Goal: Task Accomplishment & Management: Manage account settings

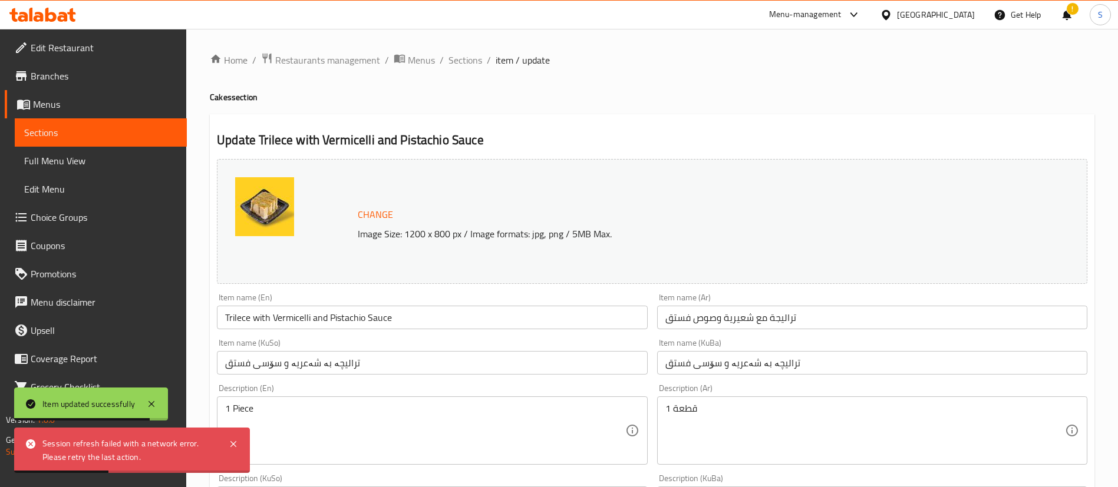
click at [56, 8] on icon at bounding box center [42, 15] width 67 height 14
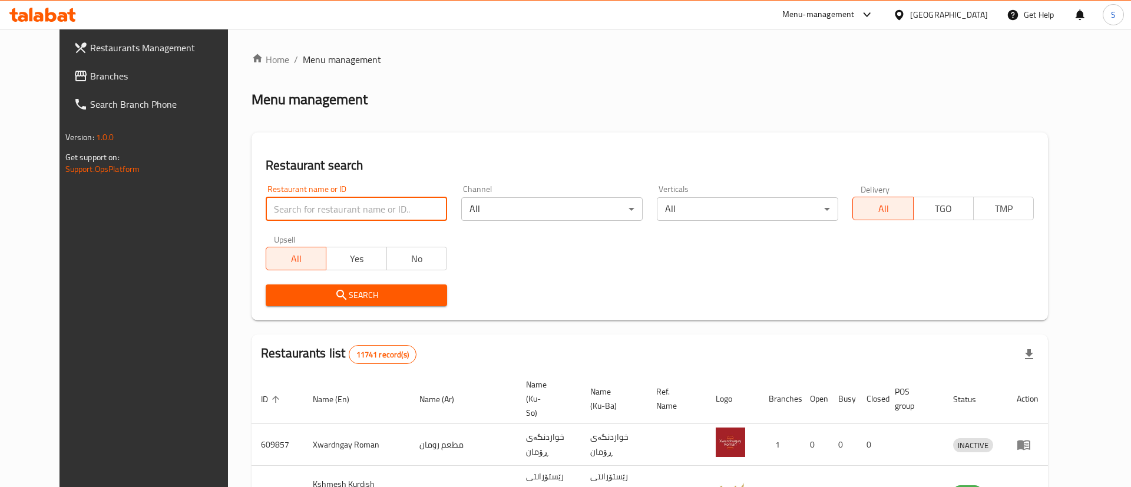
click at [340, 210] on input "search" at bounding box center [356, 209] width 181 height 24
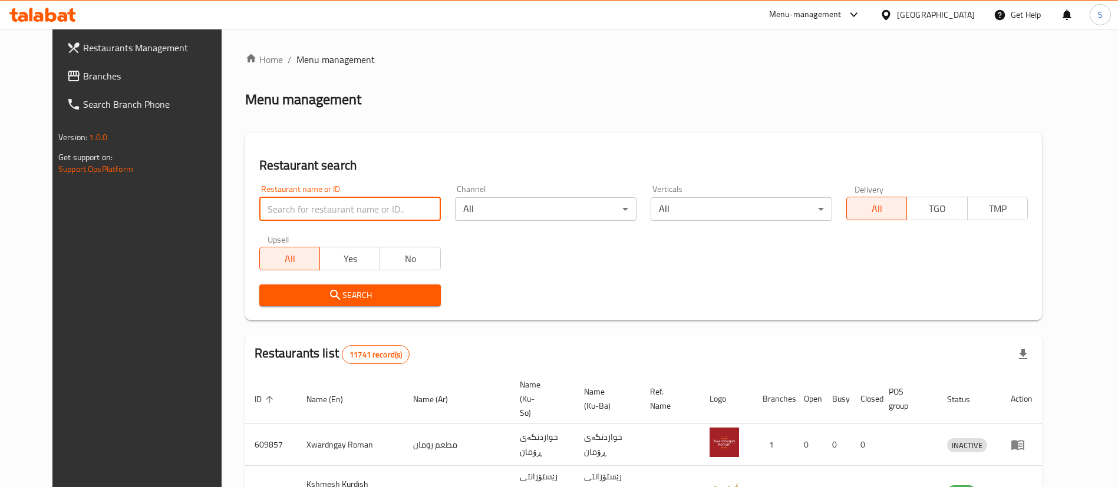
click at [340, 210] on input "search" at bounding box center [349, 209] width 181 height 24
type input "aldimashqi"
click button "Search" at bounding box center [349, 296] width 181 height 22
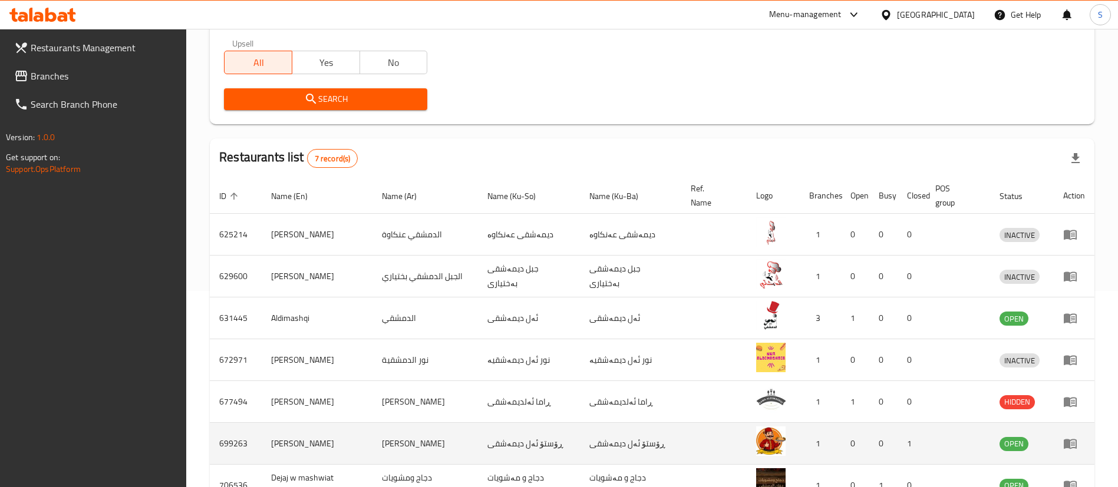
scroll to position [201, 0]
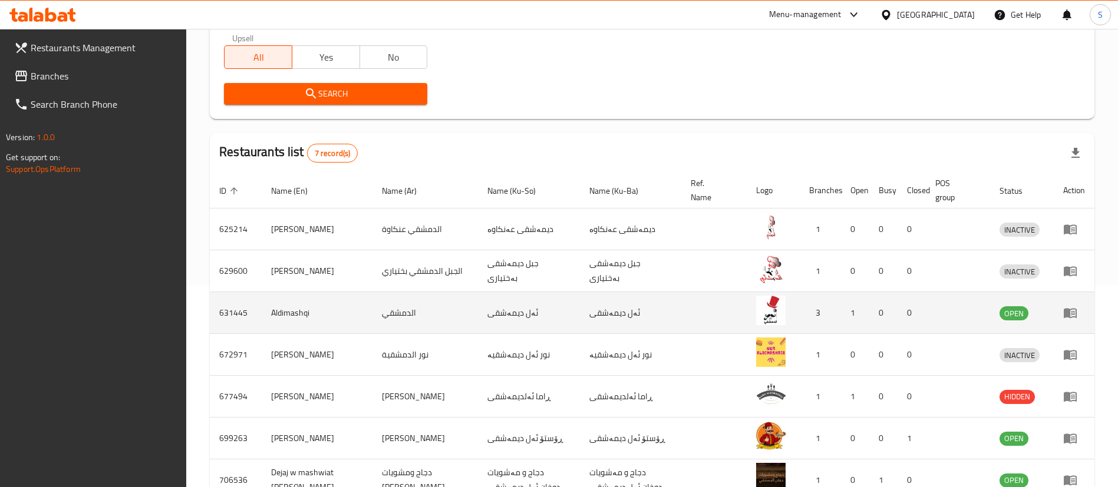
click at [1063, 311] on icon "enhanced table" at bounding box center [1070, 313] width 14 height 14
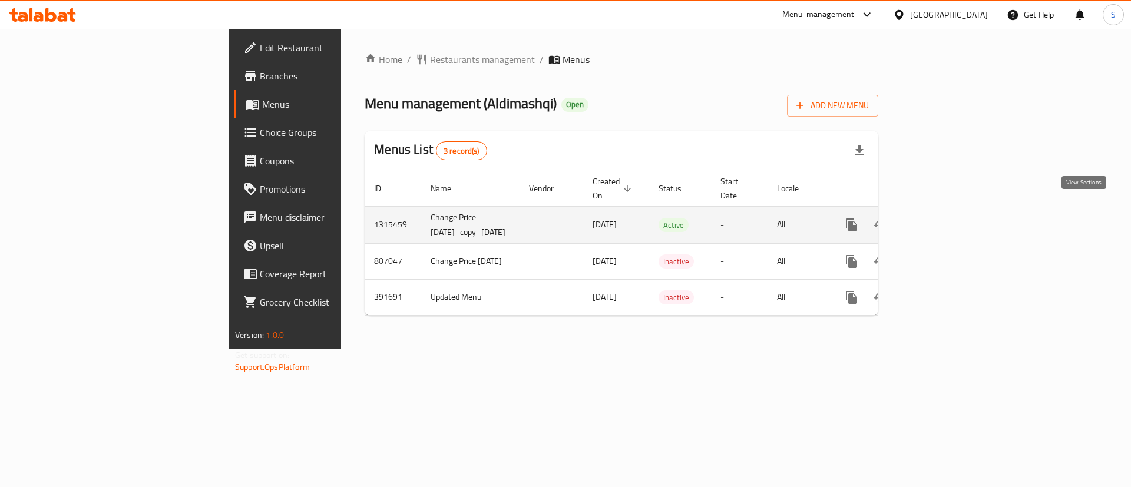
click at [942, 220] on icon "enhanced table" at bounding box center [936, 225] width 11 height 11
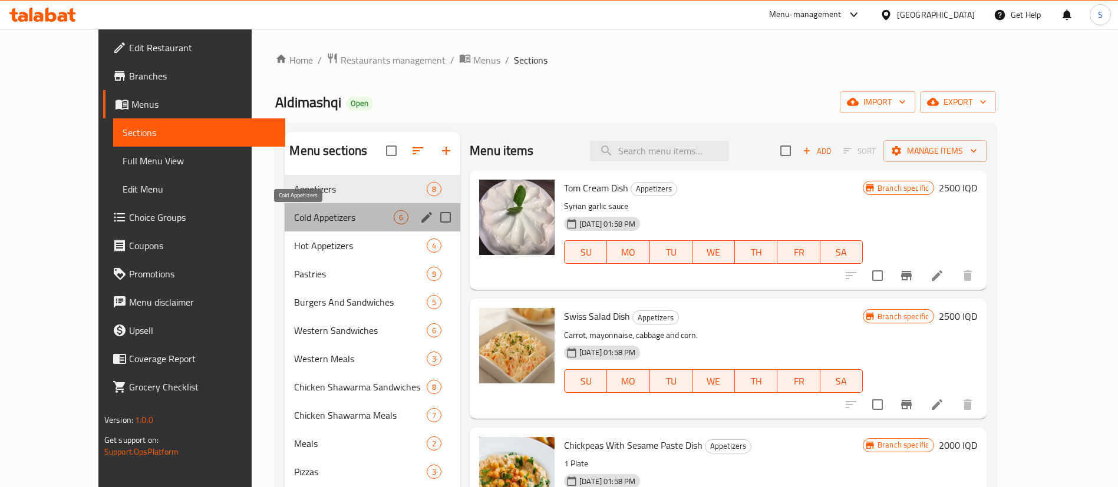
click at [347, 220] on span "Cold Appetizers" at bounding box center [344, 217] width 100 height 14
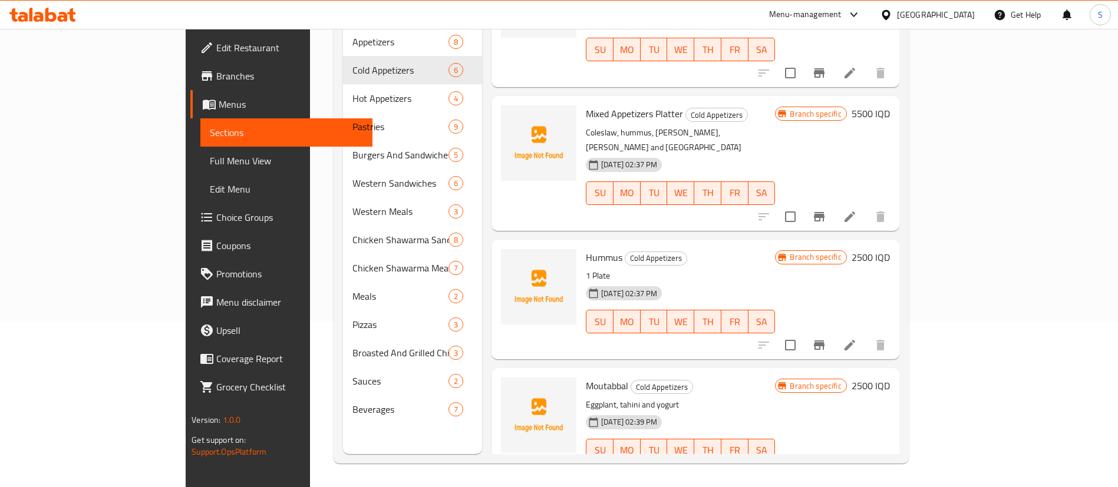
scroll to position [51, 0]
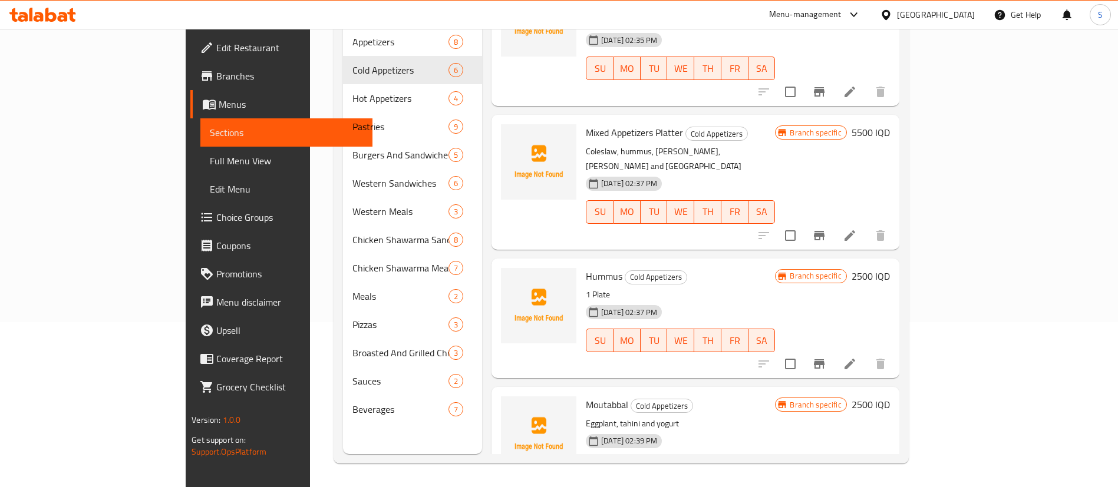
click at [496, 48] on div at bounding box center [538, 38] width 85 height 125
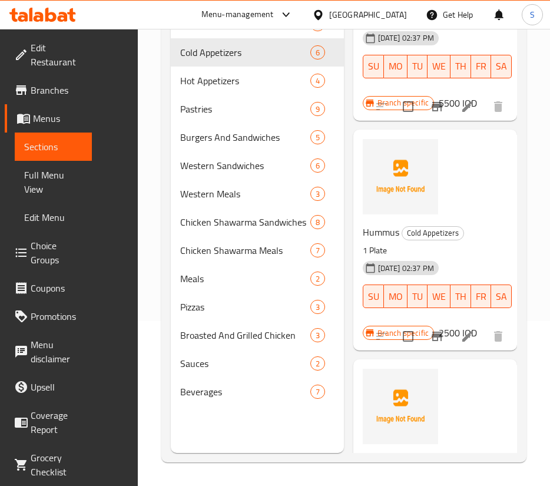
scroll to position [429, 0]
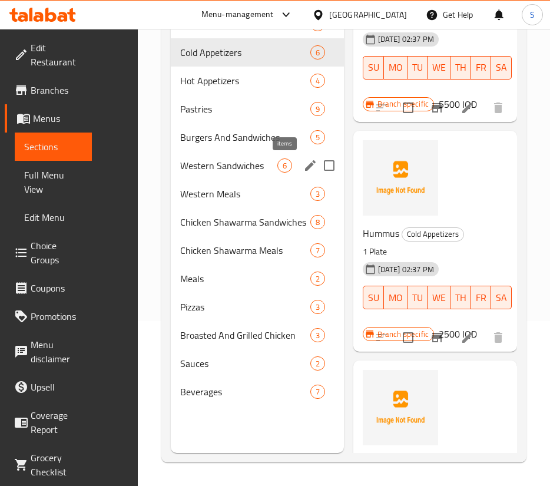
click at [289, 159] on div "6" at bounding box center [284, 165] width 15 height 14
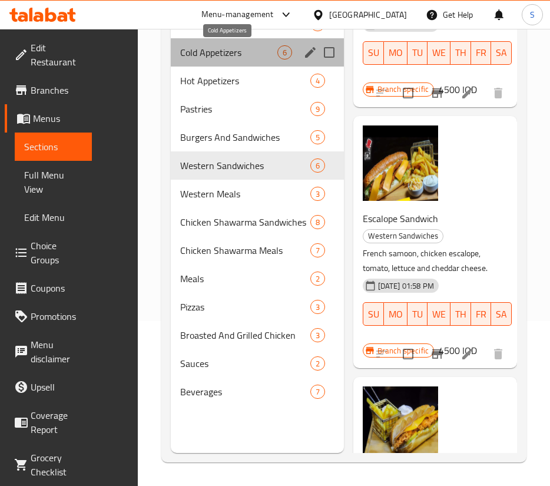
click at [227, 52] on span "Cold Appetizers" at bounding box center [228, 52] width 97 height 14
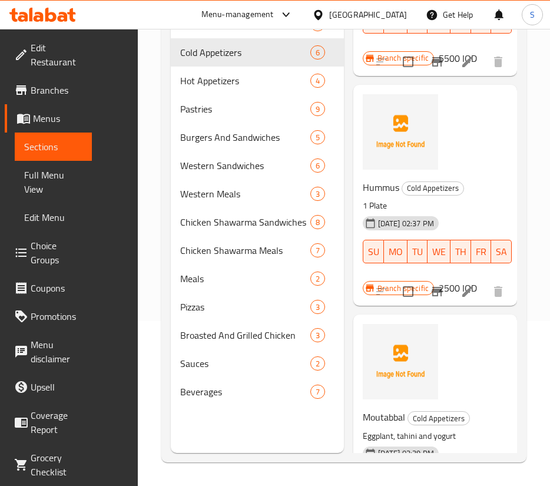
scroll to position [479, 0]
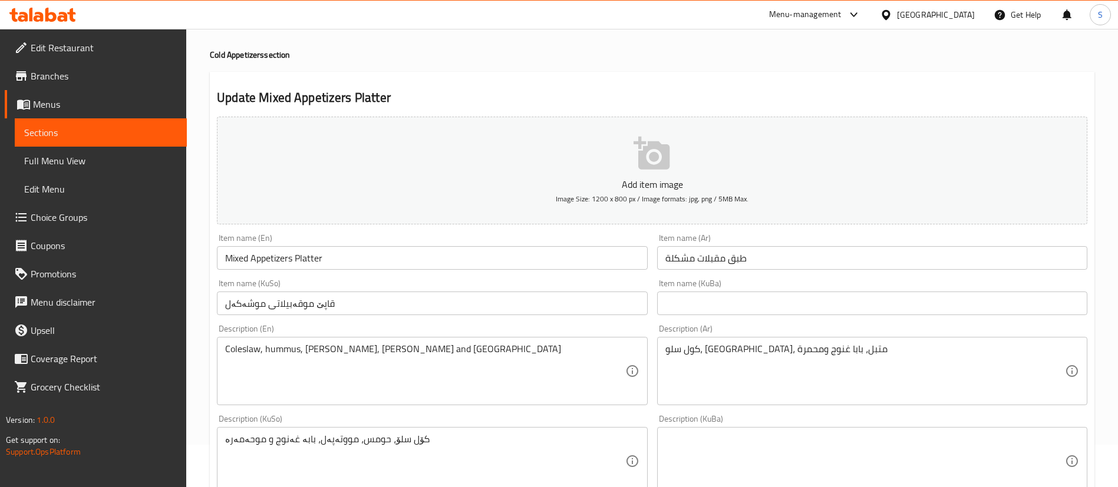
scroll to position [44, 0]
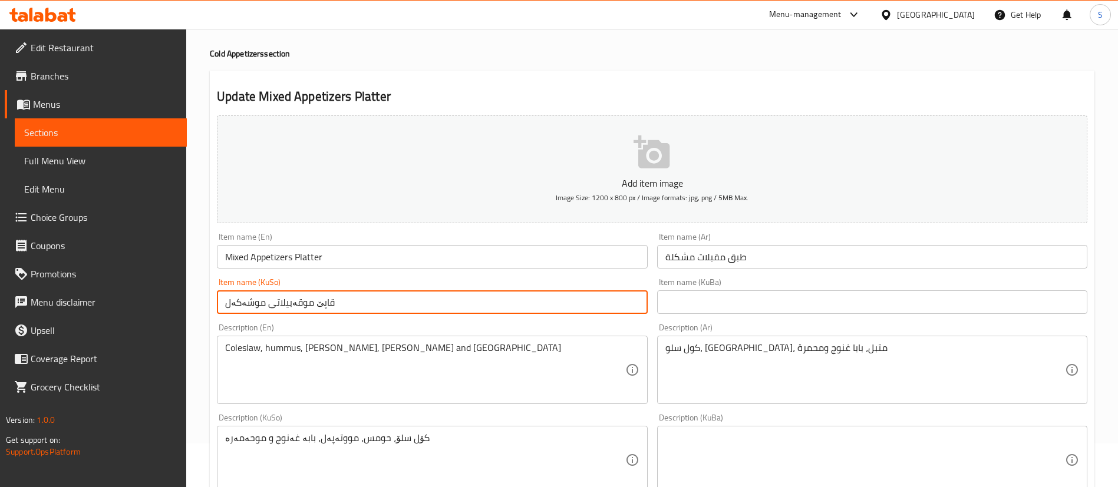
drag, startPoint x: 381, startPoint y: 302, endPoint x: 80, endPoint y: 308, distance: 301.1
click at [80, 308] on div "Edit Restaurant Branches Menus Sections Full Menu View Edit Menu Choice Groups …" at bounding box center [559, 454] width 1118 height 939
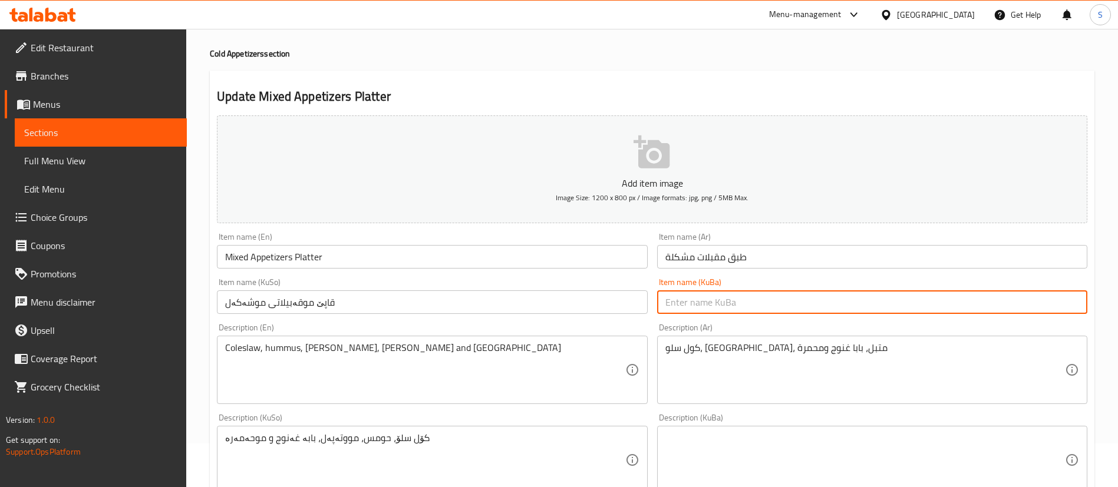
click at [680, 302] on input "text" at bounding box center [872, 302] width 430 height 24
paste input "قاپێ موقەبیلاتی موشەکەل"
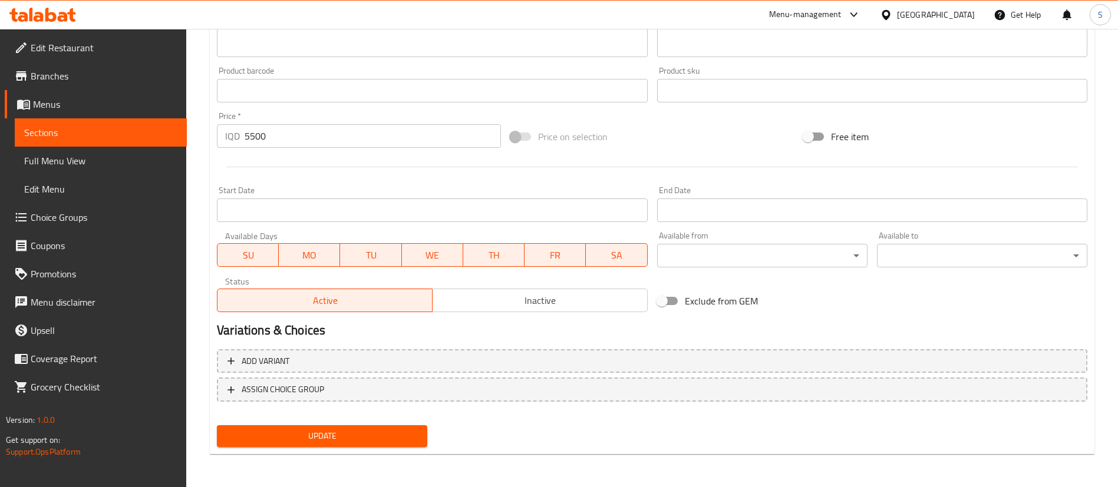
type input "قاپێ موقەبیلاتی موشەکەل"
click at [372, 443] on span "Update" at bounding box center [321, 436] width 191 height 15
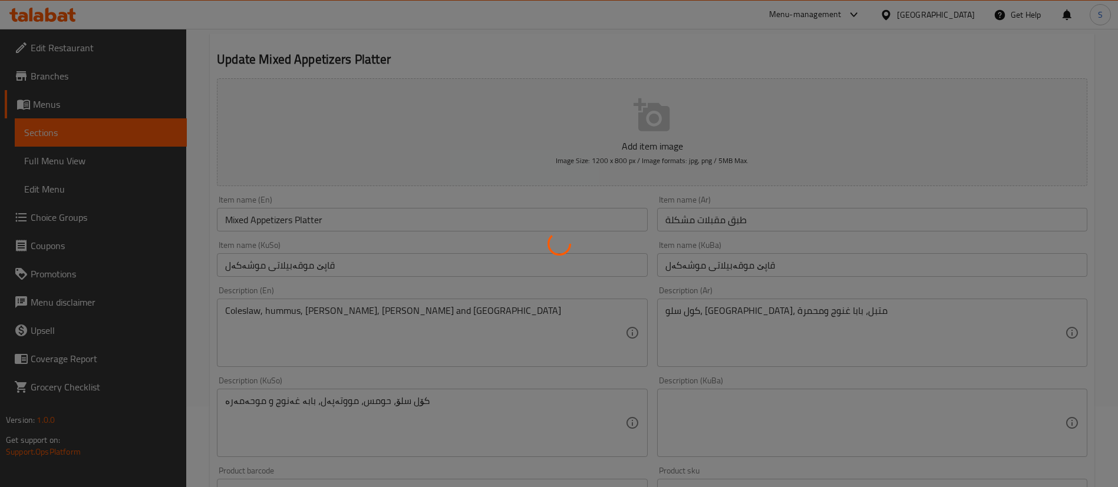
scroll to position [65, 0]
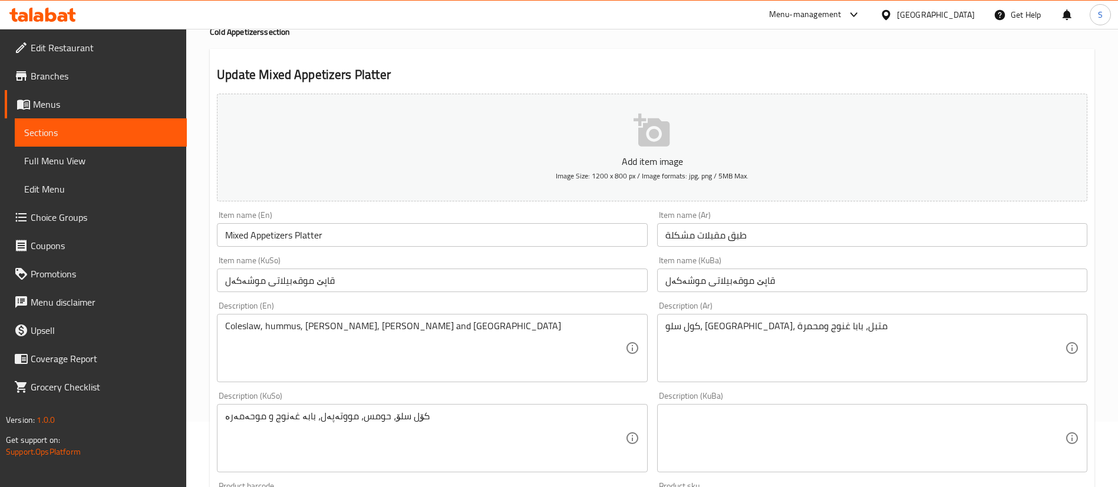
click at [448, 54] on div "Update Mixed Appetizers Platter Add item image Image Size: 1200 x 800 px / Imag…" at bounding box center [652, 459] width 884 height 821
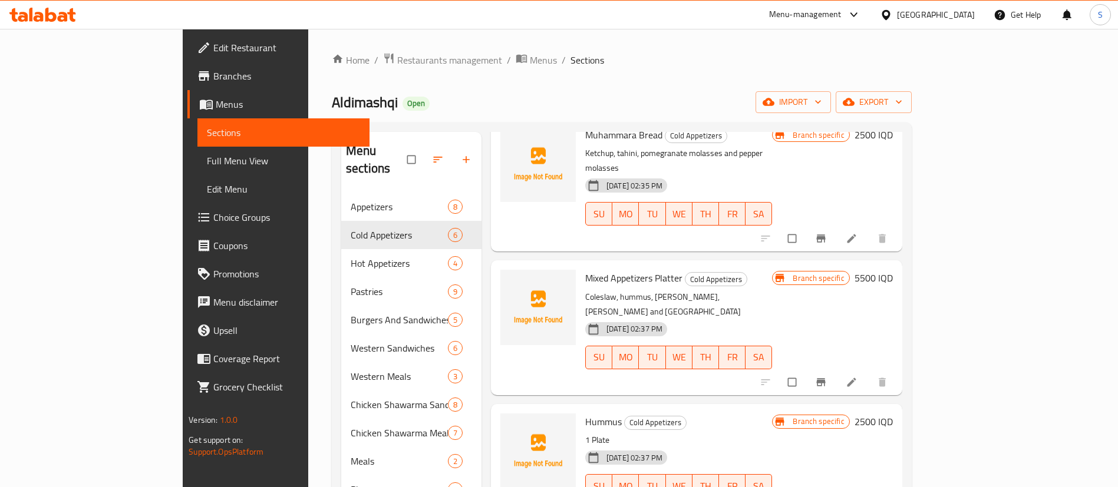
scroll to position [87, 0]
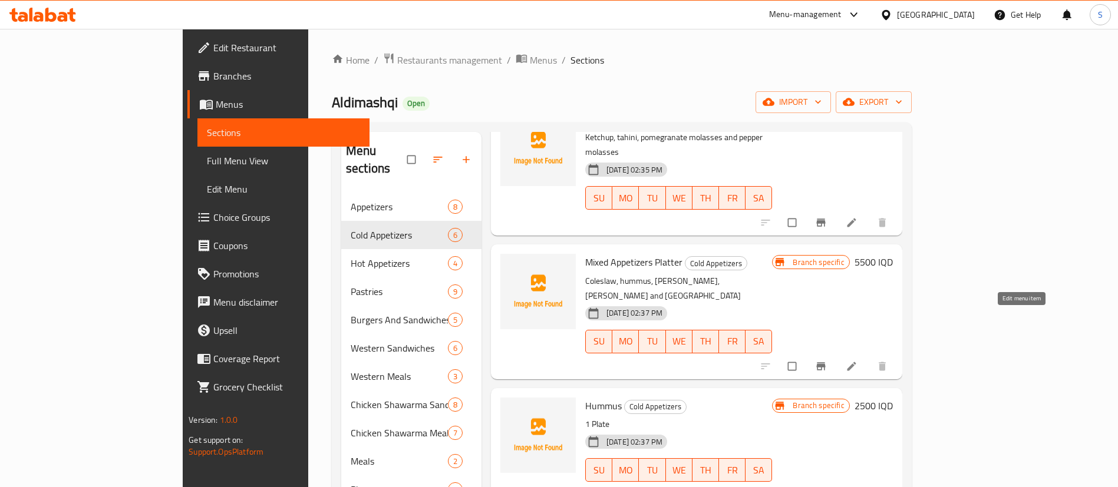
click at [563, 362] on icon at bounding box center [851, 366] width 9 height 9
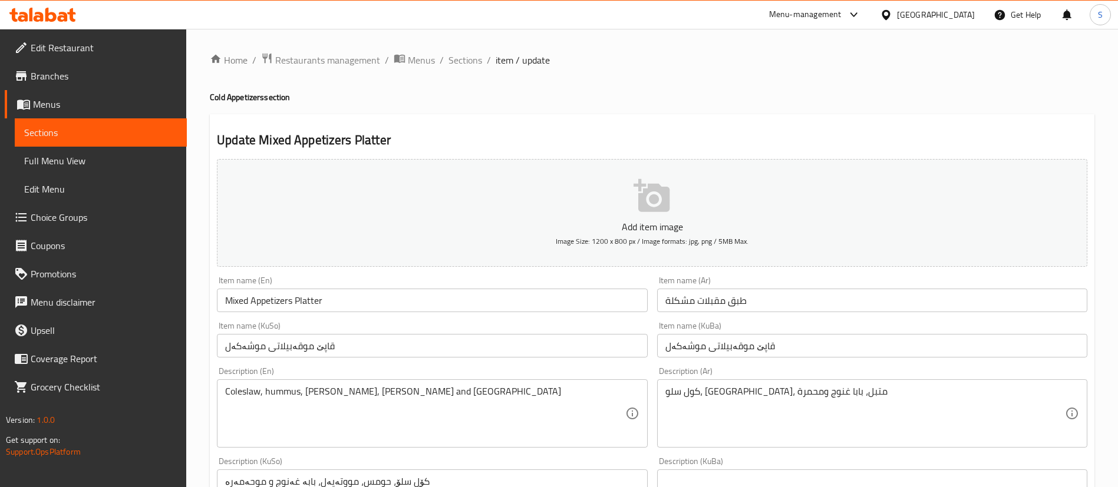
click at [563, 299] on input "طبق مقبلات مشكلة" at bounding box center [872, 301] width 430 height 24
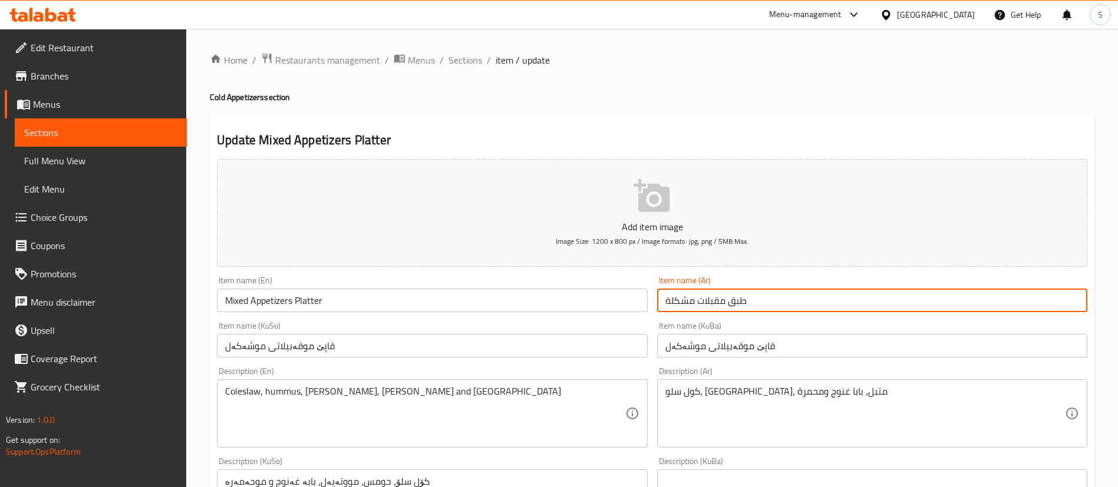
click at [563, 301] on input "طبق مقبلات مشكلة" at bounding box center [872, 301] width 430 height 24
drag, startPoint x: 761, startPoint y: 301, endPoint x: 577, endPoint y: 315, distance: 184.3
click at [563, 315] on div "Add item image Image Size: 1200 x 800 px / Image formats: jpg, png / 5MB Max. I…" at bounding box center [652, 475] width 880 height 643
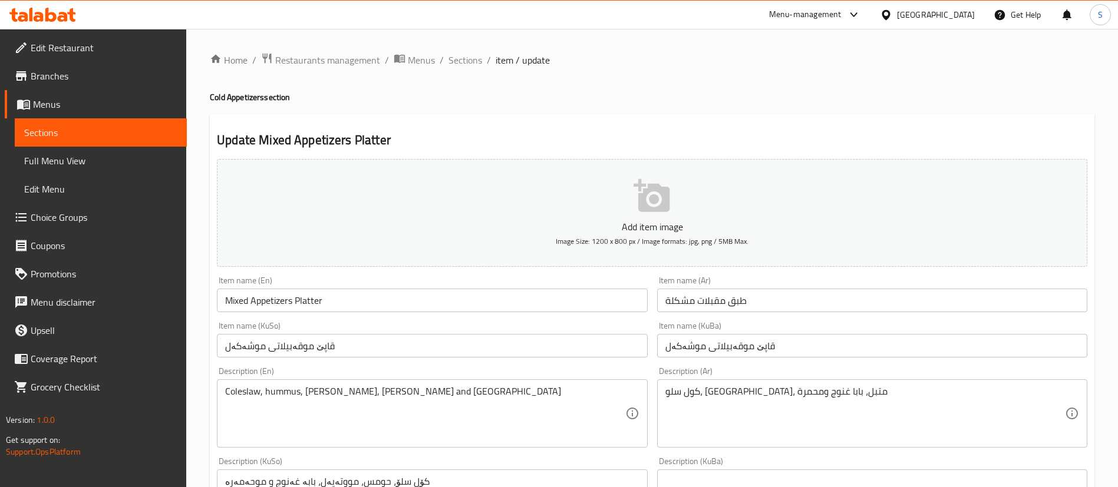
drag, startPoint x: 381, startPoint y: 86, endPoint x: 398, endPoint y: 101, distance: 23.4
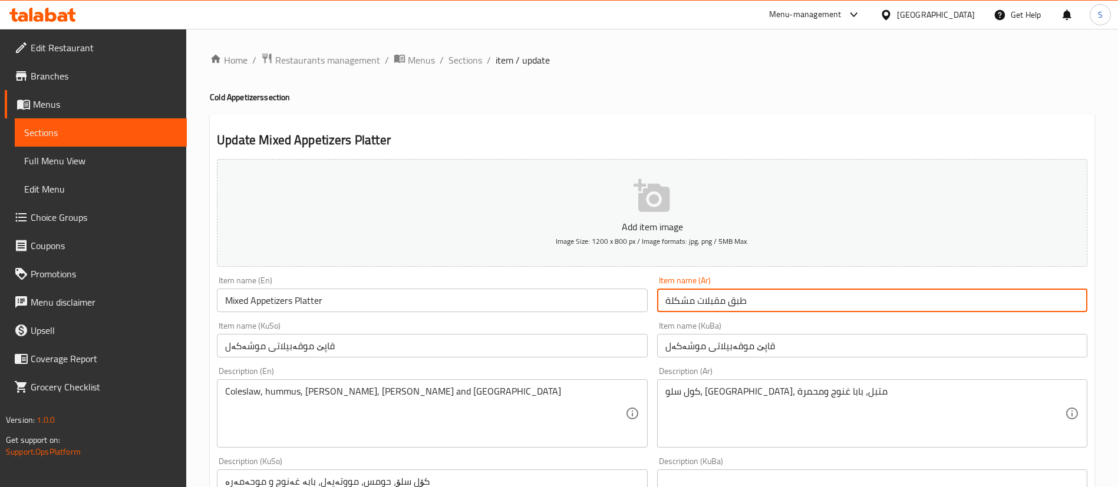
drag, startPoint x: 765, startPoint y: 302, endPoint x: 524, endPoint y: 306, distance: 241.6
click at [524, 306] on div "Add item image Image Size: 1200 x 800 px / Image formats: jpg, png / 5MB Max. I…" at bounding box center [652, 475] width 880 height 643
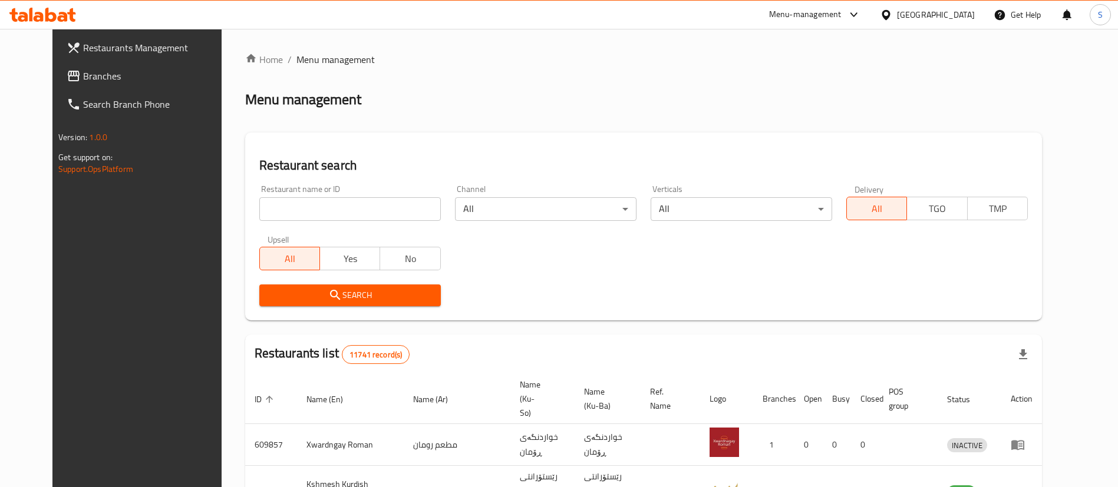
click at [346, 206] on input "search" at bounding box center [349, 209] width 181 height 24
type input "aldimashqi"
click button "Search" at bounding box center [349, 296] width 181 height 22
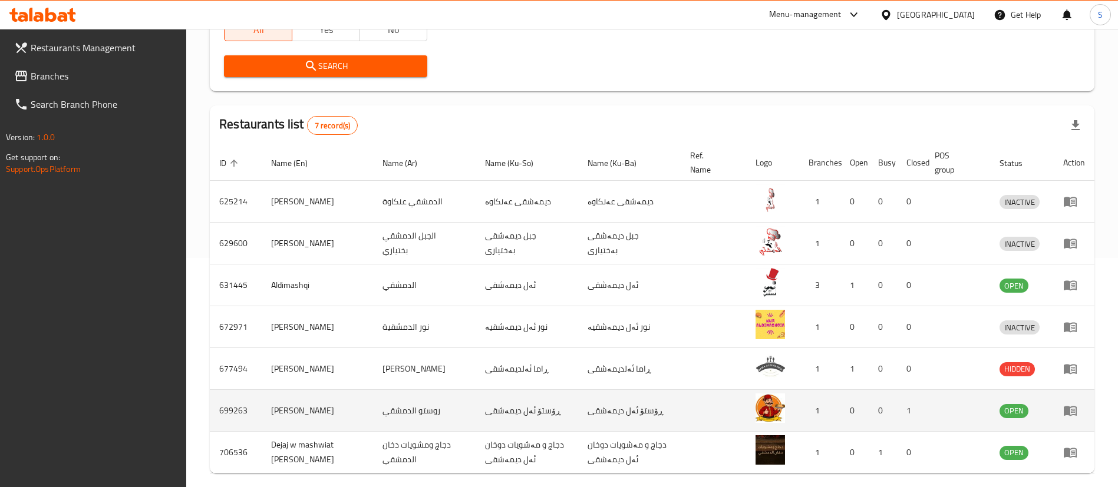
scroll to position [230, 0]
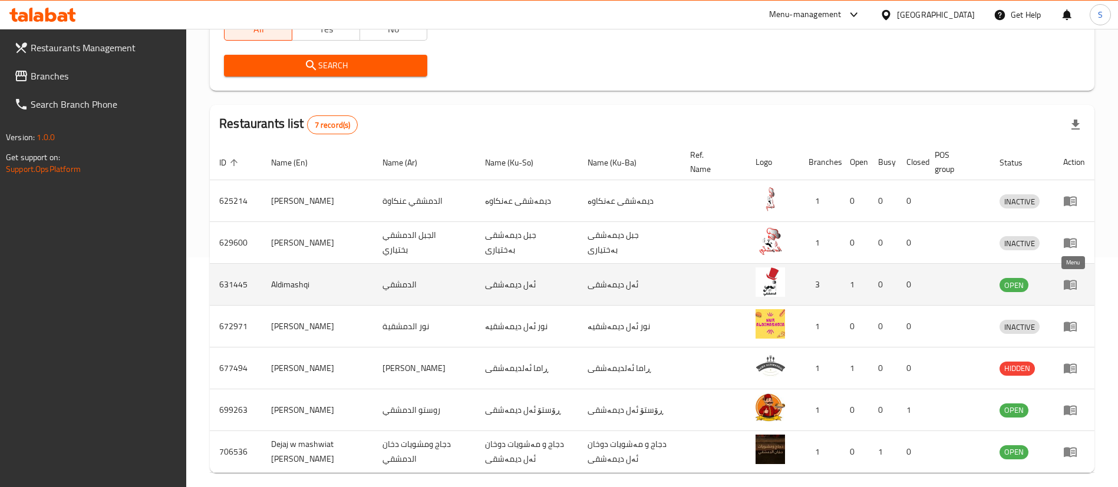
click at [1066, 289] on icon "enhanced table" at bounding box center [1069, 285] width 13 height 10
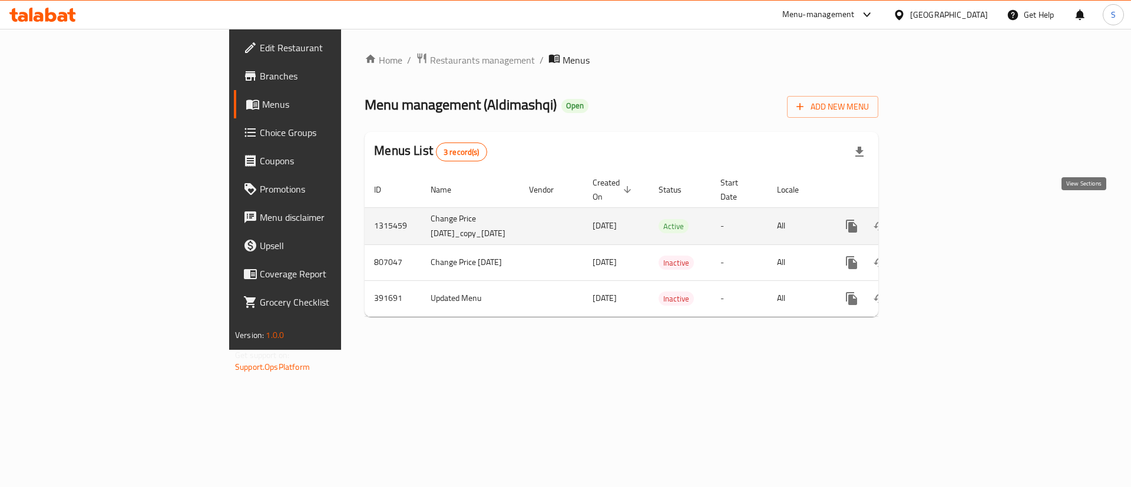
click at [951, 214] on link "enhanced table" at bounding box center [937, 226] width 28 height 28
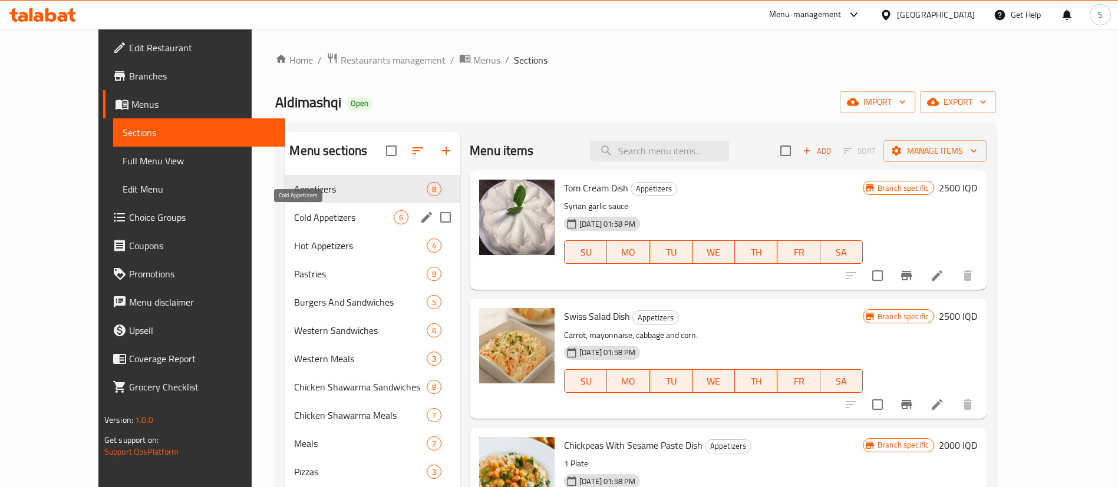
click at [310, 219] on span "Cold Appetizers" at bounding box center [344, 217] width 100 height 14
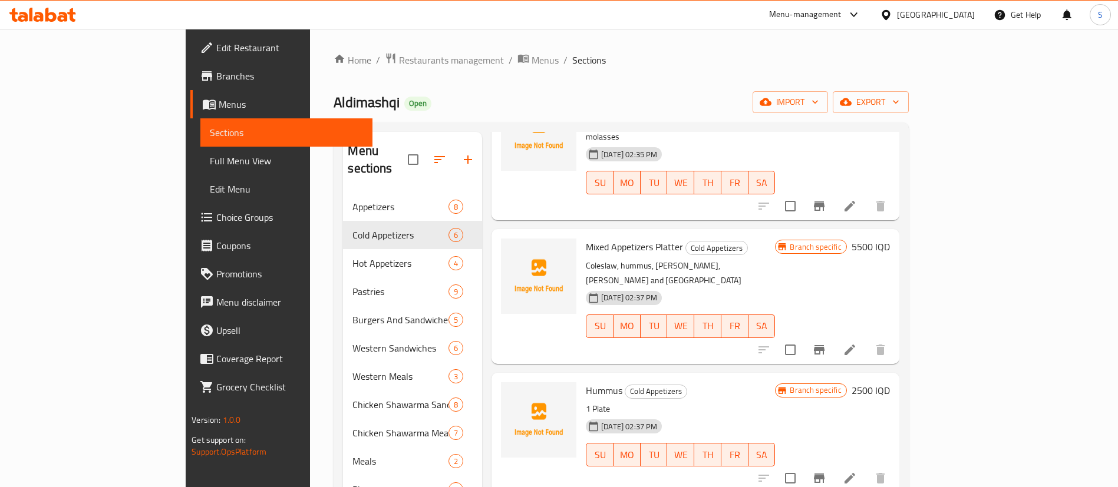
scroll to position [3, 0]
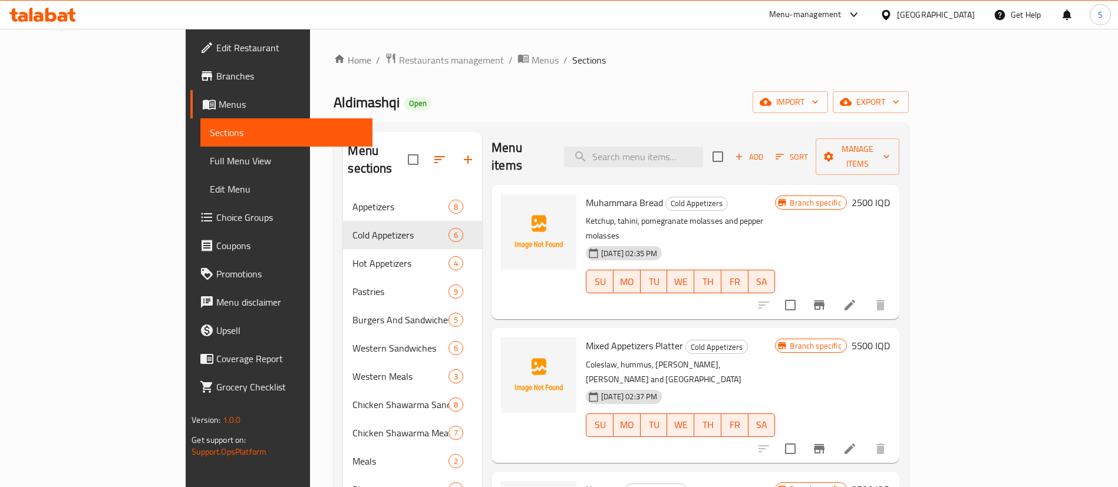
click at [857, 298] on icon at bounding box center [849, 305] width 14 height 14
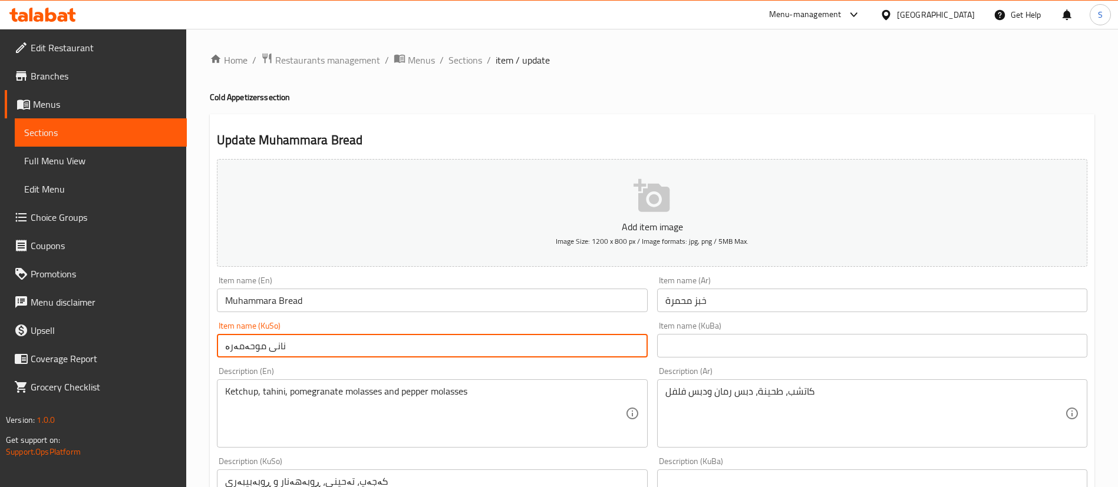
drag, startPoint x: 399, startPoint y: 349, endPoint x: 135, endPoint y: 339, distance: 263.5
click at [734, 347] on input "text" at bounding box center [872, 346] width 430 height 24
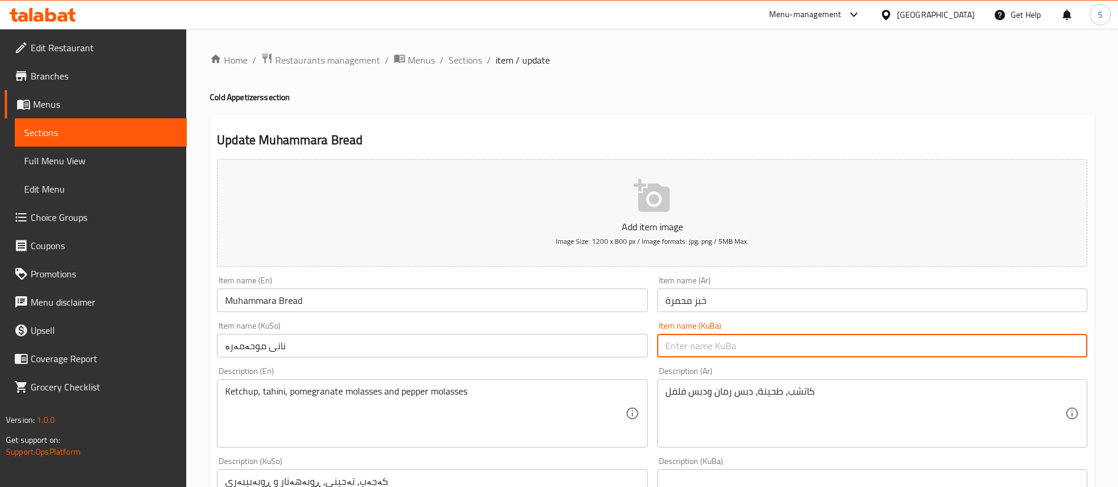
paste input "نانی موحەمەرە"
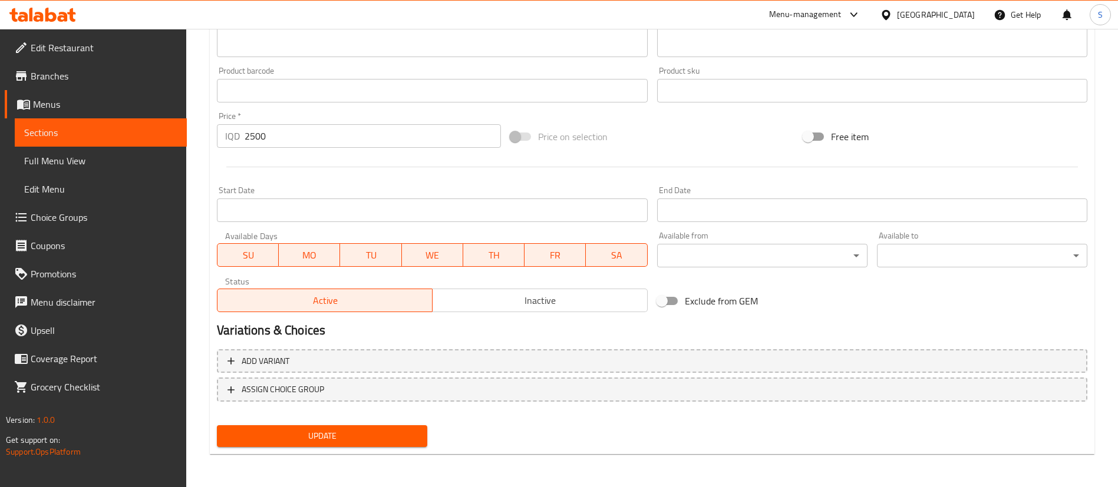
type input "نانی موحەمەرە"
click at [372, 426] on button "Update" at bounding box center [322, 436] width 210 height 22
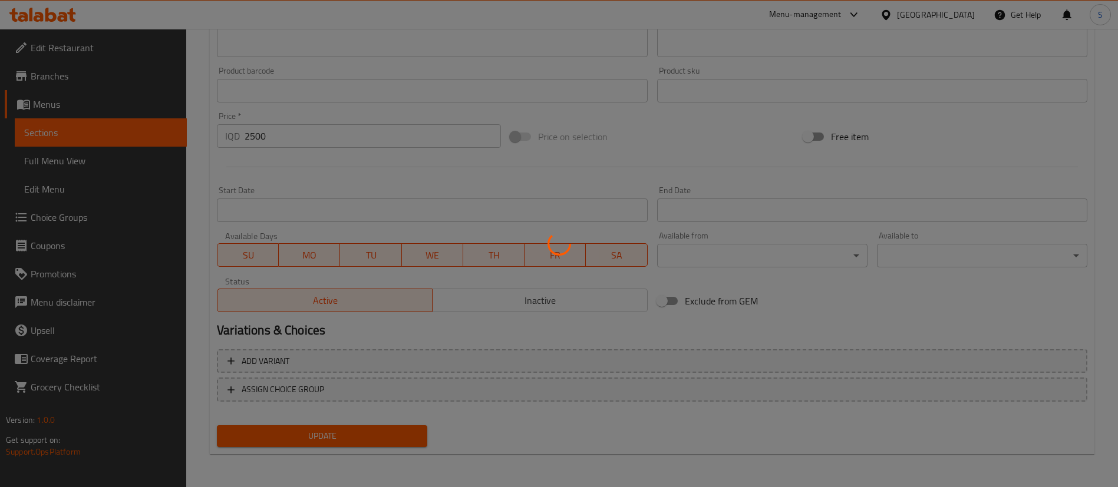
scroll to position [0, 0]
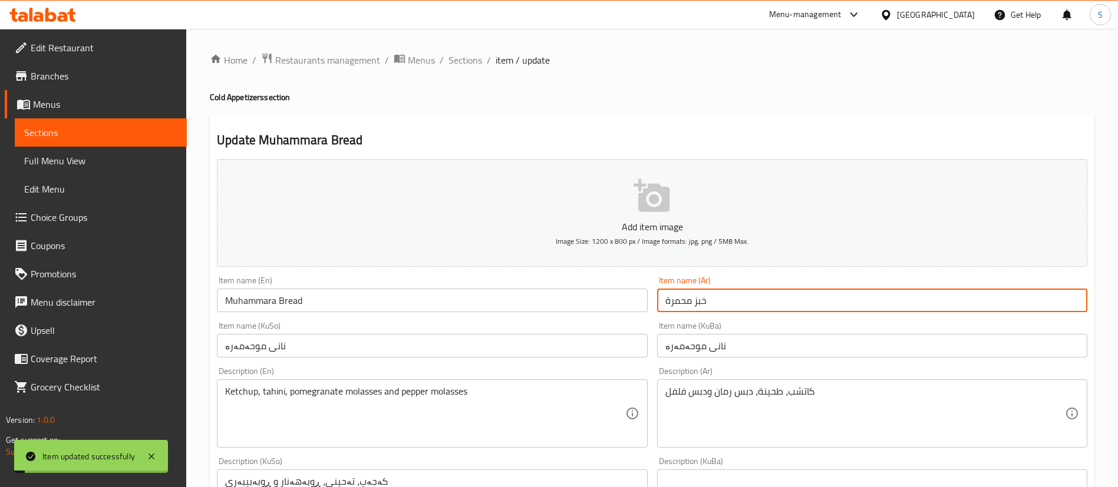
drag, startPoint x: 742, startPoint y: 301, endPoint x: 533, endPoint y: 306, distance: 208.6
click at [533, 306] on div "Add item image Image Size: 1200 x 800 px / Image formats: jpg, png / 5MB Max. I…" at bounding box center [652, 475] width 880 height 643
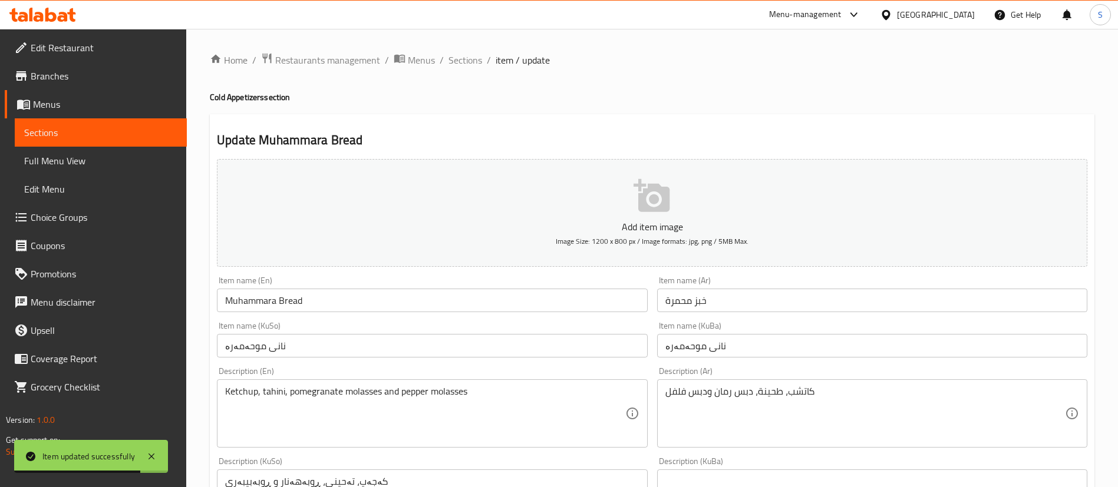
click at [513, 141] on h2 "Update Muhammara Bread" at bounding box center [652, 140] width 870 height 18
click at [457, 60] on span "Sections" at bounding box center [465, 60] width 34 height 14
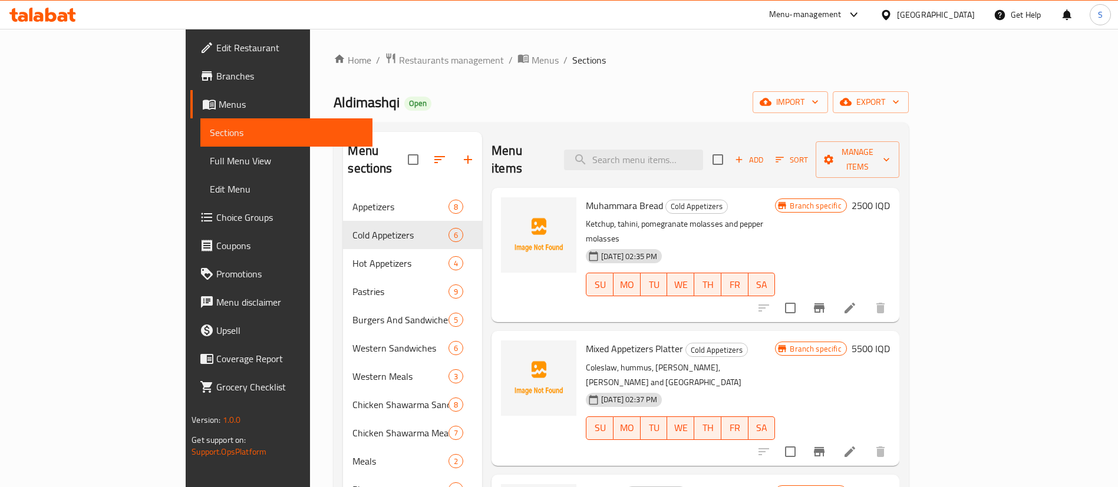
click at [855, 447] on icon at bounding box center [849, 452] width 11 height 11
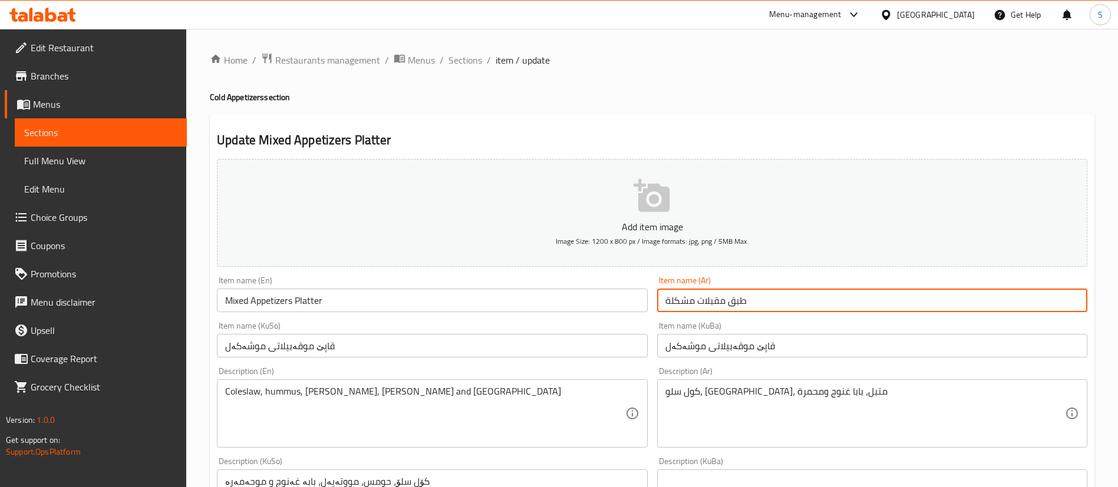
drag, startPoint x: 762, startPoint y: 305, endPoint x: 610, endPoint y: 299, distance: 152.1
click at [610, 299] on div "Add item image Image Size: 1200 x 800 px / Image formats: jpg, png / 5MB Max. I…" at bounding box center [652, 475] width 880 height 643
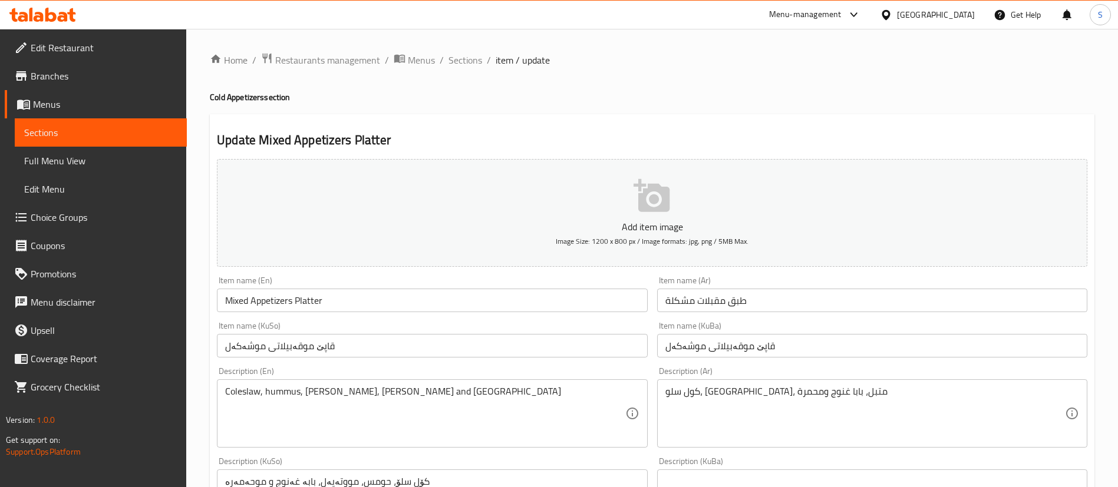
click at [467, 61] on span "Sections" at bounding box center [465, 60] width 34 height 14
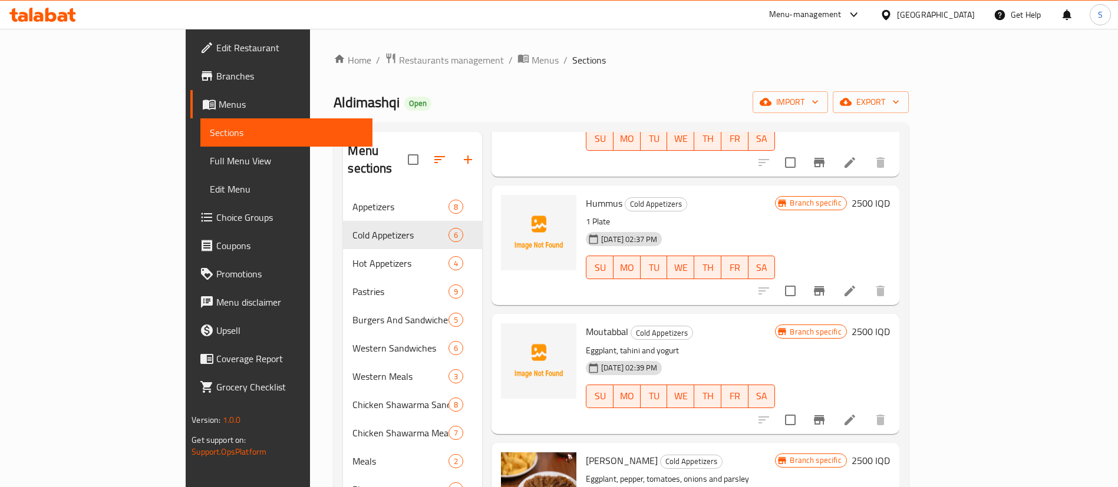
scroll to position [289, 0]
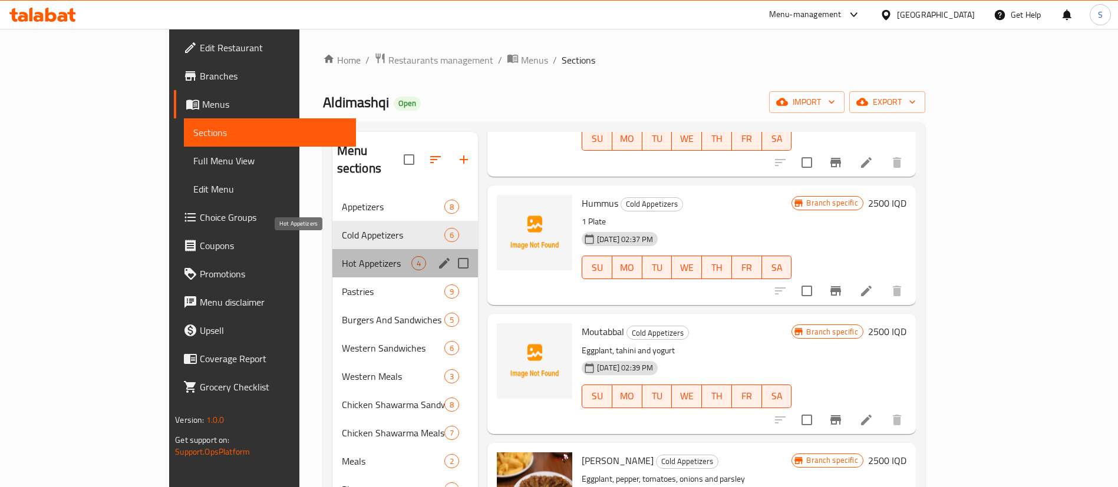
click at [342, 256] on span "Hot Appetizers" at bounding box center [377, 263] width 70 height 14
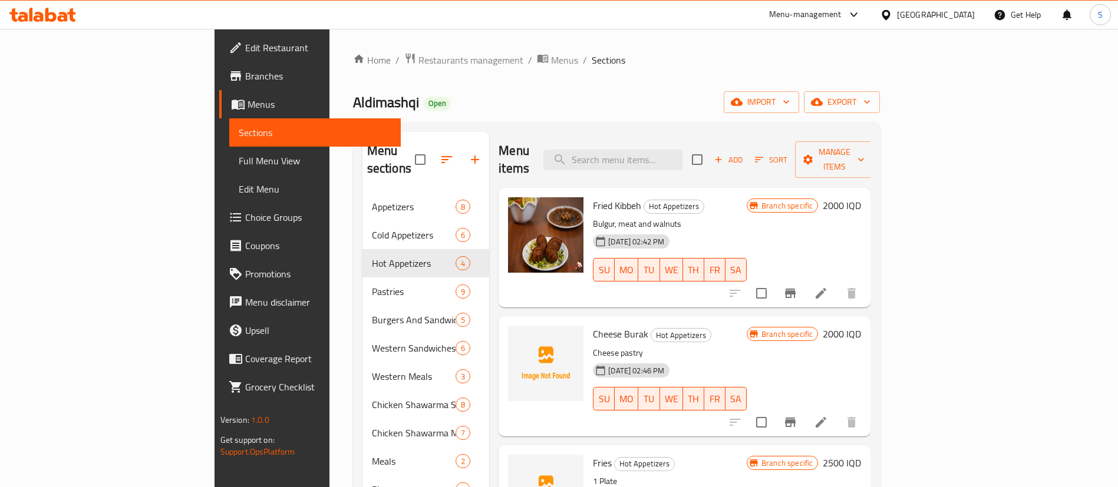
scroll to position [57, 0]
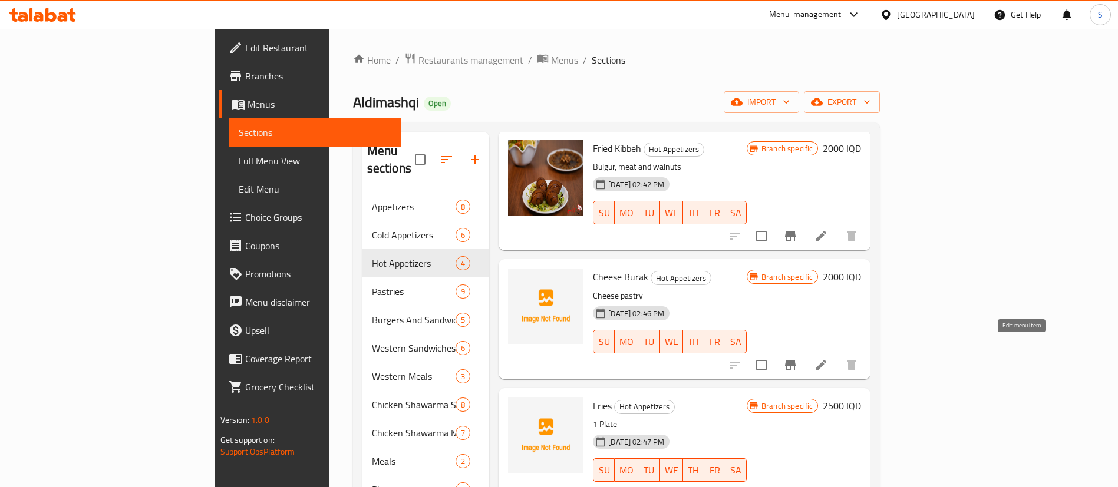
click at [826, 360] on icon at bounding box center [820, 365] width 11 height 11
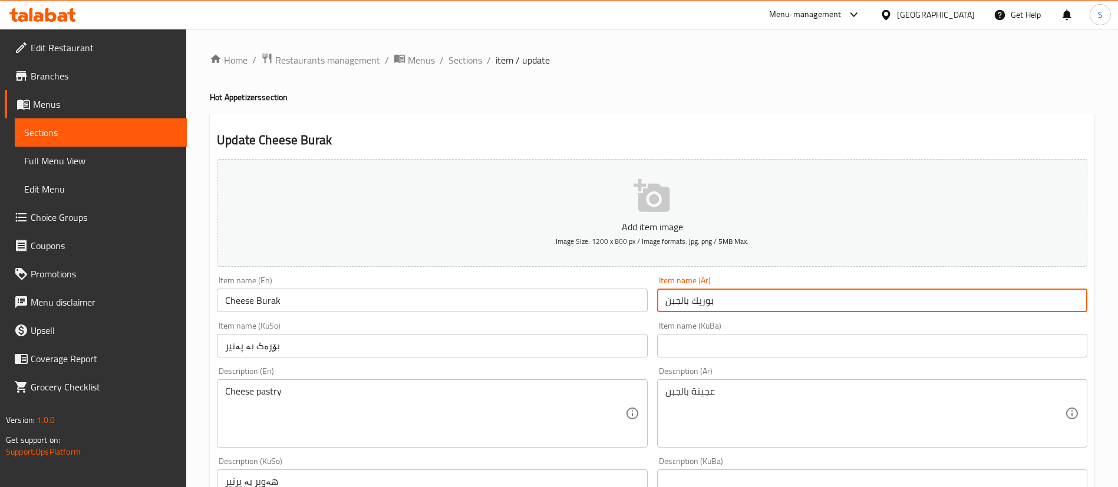
drag, startPoint x: 749, startPoint y: 296, endPoint x: 587, endPoint y: 297, distance: 161.4
click at [587, 297] on div "Add item image Image Size: 1200 x 800 px / Image formats: jpg, png / 5MB Max. I…" at bounding box center [652, 475] width 880 height 643
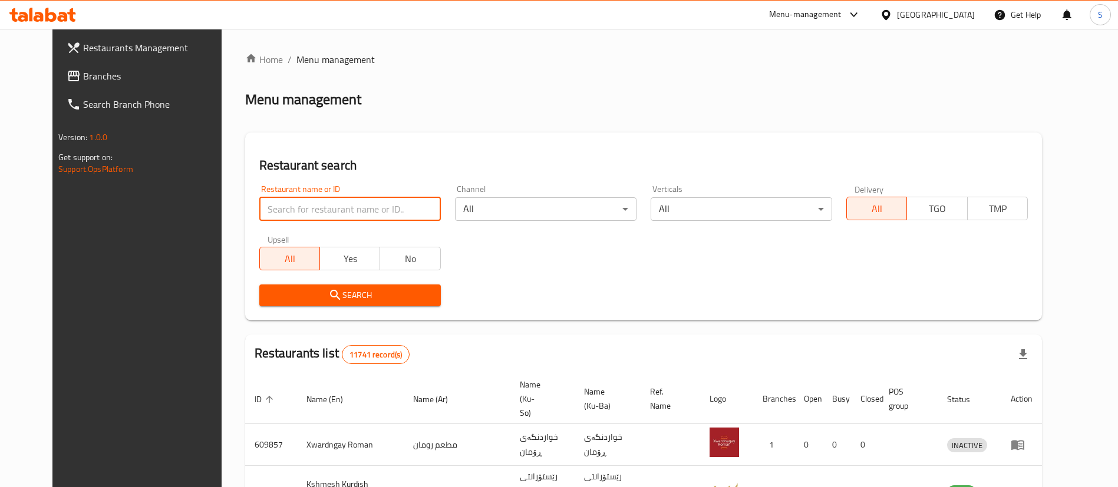
click at [278, 199] on input "search" at bounding box center [349, 209] width 181 height 24
type input "aldimashqi"
click button "Search" at bounding box center [349, 296] width 181 height 22
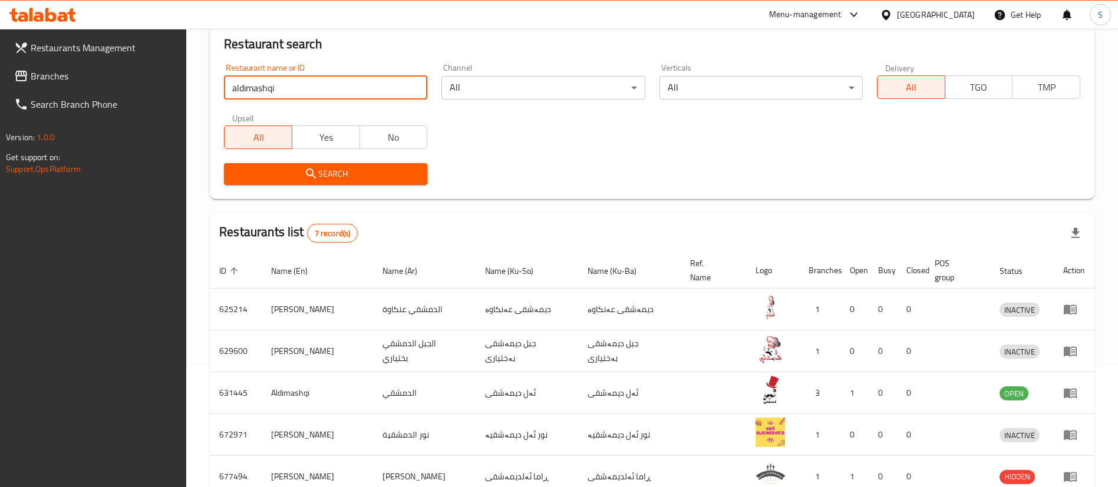
scroll to position [122, 0]
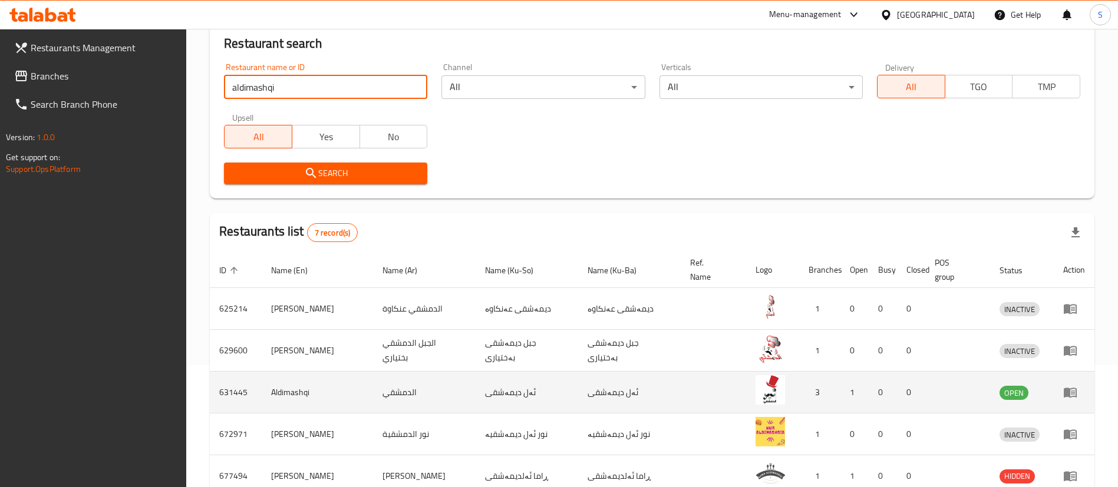
click at [1072, 388] on icon "enhanced table" at bounding box center [1069, 393] width 13 height 10
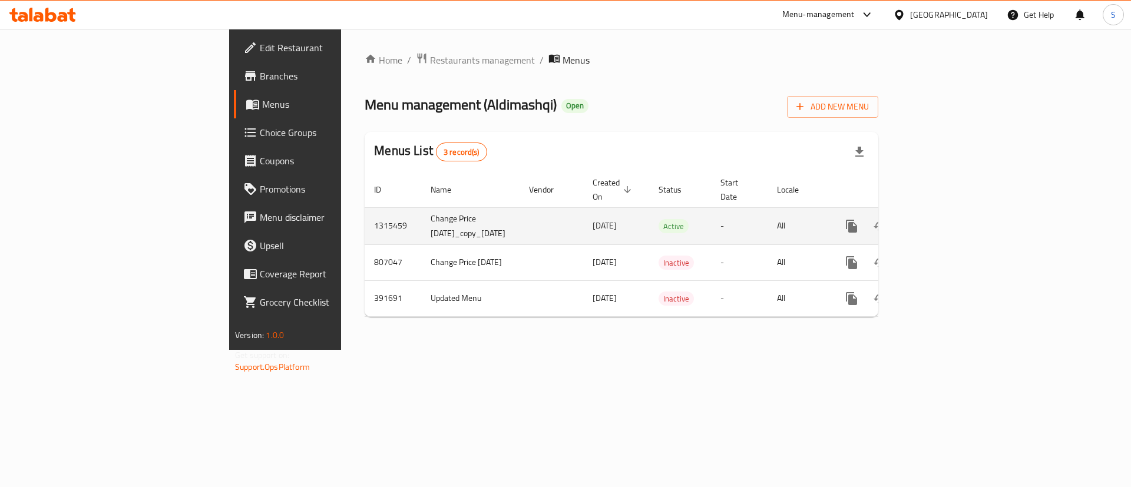
click at [944, 219] on icon "enhanced table" at bounding box center [937, 226] width 14 height 14
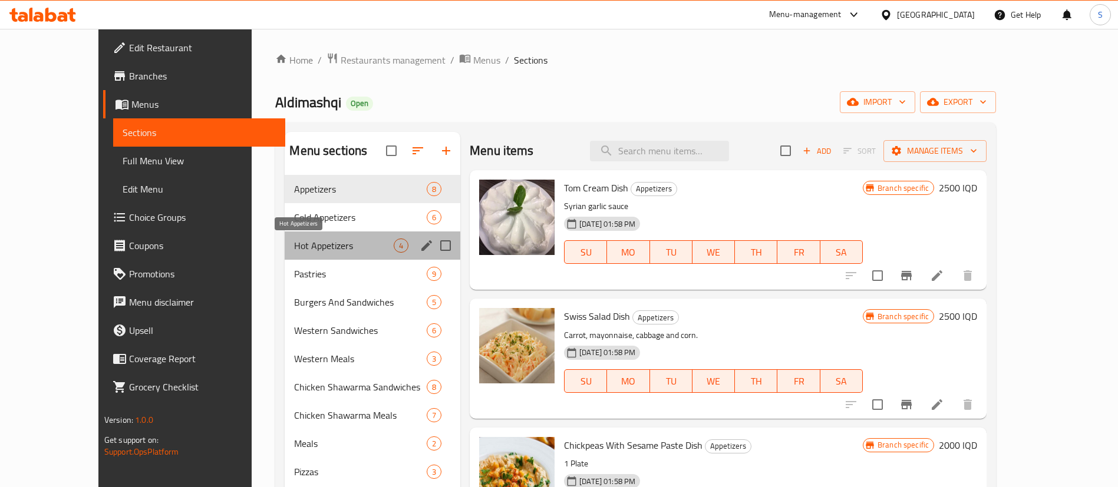
click at [294, 249] on span "Hot Appetizers" at bounding box center [344, 246] width 100 height 14
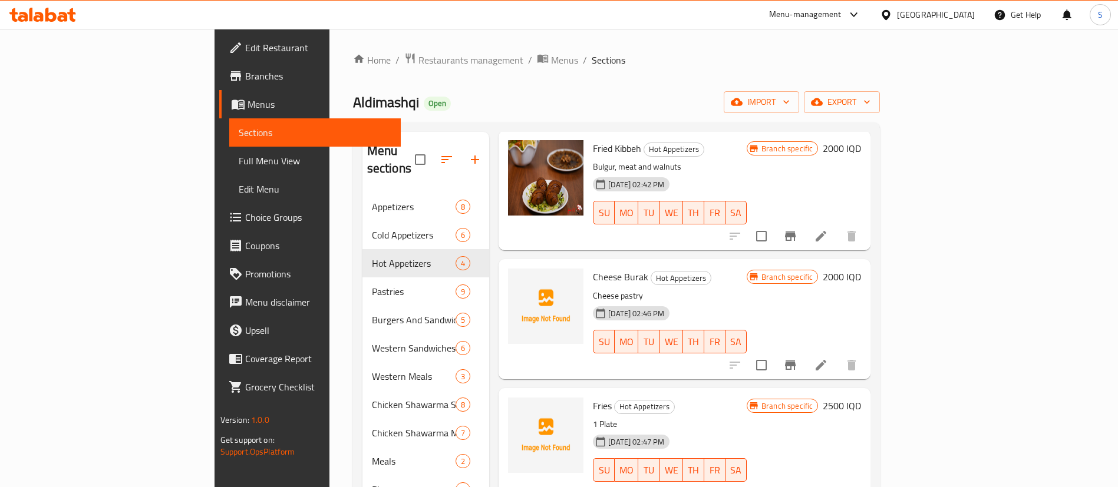
scroll to position [165, 0]
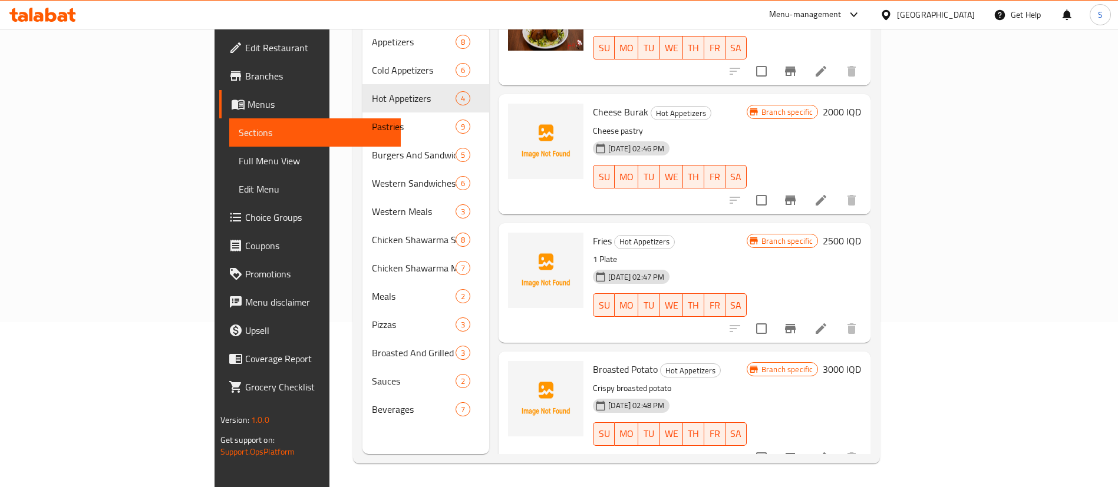
drag, startPoint x: 1013, startPoint y: 309, endPoint x: 663, endPoint y: 192, distance: 369.6
click at [663, 192] on div "Cheese Burak Hot Appetizers Cheese pastry 01-10-2025 02:46 PM SU MO TU WE TH FR…" at bounding box center [684, 154] width 372 height 120
click at [826, 452] on icon at bounding box center [820, 457] width 11 height 11
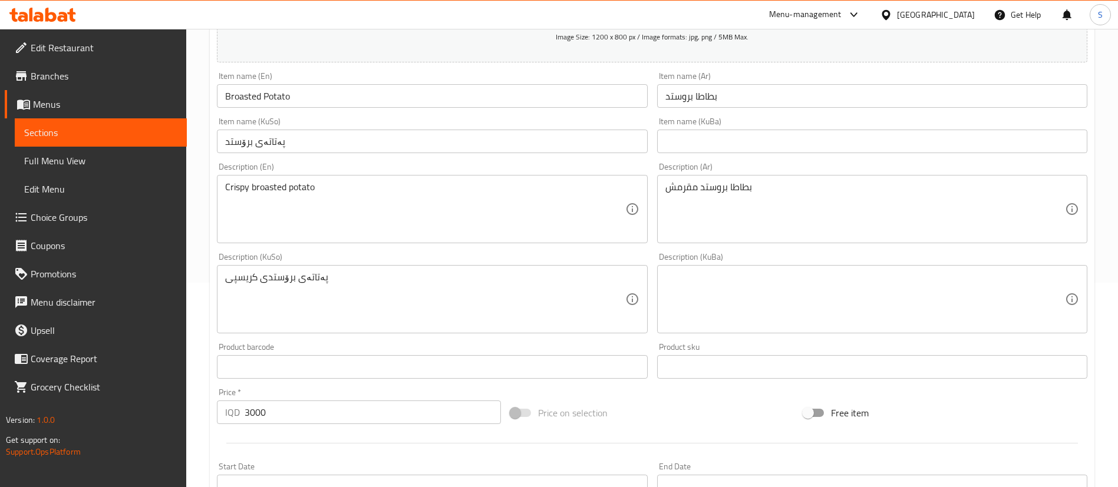
scroll to position [203, 0]
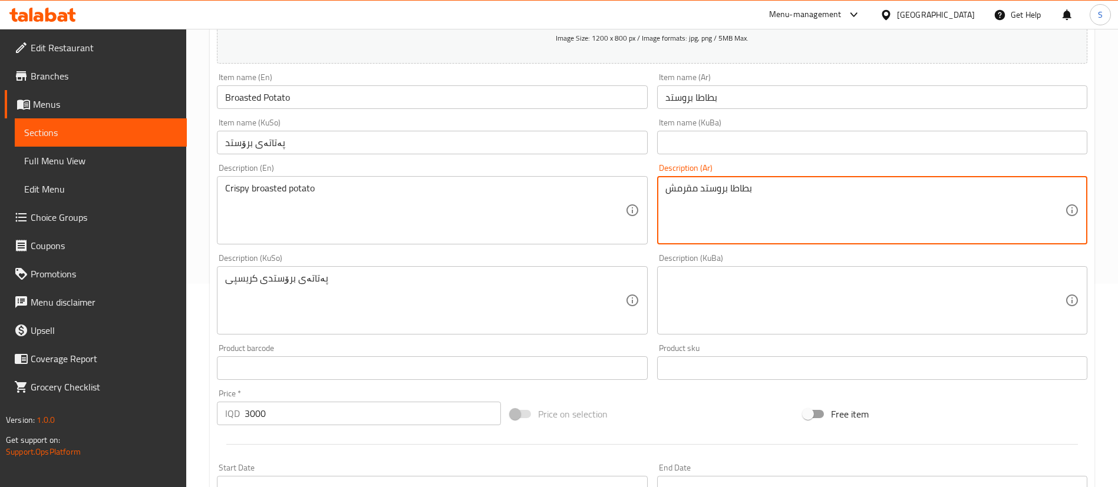
drag, startPoint x: 657, startPoint y: 186, endPoint x: 590, endPoint y: 184, distance: 67.2
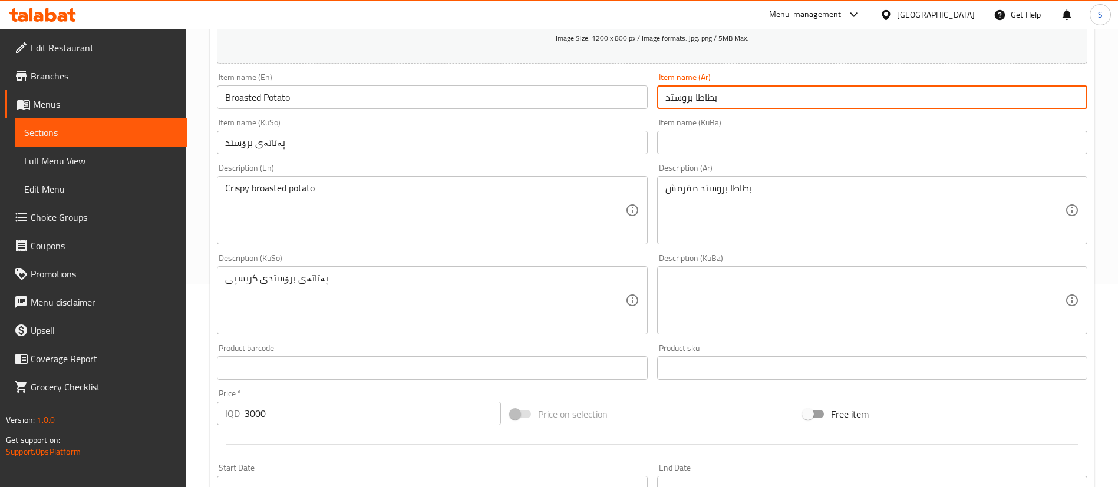
drag, startPoint x: 702, startPoint y: 97, endPoint x: 598, endPoint y: 90, distance: 103.9
click at [598, 90] on div "Add item image Image Size: 1200 x 800 px / Image formats: jpg, png / 5MB Max. I…" at bounding box center [652, 272] width 880 height 643
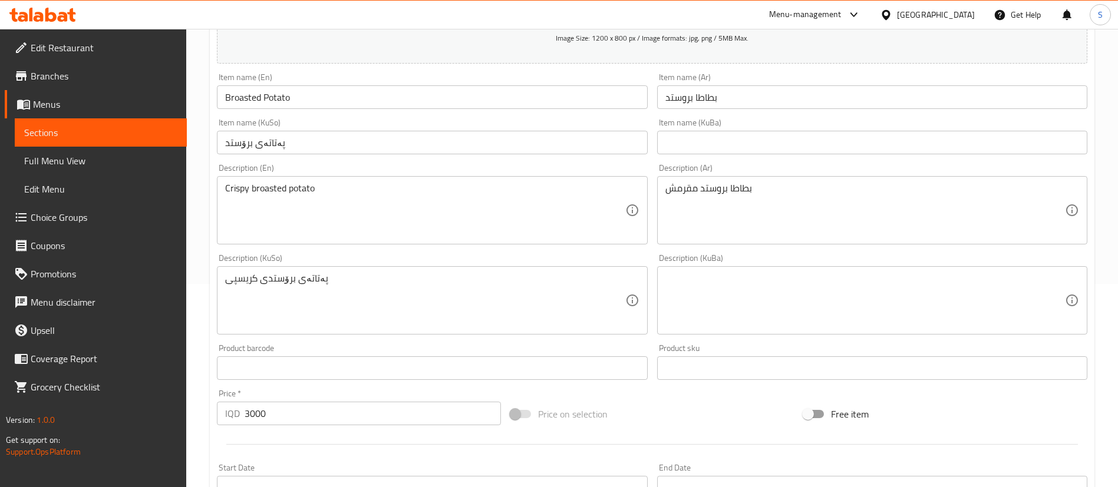
click at [453, 76] on div "Item name (En) Broasted Potato Item name (En)" at bounding box center [432, 91] width 430 height 36
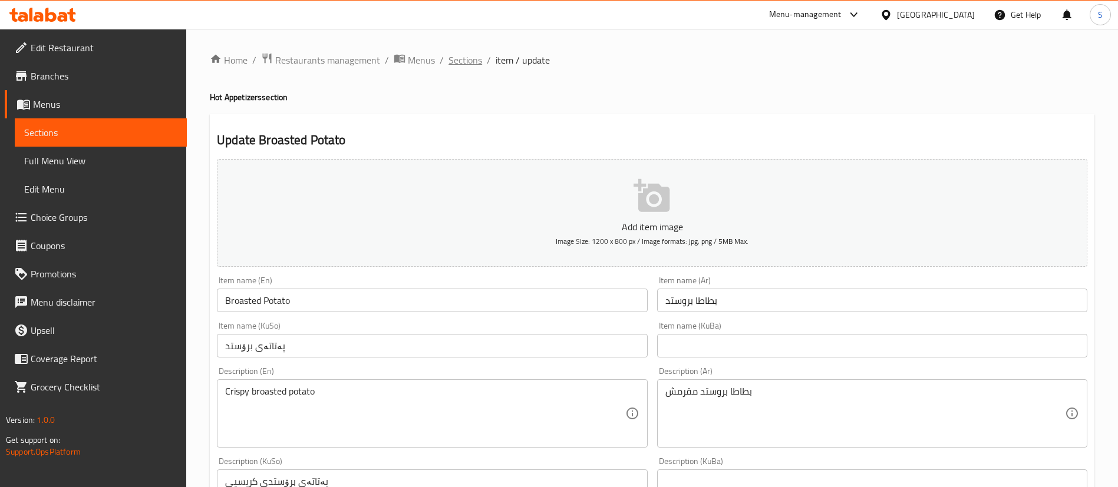
click at [474, 57] on span "Sections" at bounding box center [465, 60] width 34 height 14
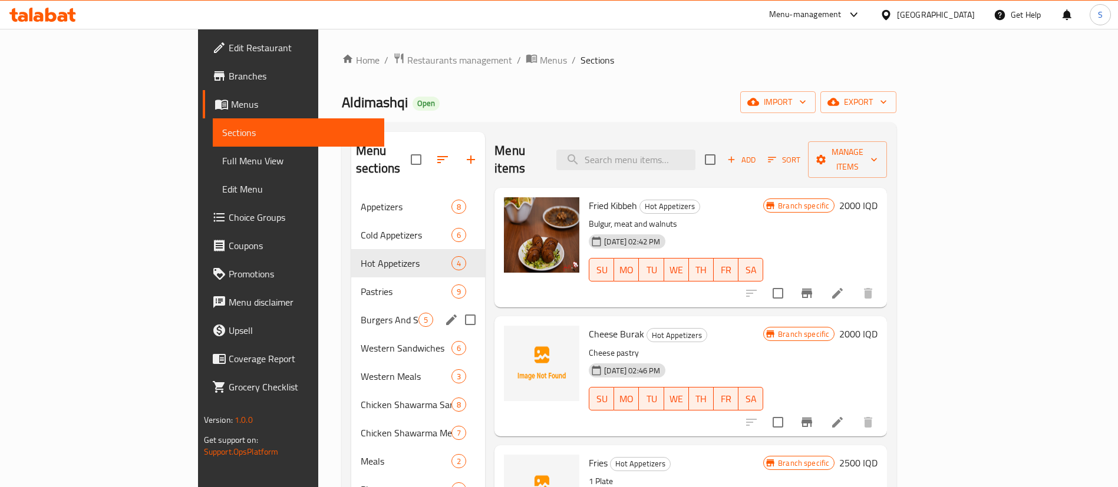
click at [351, 306] on div "Burgers And Sandwiches 5" at bounding box center [418, 320] width 134 height 28
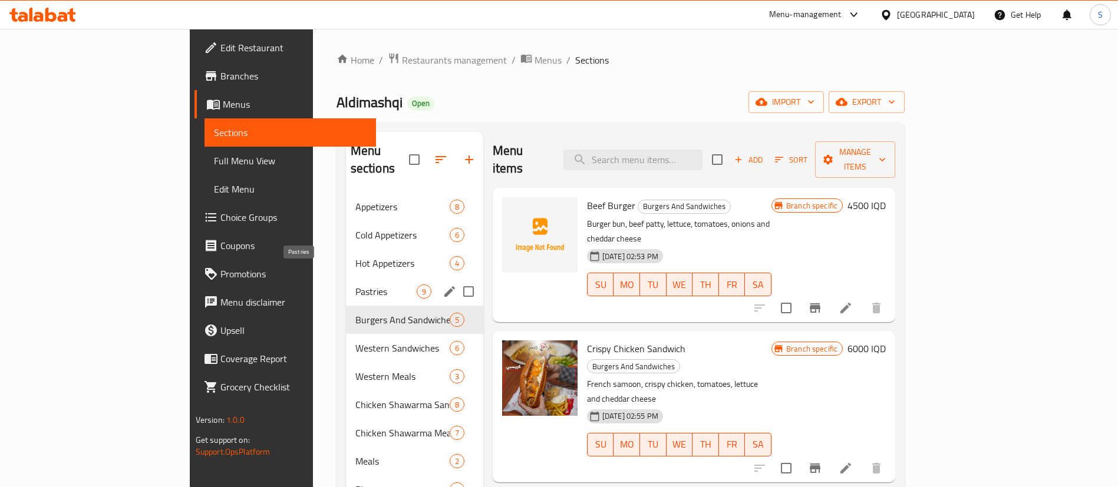
click at [355, 285] on span "Pastries" at bounding box center [385, 292] width 61 height 14
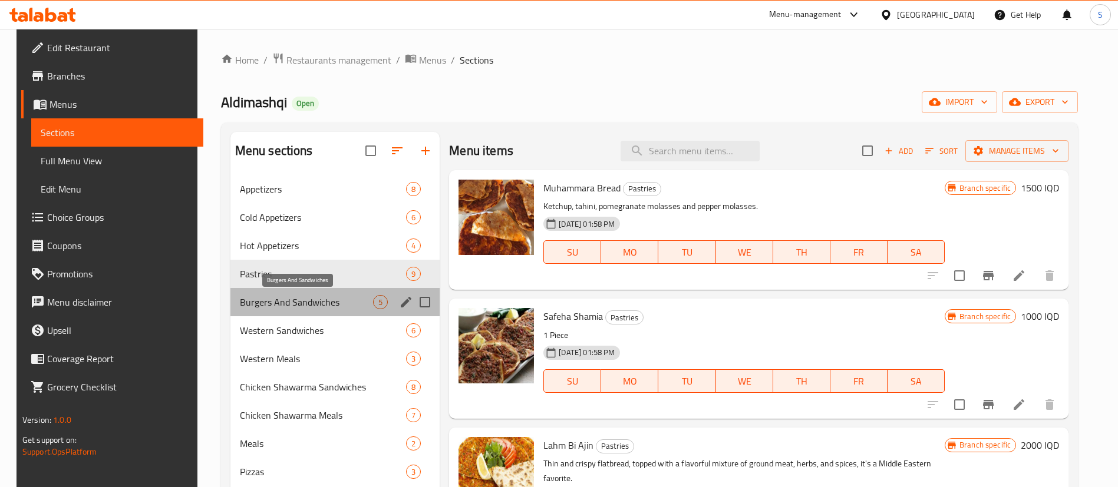
click at [313, 299] on span "Burgers And Sandwiches" at bounding box center [306, 302] width 133 height 14
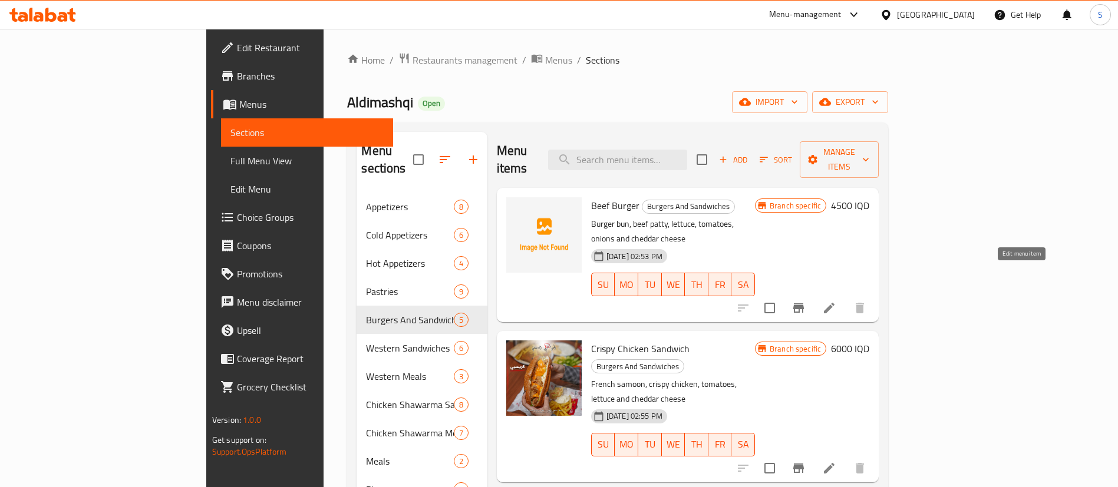
drag, startPoint x: 1021, startPoint y: 276, endPoint x: 768, endPoint y: 74, distance: 324.4
click at [768, 74] on div "Home / Restaurants management / Menus / Sections Aldimashqi Open import export …" at bounding box center [617, 340] width 541 height 576
click at [486, 91] on div "Aldimashqi Open import export" at bounding box center [617, 102] width 541 height 22
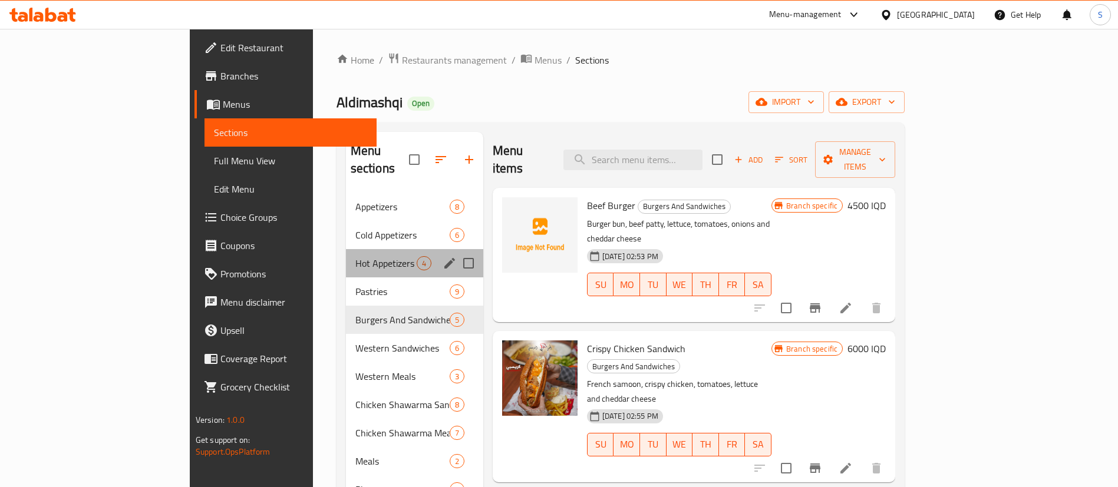
click at [346, 258] on div "Hot Appetizers 4" at bounding box center [414, 263] width 137 height 28
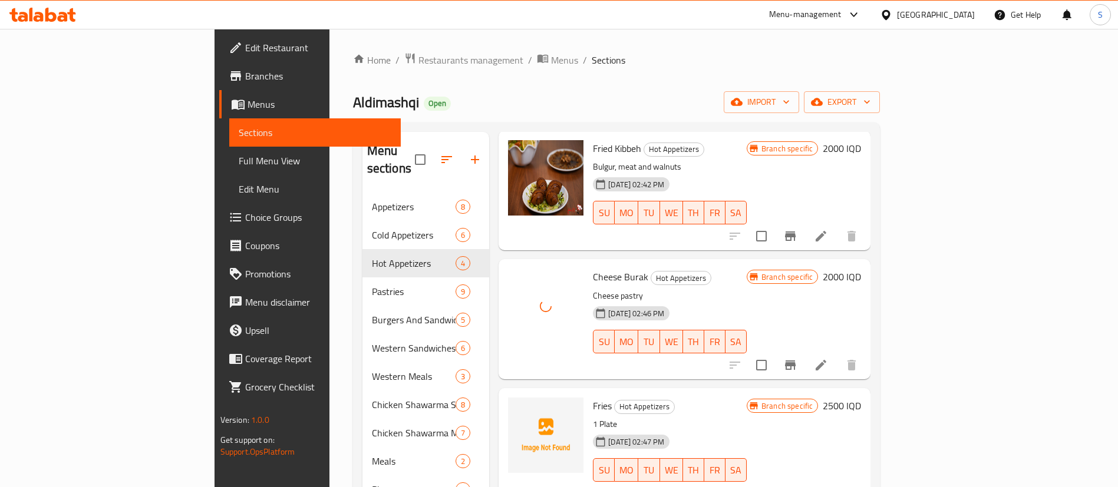
scroll to position [141, 0]
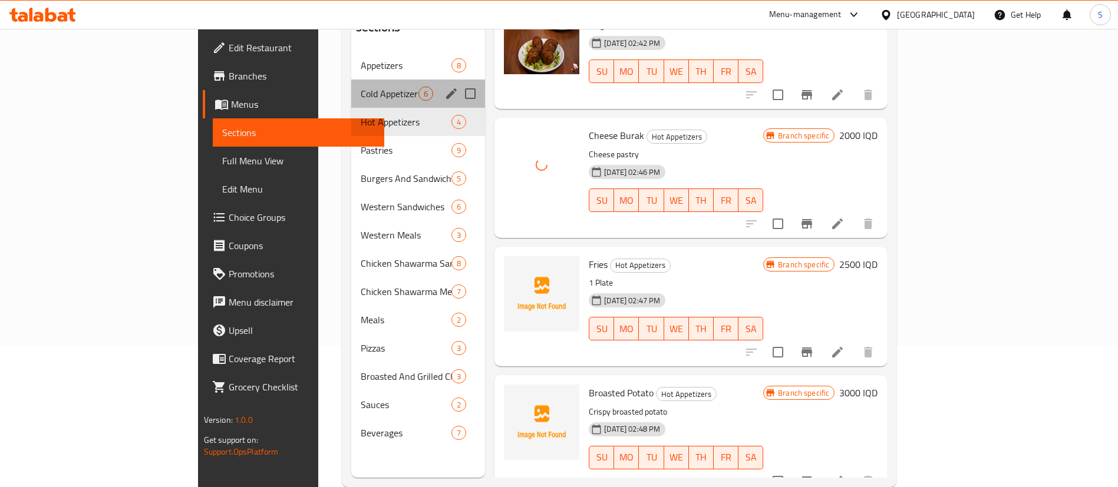
click at [351, 85] on div "Cold Appetizers 6" at bounding box center [418, 94] width 134 height 28
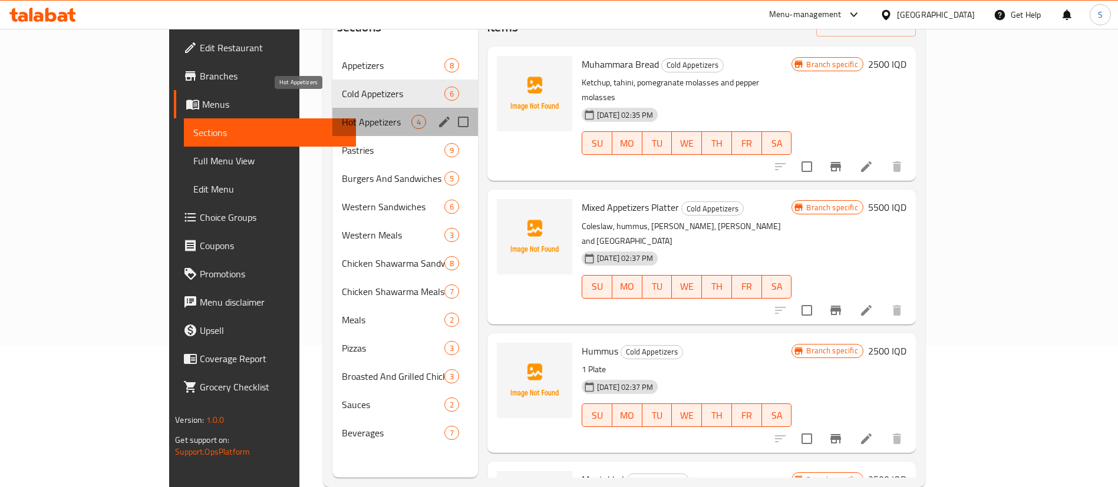
click at [342, 115] on span "Hot Appetizers" at bounding box center [377, 122] width 70 height 14
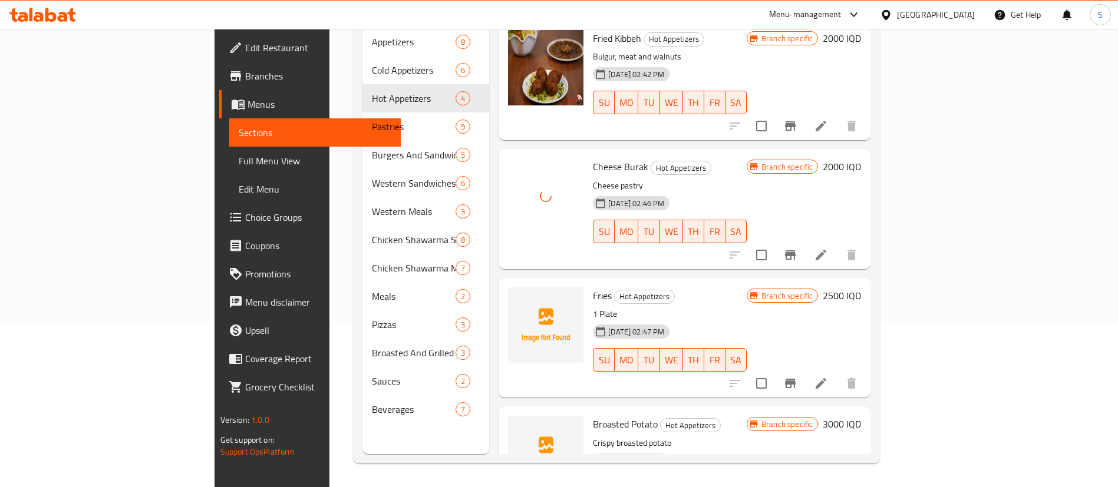
scroll to position [57, 0]
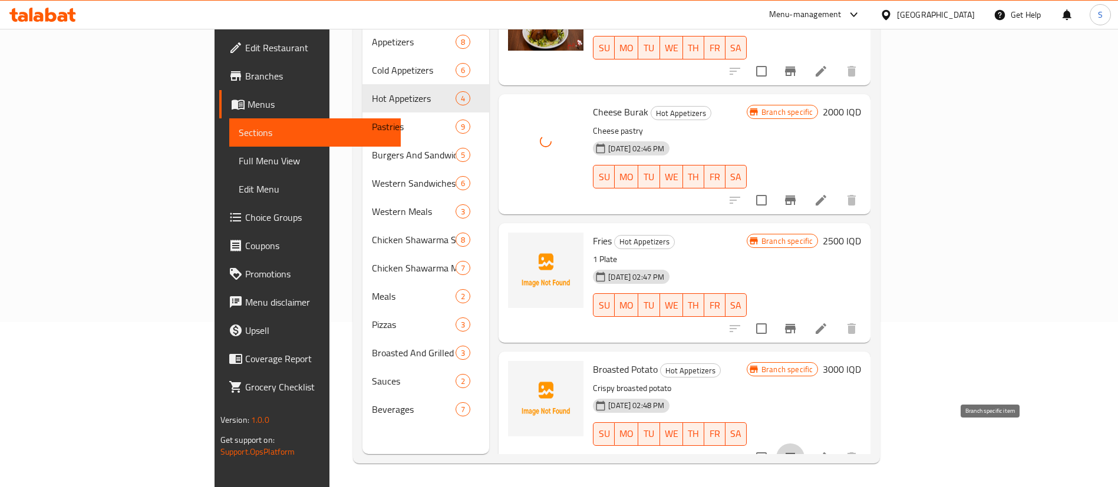
click at [804, 444] on button "Branch-specific-item" at bounding box center [790, 458] width 28 height 28
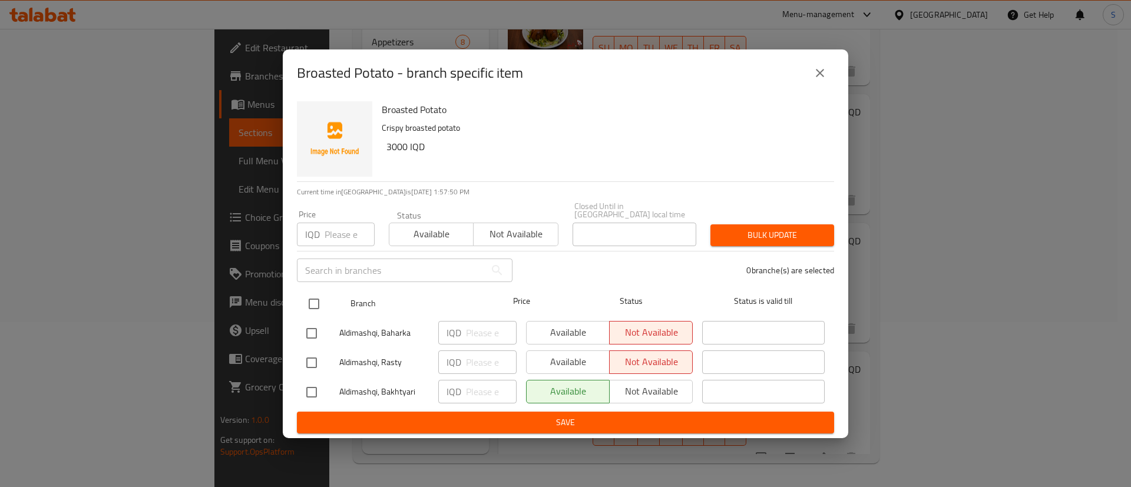
click at [313, 305] on input "checkbox" at bounding box center [314, 304] width 25 height 25
checkbox input "true"
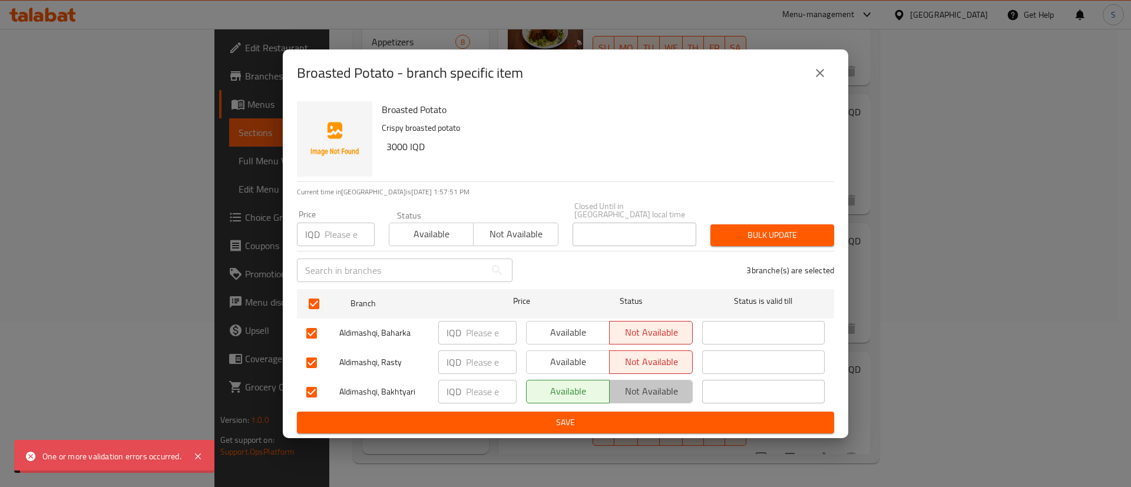
click at [640, 383] on span "Not available" at bounding box center [651, 391] width 74 height 17
click at [576, 415] on span "Save" at bounding box center [565, 422] width 518 height 15
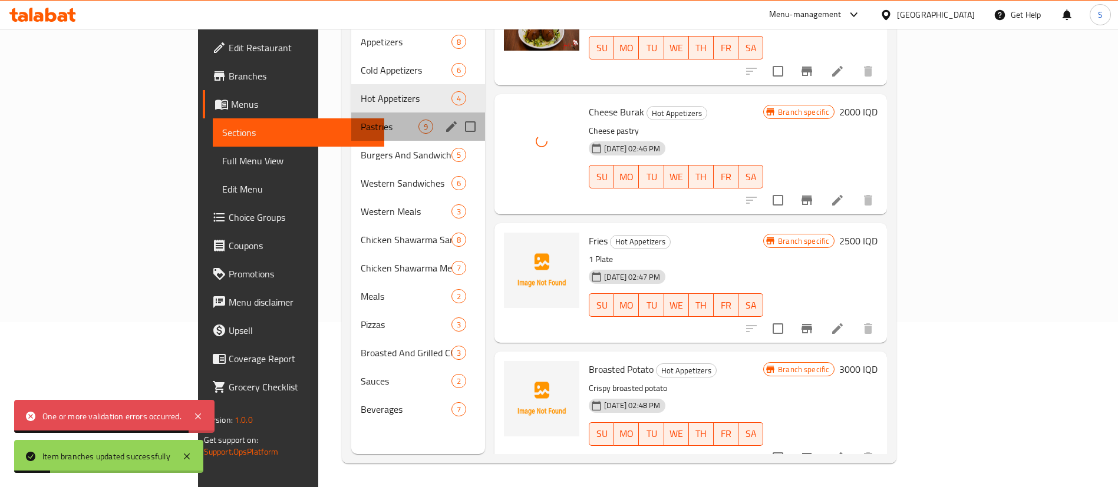
click at [351, 117] on div "Pastries 9" at bounding box center [418, 127] width 134 height 28
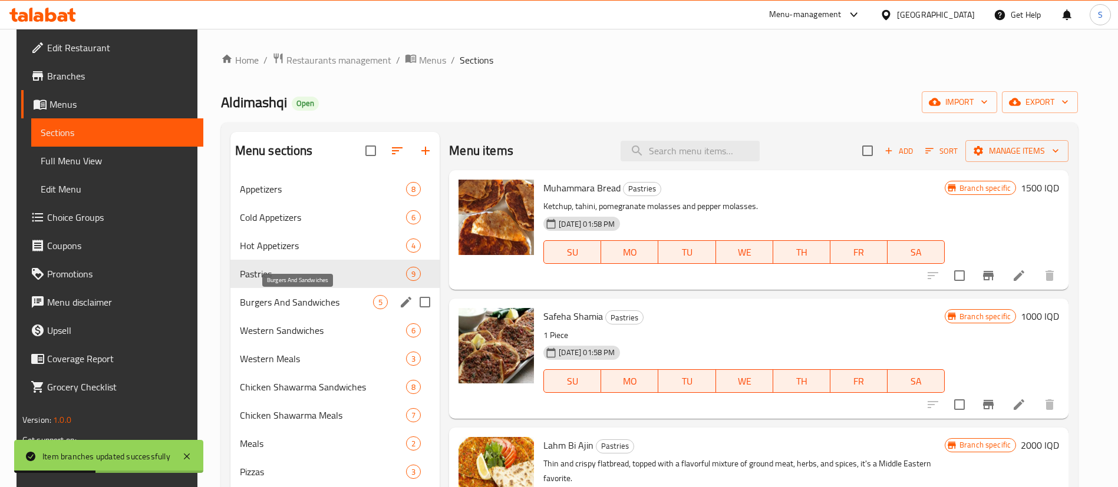
click at [304, 305] on span "Burgers And Sandwiches" at bounding box center [306, 302] width 133 height 14
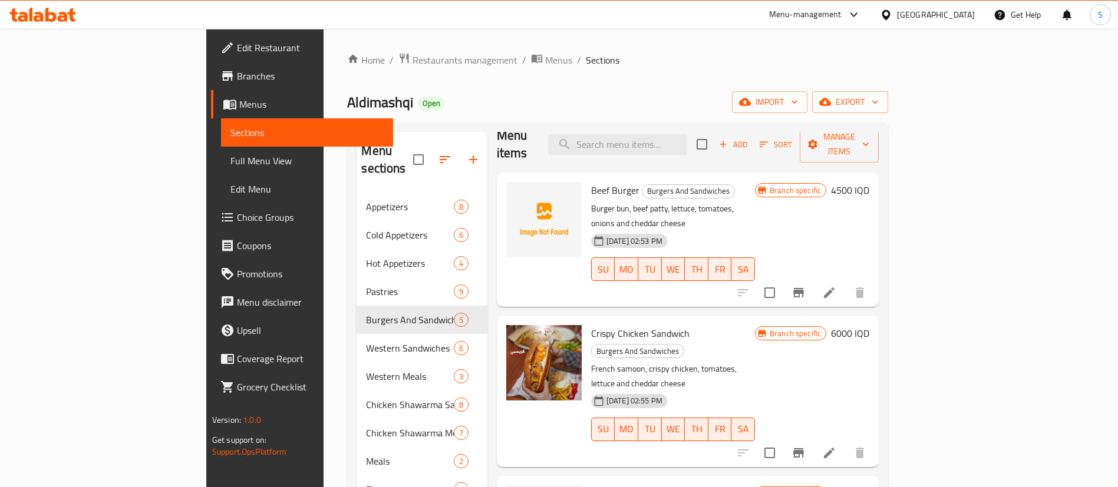
scroll to position [16, 0]
click at [542, 77] on div "Home / Restaurants management / Menus / Sections Aldimashqi Open import export …" at bounding box center [617, 340] width 541 height 576
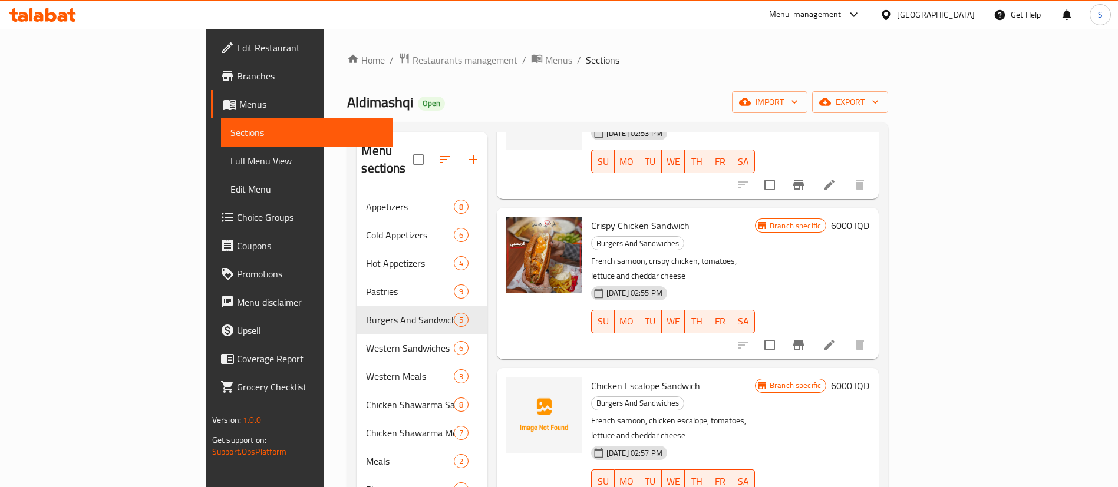
scroll to position [122, 0]
click at [499, 101] on div "Aldimashqi Open import export" at bounding box center [617, 102] width 541 height 22
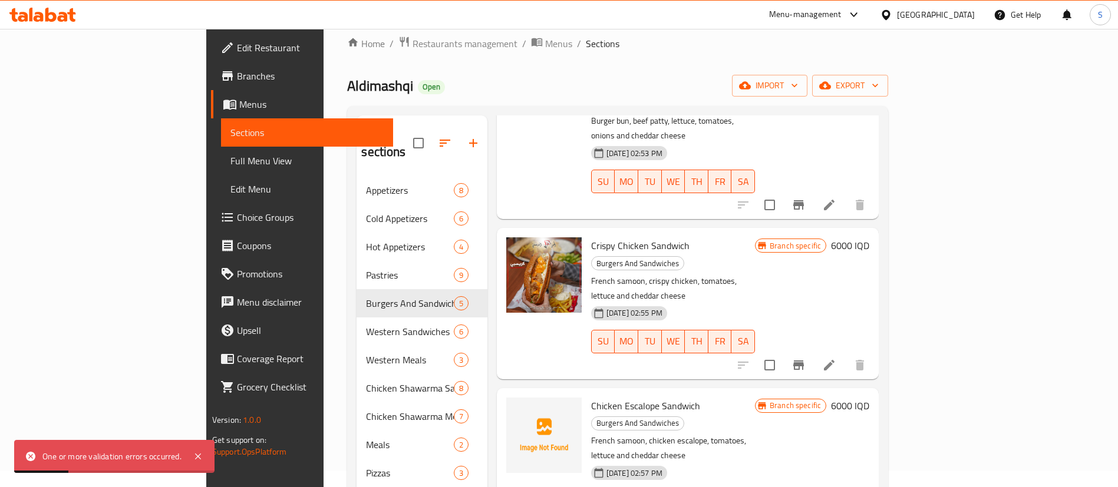
scroll to position [115, 0]
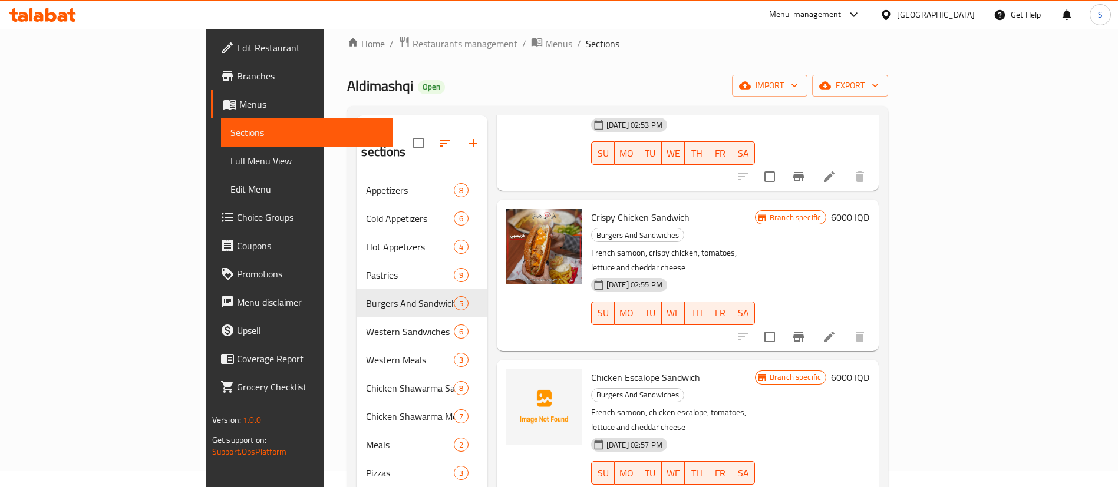
click at [492, 161] on div "Menu items Add Sort Manage items Beef Burger Burgers And Sandwiches Burger bun,…" at bounding box center [682, 358] width 391 height 487
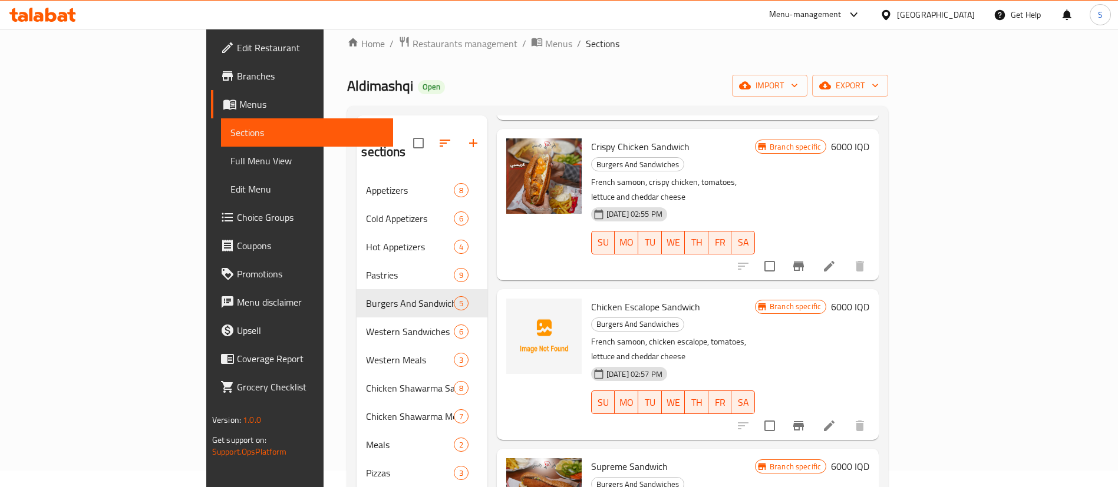
scroll to position [186, 0]
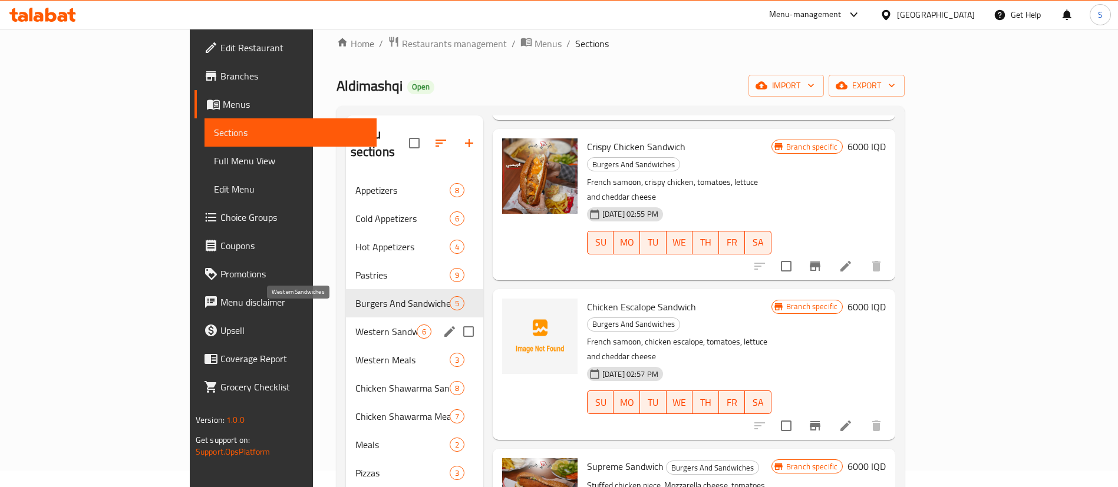
click at [355, 325] on span "Western Sandwiches" at bounding box center [385, 332] width 61 height 14
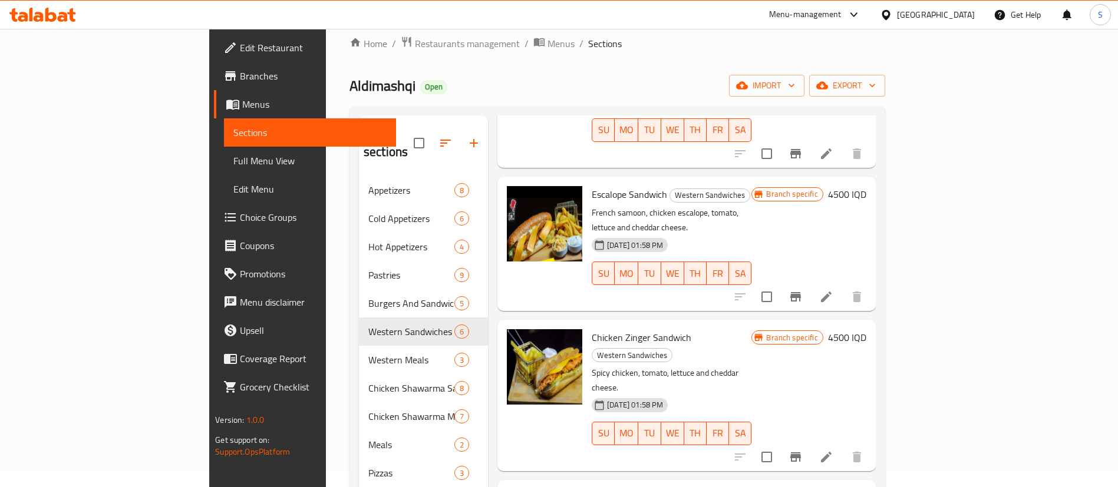
scroll to position [165, 0]
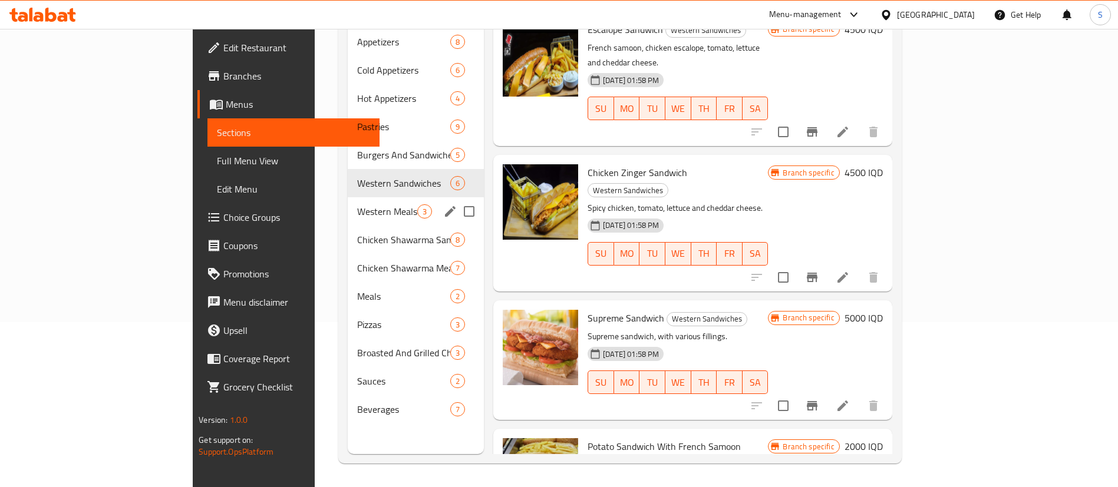
click at [365, 204] on span "Western Meals" at bounding box center [387, 211] width 60 height 14
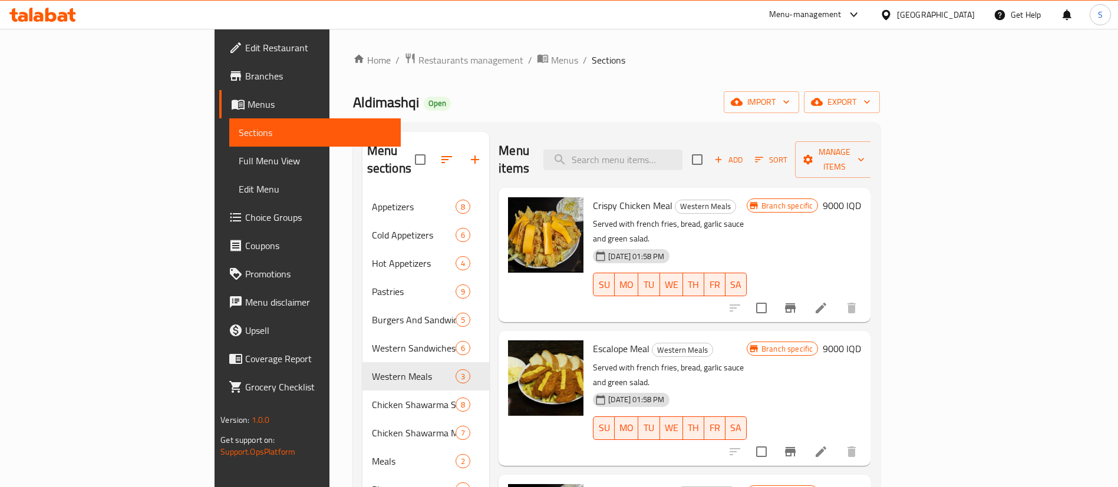
scroll to position [1, 0]
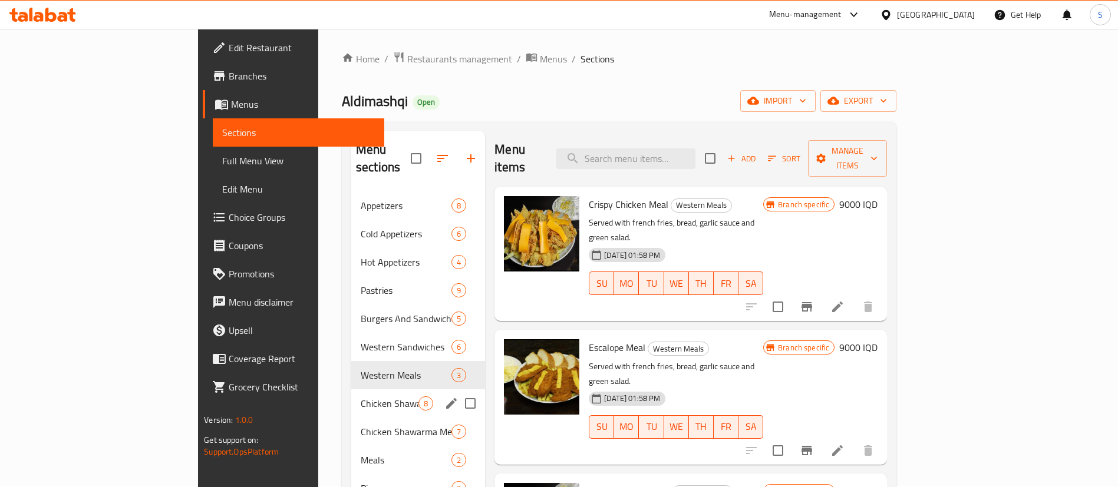
click at [361, 396] on span "Chicken Shawarma Sandwiches" at bounding box center [390, 403] width 58 height 14
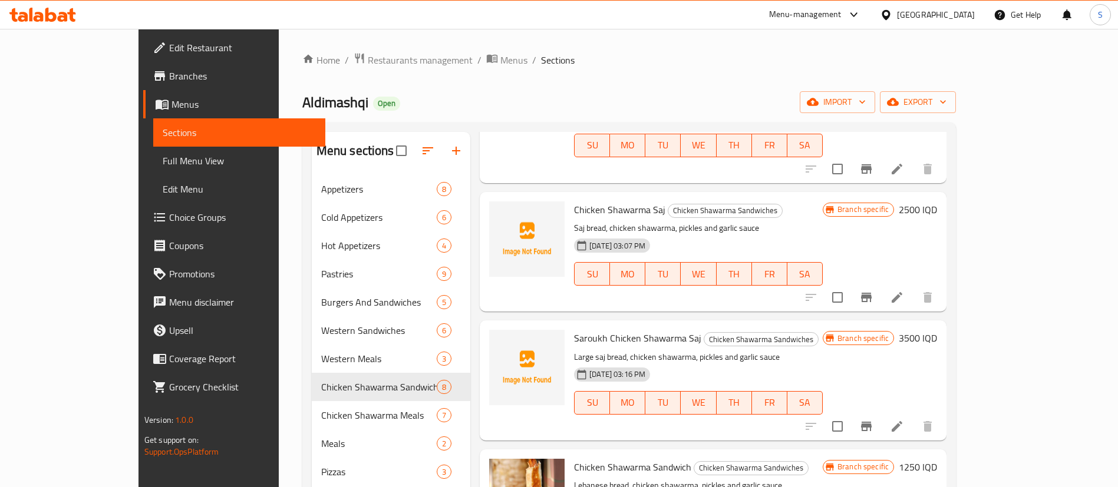
scroll to position [165, 0]
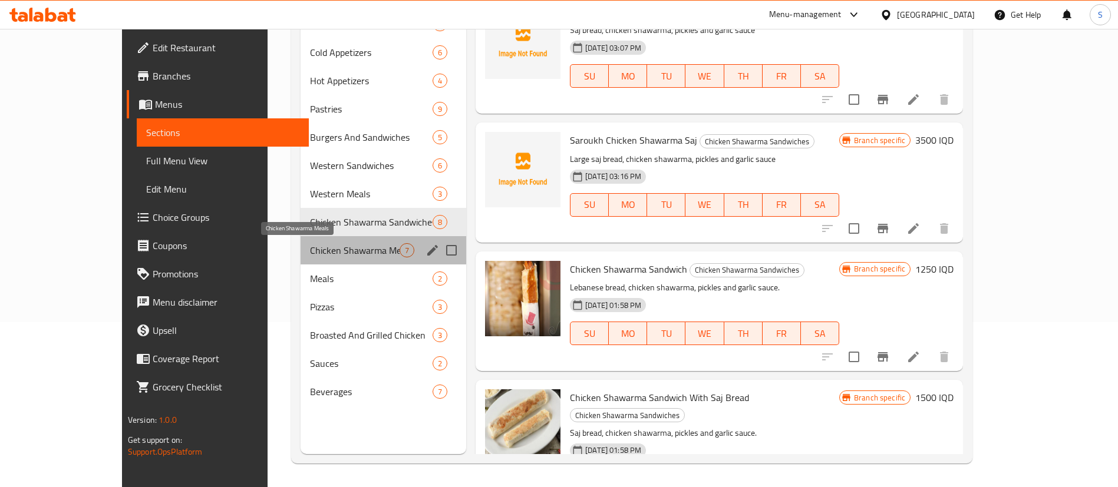
click at [343, 253] on span "Chicken Shawarma Meals" at bounding box center [355, 250] width 90 height 14
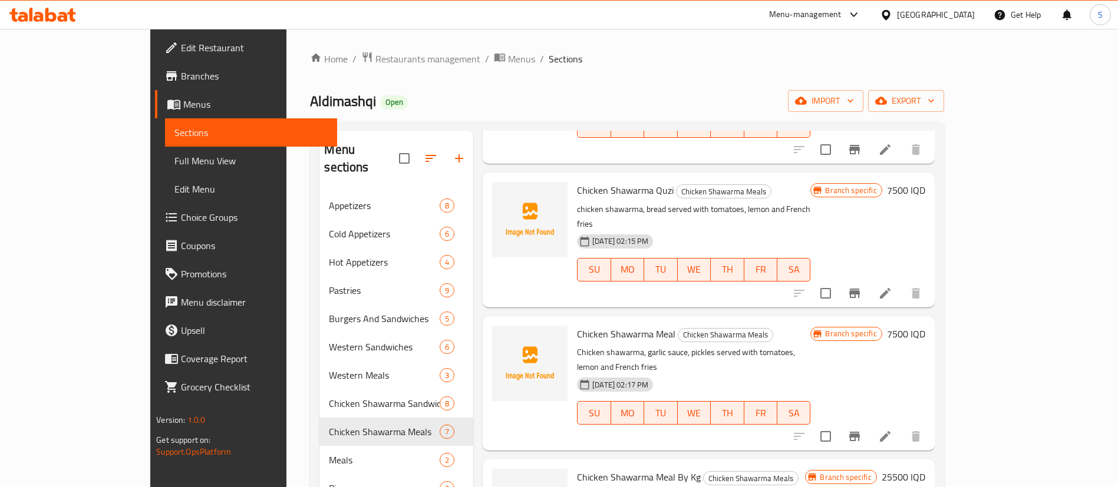
scroll to position [165, 0]
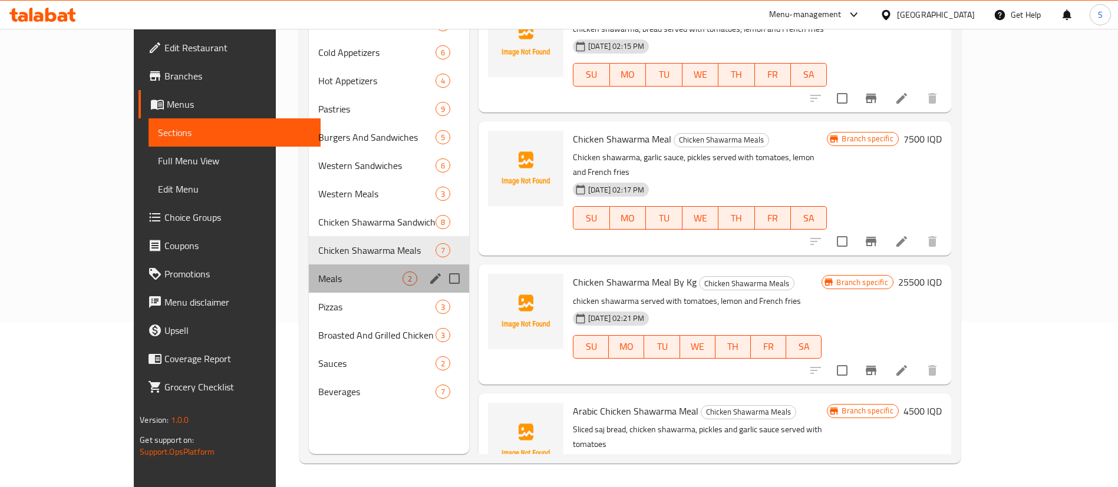
click at [309, 286] on div "Meals 2" at bounding box center [389, 279] width 161 height 28
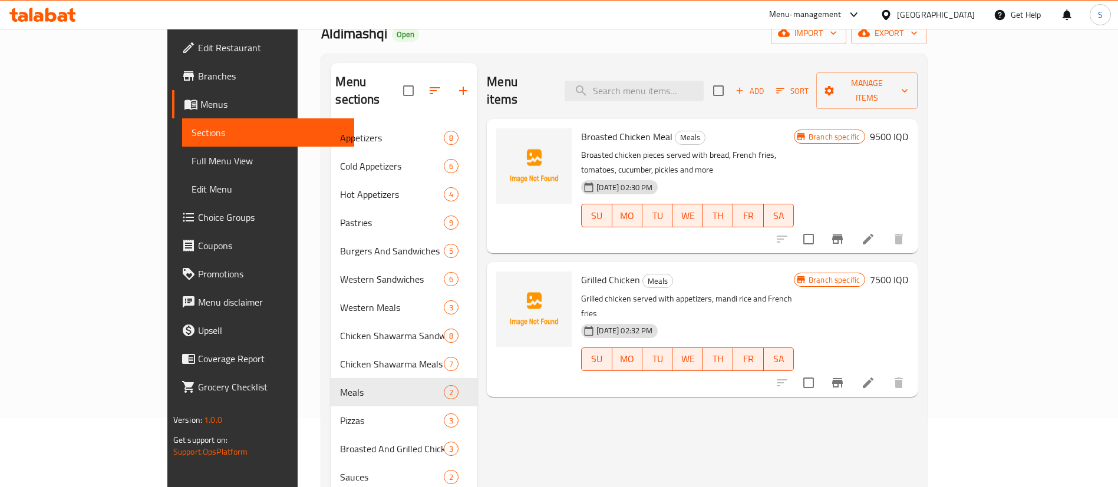
scroll to position [68, 0]
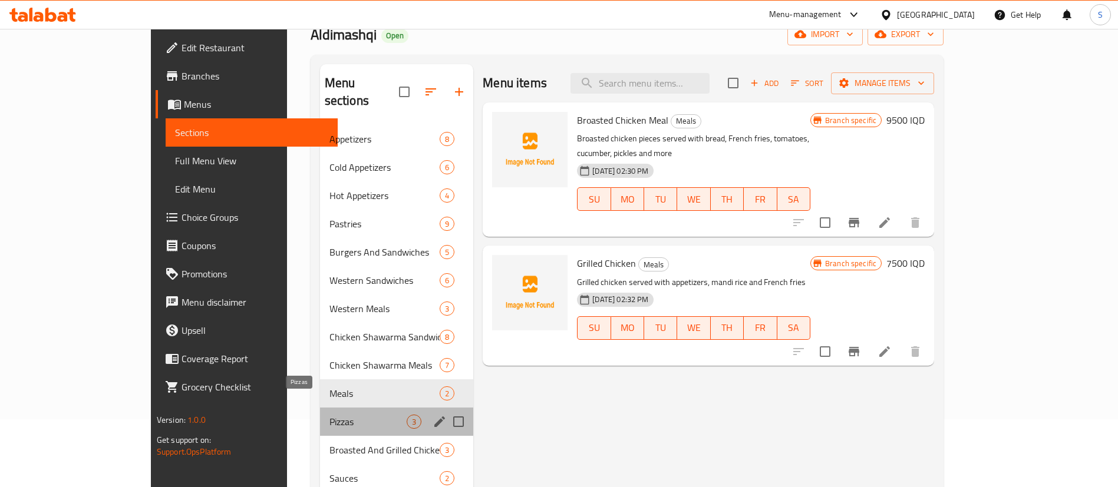
click at [331, 415] on span "Pizzas" at bounding box center [367, 422] width 77 height 14
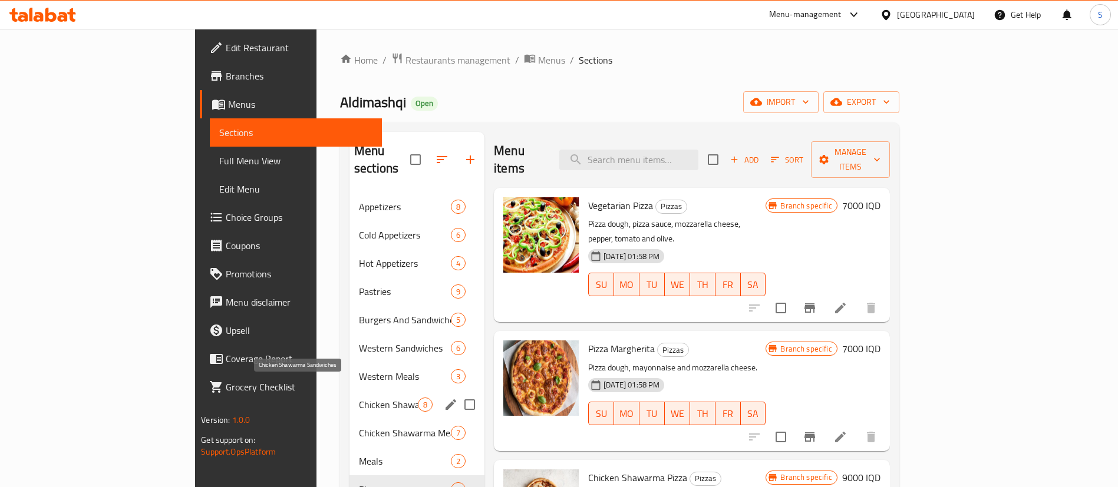
click at [359, 398] on span "Chicken Shawarma Sandwiches" at bounding box center [388, 405] width 59 height 14
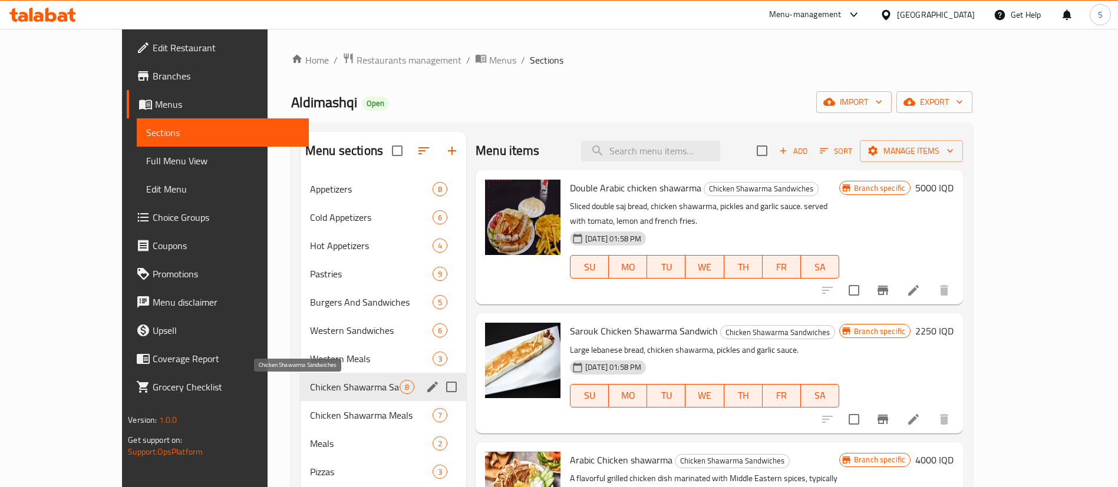
scroll to position [165, 0]
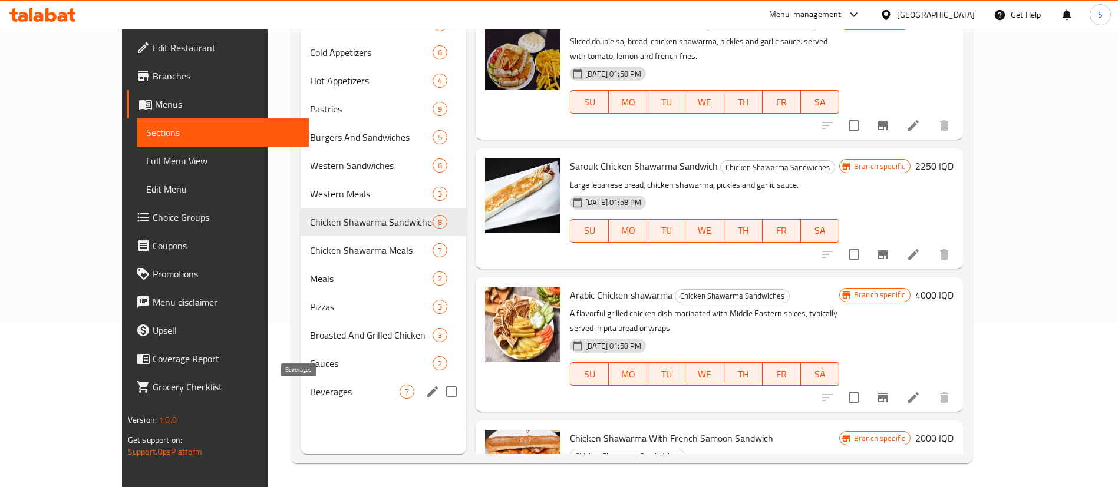
click at [310, 392] on span "Beverages" at bounding box center [355, 392] width 90 height 14
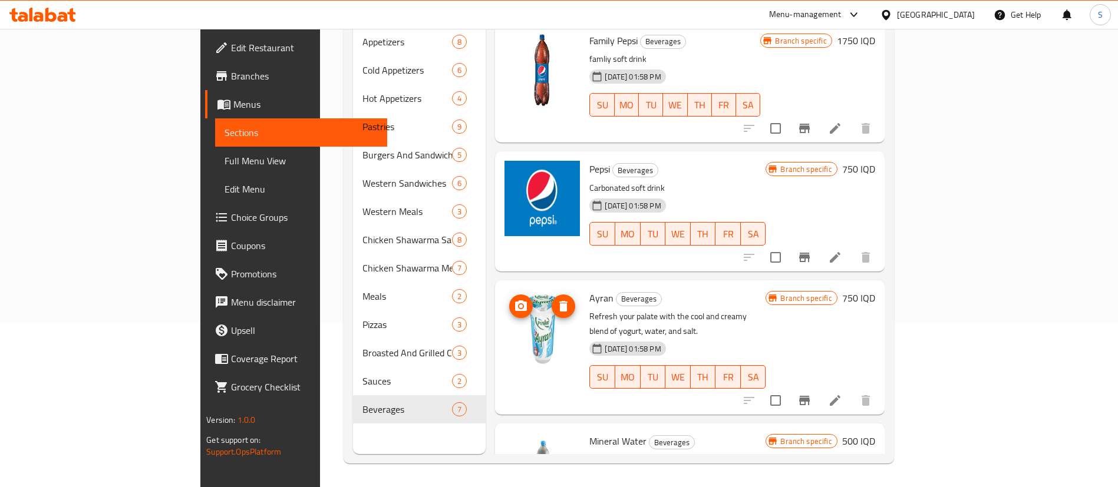
scroll to position [318, 0]
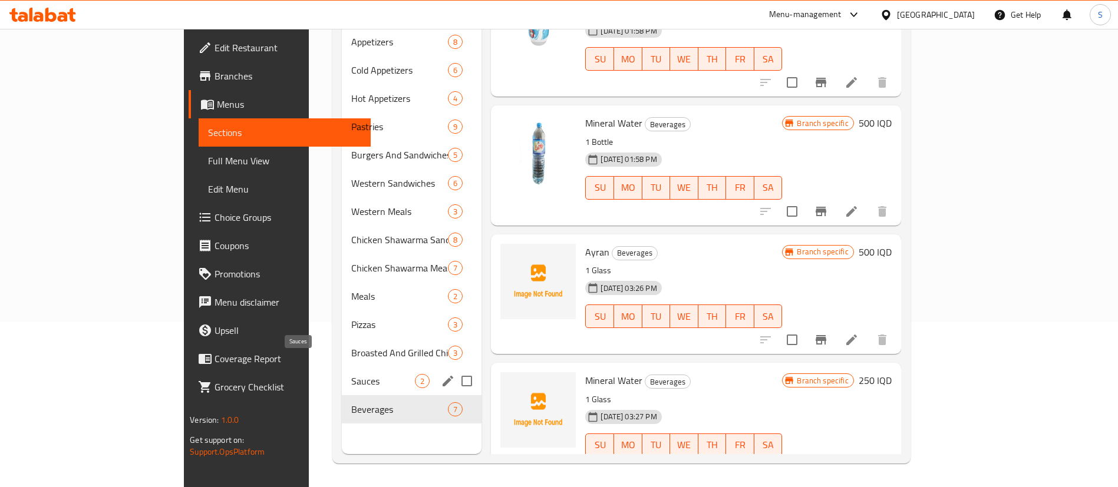
click at [351, 374] on span "Sauces" at bounding box center [383, 381] width 64 height 14
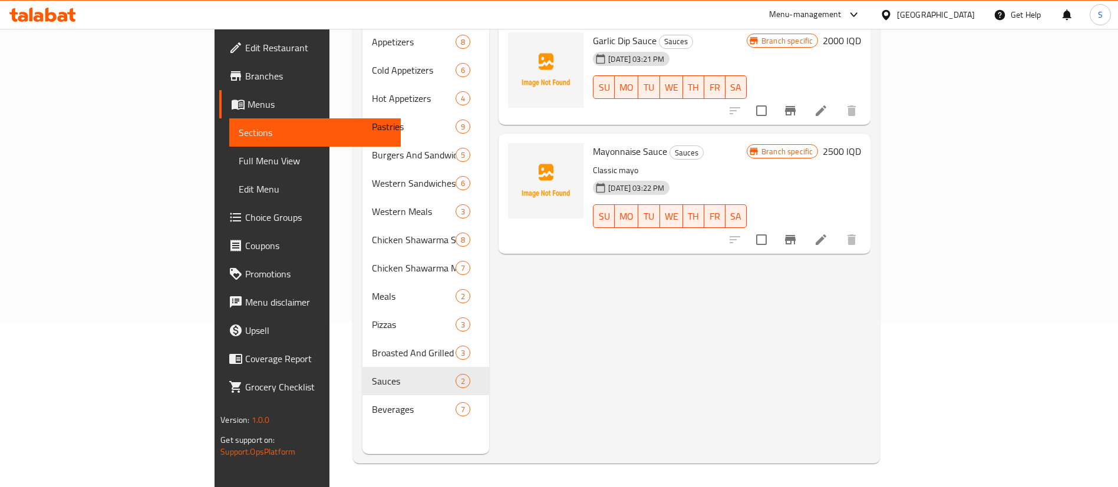
scroll to position [9, 0]
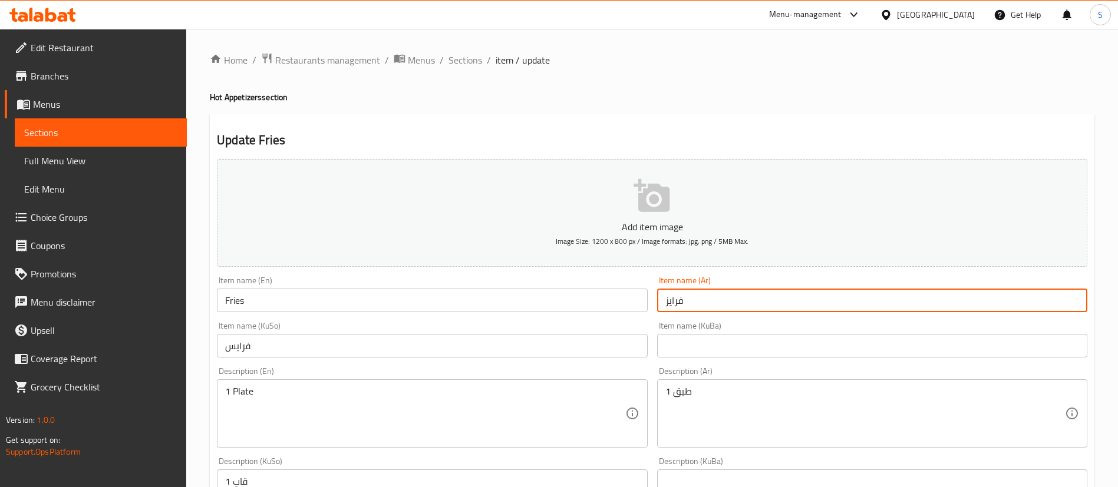
drag, startPoint x: 737, startPoint y: 303, endPoint x: 581, endPoint y: 296, distance: 155.7
click at [581, 296] on div "Add item image Image Size: 1200 x 800 px / Image formats: jpg, png / 5MB Max. I…" at bounding box center [652, 475] width 880 height 643
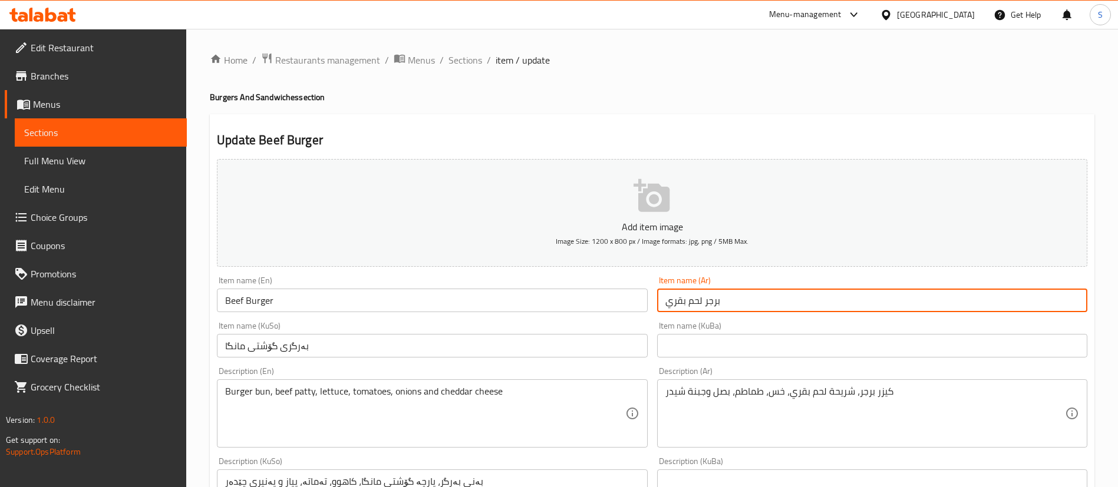
drag, startPoint x: 665, startPoint y: 297, endPoint x: 607, endPoint y: 290, distance: 58.2
click at [607, 290] on div "Add item image Image Size: 1200 x 800 px / Image formats: jpg, png / 5MB Max. I…" at bounding box center [652, 475] width 880 height 643
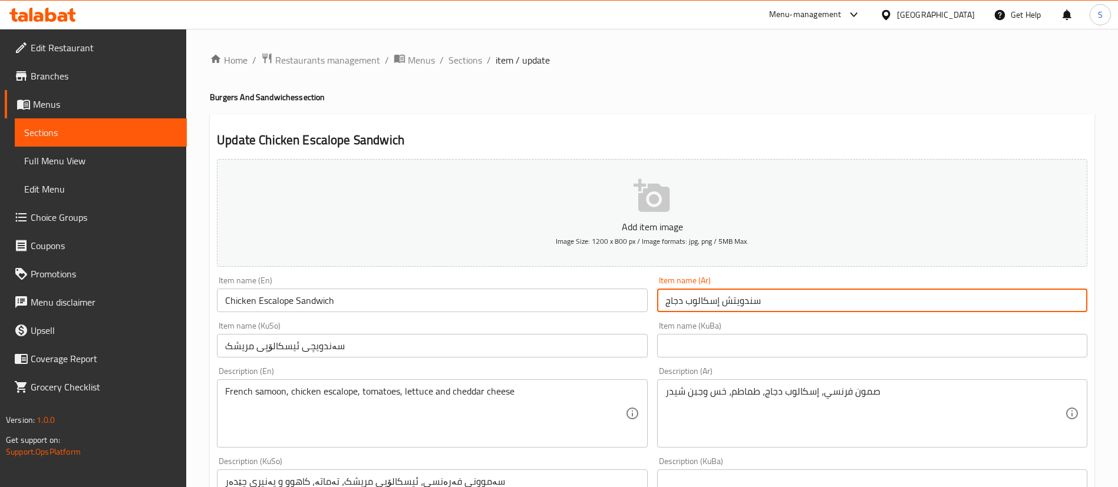
drag, startPoint x: 786, startPoint y: 295, endPoint x: 632, endPoint y: 287, distance: 154.6
click at [632, 287] on div "Add item image Image Size: 1200 x 800 px / Image formats: jpg, png / 5MB Max. I…" at bounding box center [652, 475] width 880 height 643
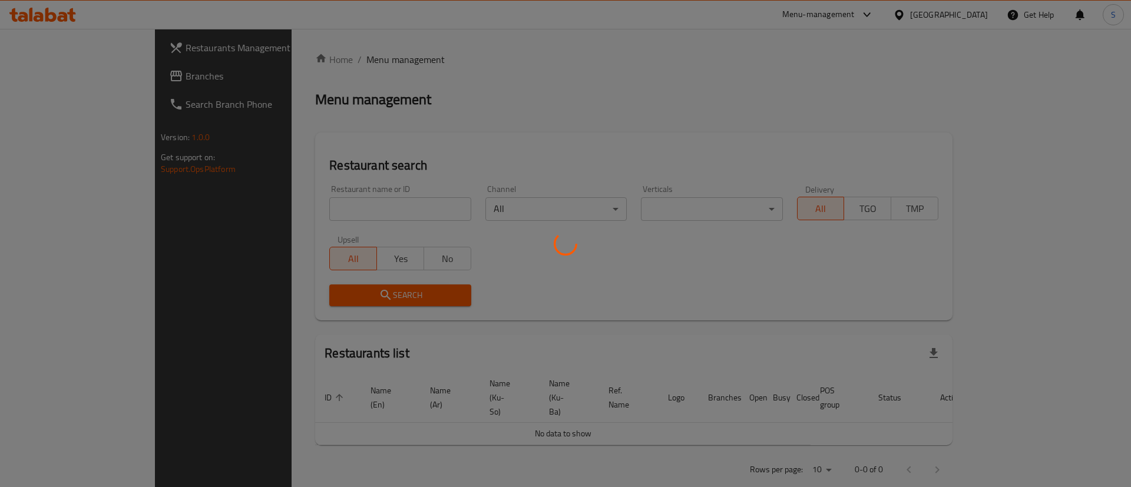
click at [366, 199] on div at bounding box center [565, 243] width 1131 height 487
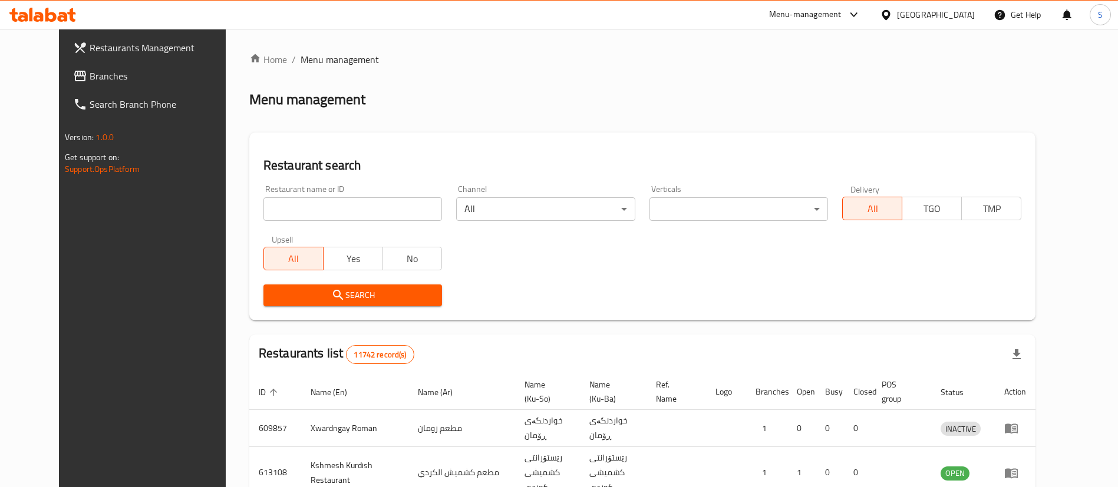
click at [338, 210] on div at bounding box center [559, 243] width 1118 height 487
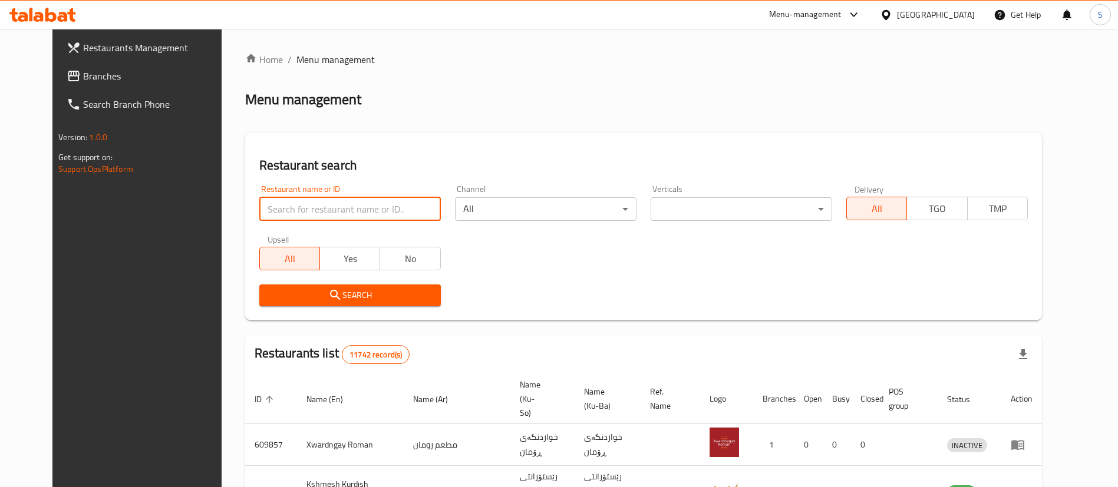
click at [338, 210] on input "search" at bounding box center [349, 209] width 181 height 24
click button "Search" at bounding box center [349, 296] width 181 height 22
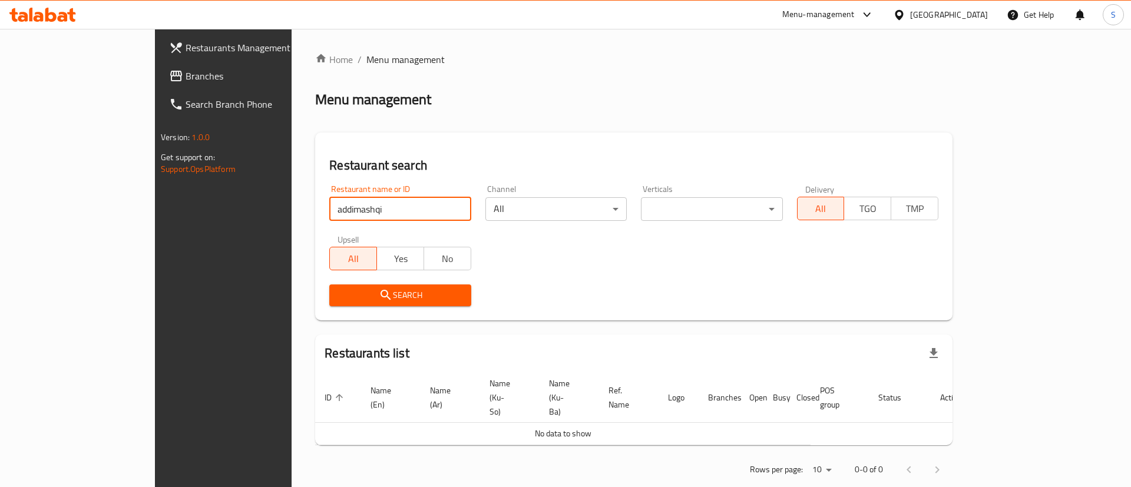
click at [329, 211] on input "addimashqi" at bounding box center [399, 209] width 141 height 24
click button "Search" at bounding box center [399, 296] width 141 height 22
click at [329, 210] on input "adimashqi" at bounding box center [399, 209] width 141 height 24
type input "aldimashqi"
click at [332, 304] on button "Search" at bounding box center [399, 296] width 141 height 22
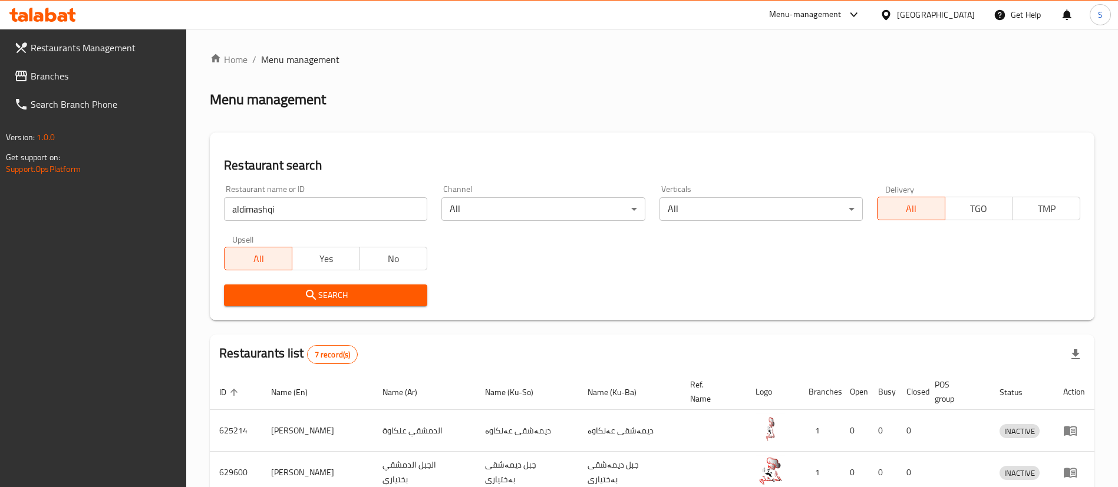
scroll to position [279, 0]
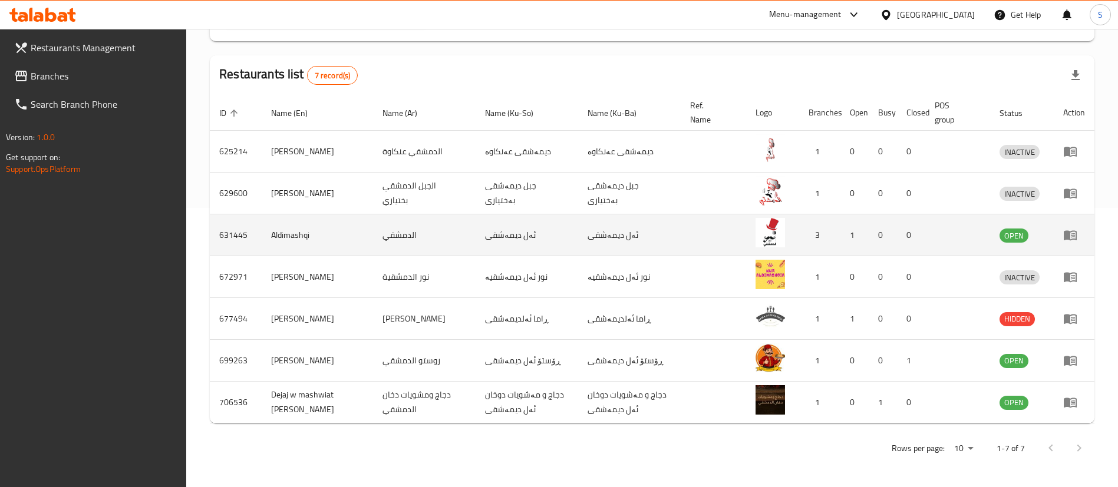
click at [1068, 240] on icon "enhanced table" at bounding box center [1070, 235] width 14 height 14
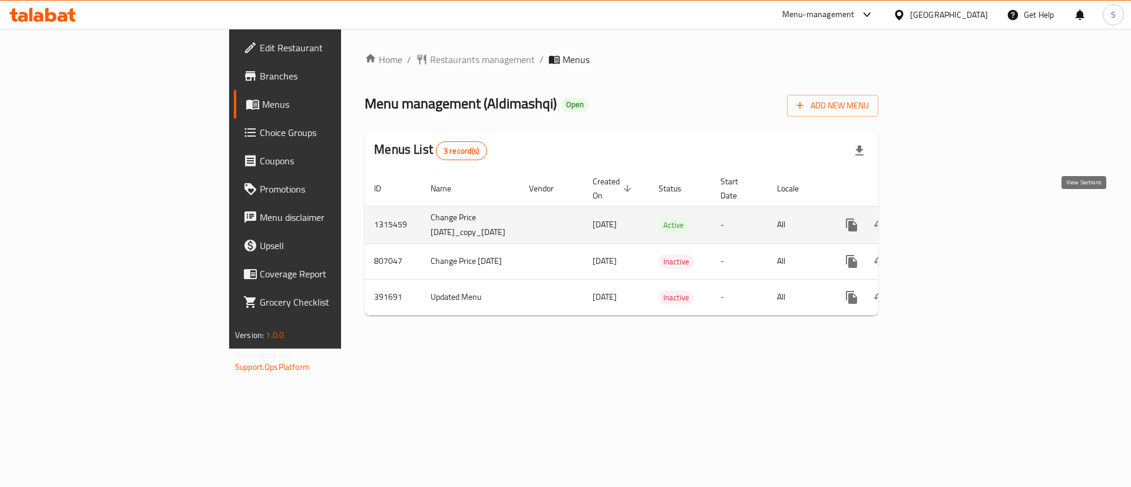
click at [951, 220] on link "enhanced table" at bounding box center [937, 225] width 28 height 28
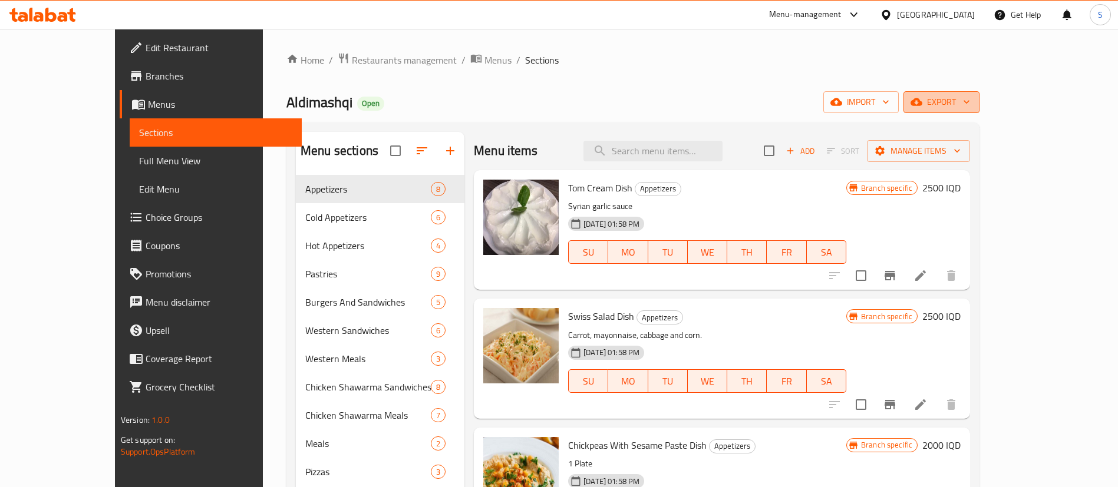
click at [970, 103] on span "export" at bounding box center [941, 102] width 57 height 15
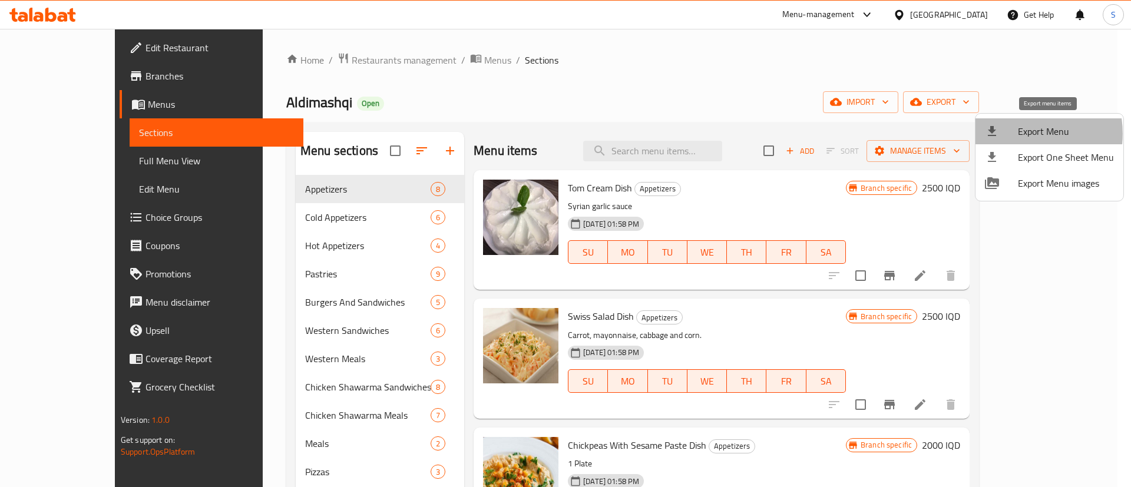
click at [1017, 134] on div at bounding box center [1001, 131] width 33 height 14
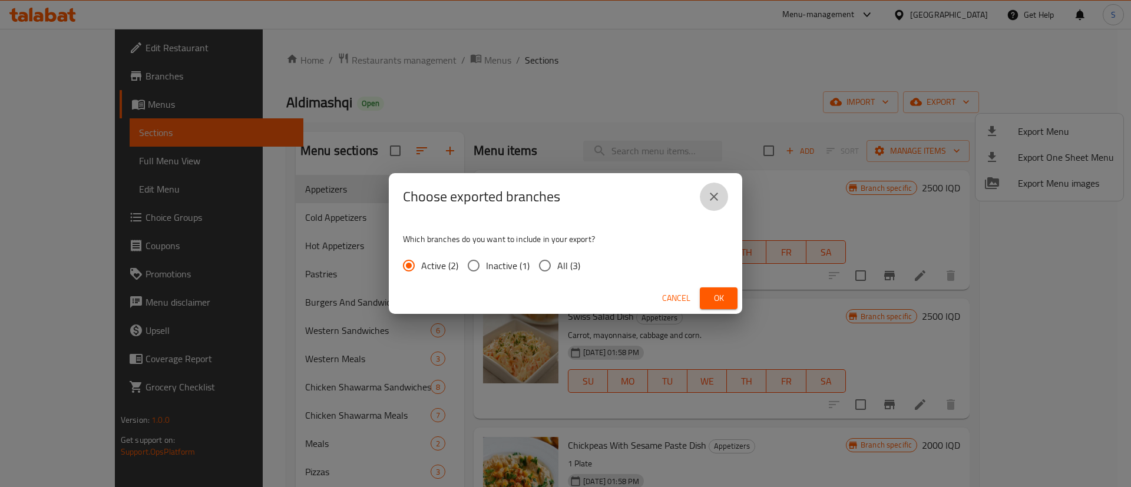
click at [710, 201] on icon "close" at bounding box center [714, 197] width 14 height 14
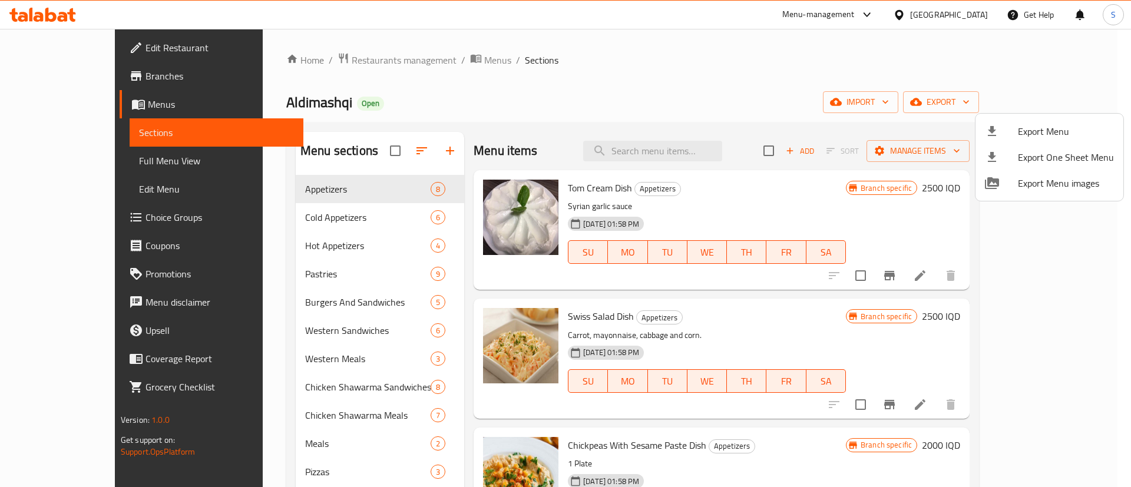
click at [828, 87] on div at bounding box center [565, 243] width 1131 height 487
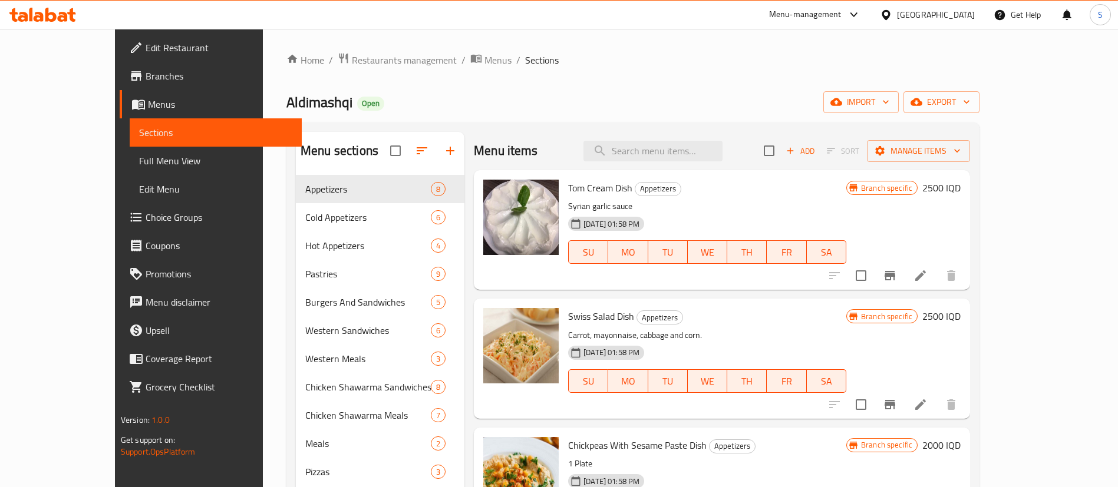
click at [736, 77] on div "Home / Restaurants management / Menus / Sections Aldimashqi Open import export …" at bounding box center [632, 340] width 693 height 576
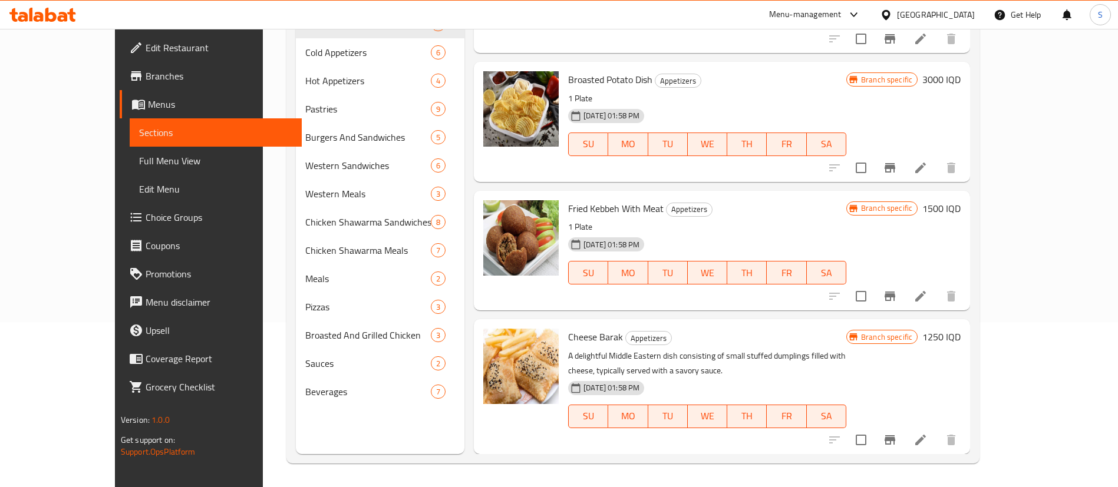
scroll to position [164, 0]
click at [613, 271] on span "MO" at bounding box center [628, 273] width 30 height 17
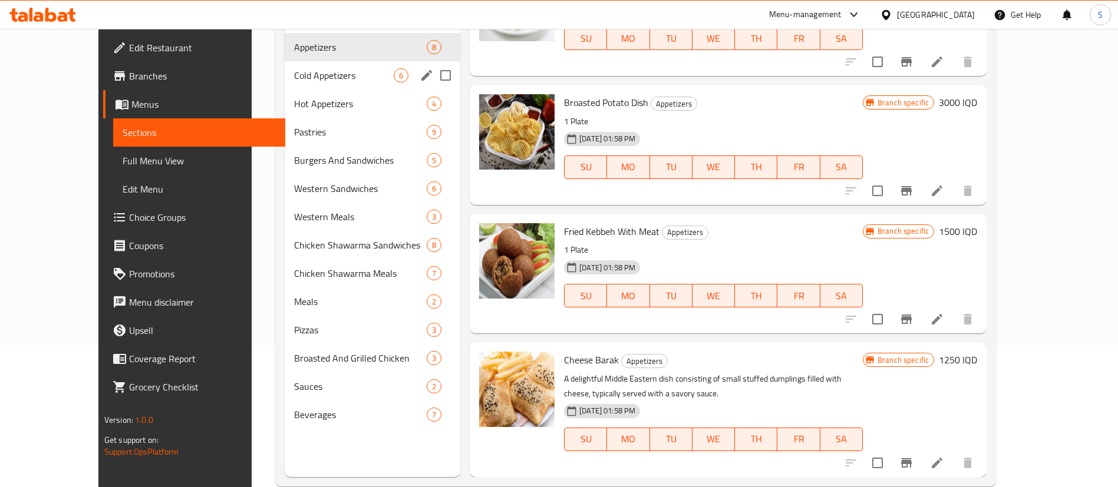
scroll to position [0, 0]
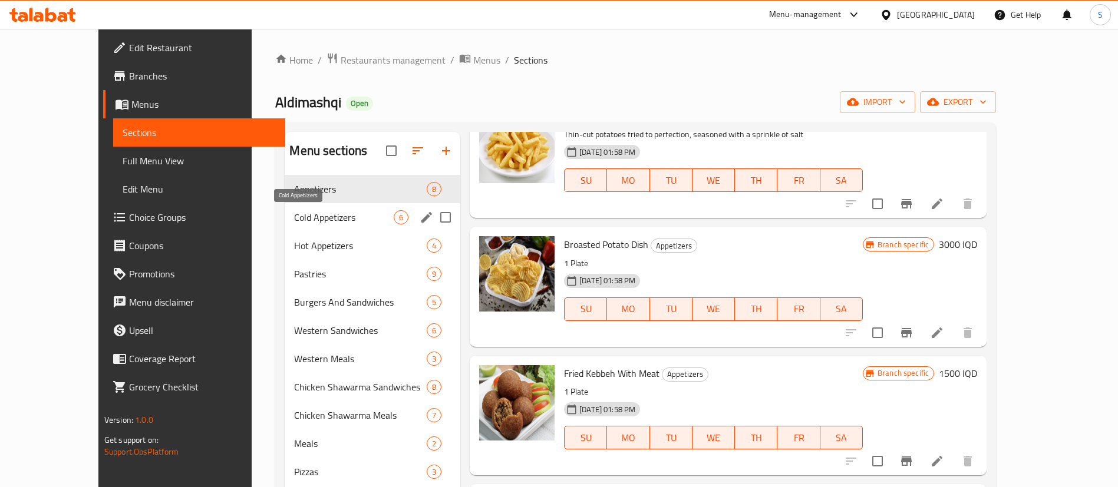
click at [294, 220] on span "Cold Appetizers" at bounding box center [344, 217] width 100 height 14
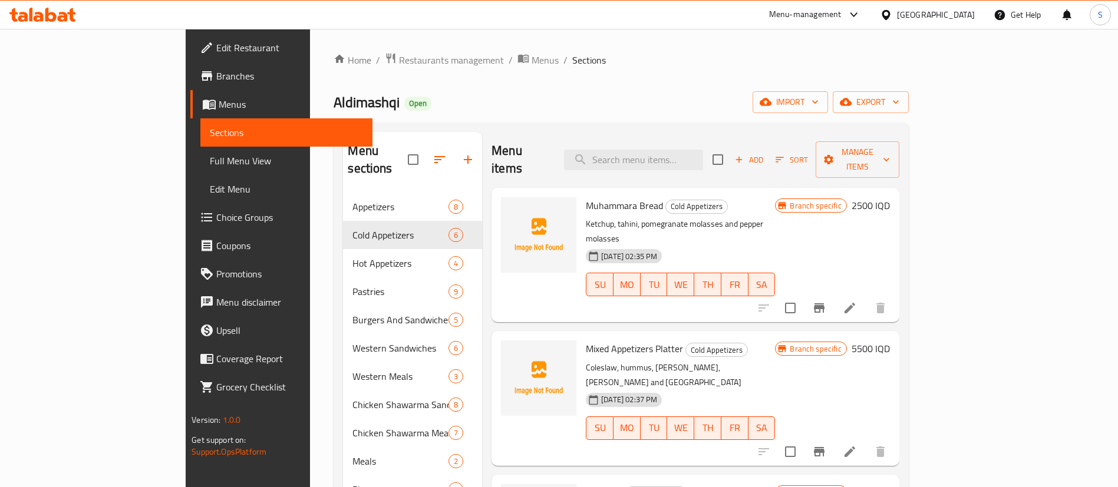
click at [511, 133] on div "Menu items Add Sort Manage items" at bounding box center [694, 160] width 407 height 56
click at [510, 207] on icon "upload picture" at bounding box center [517, 214] width 14 height 14
click at [511, 351] on icon "upload picture" at bounding box center [517, 356] width 12 height 11
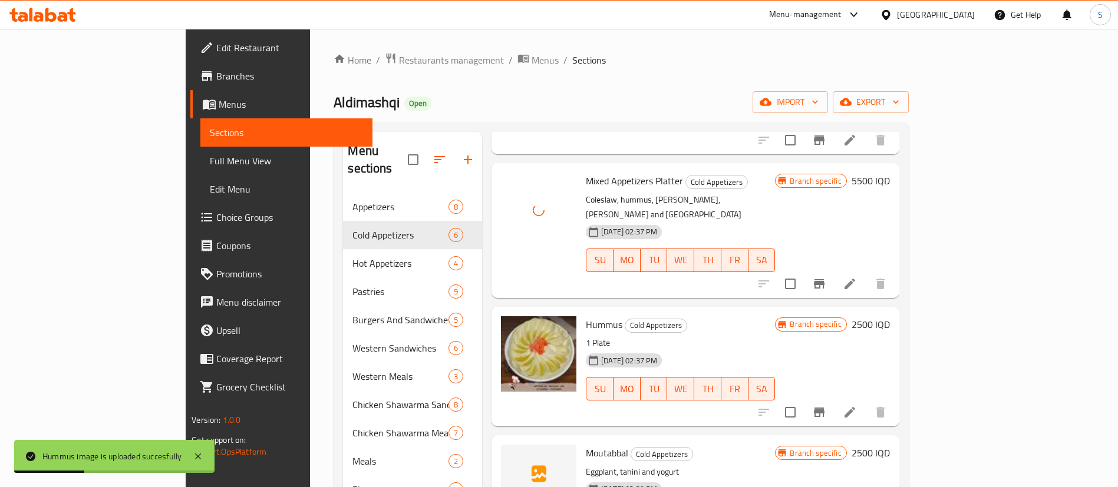
scroll to position [260, 0]
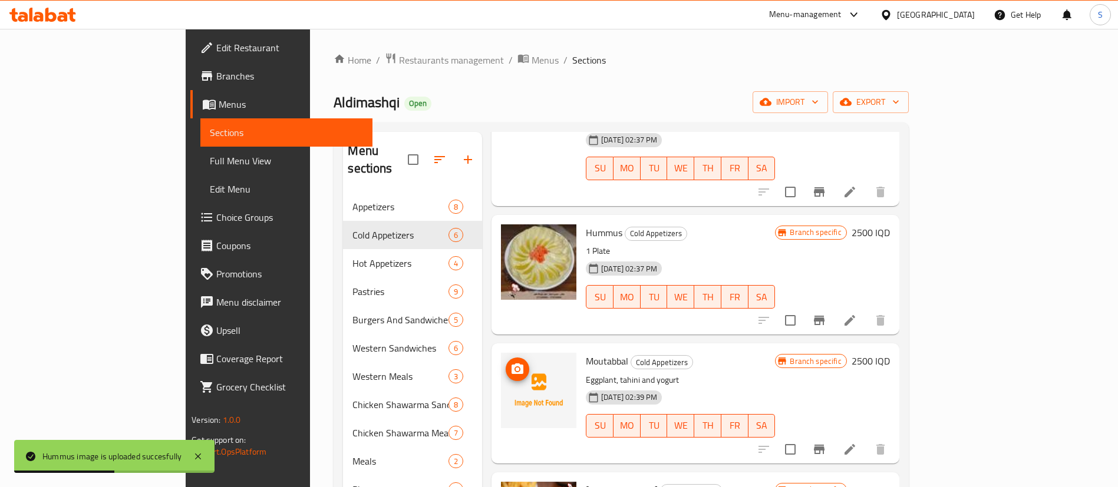
click at [510, 362] on icon "upload picture" at bounding box center [517, 369] width 14 height 14
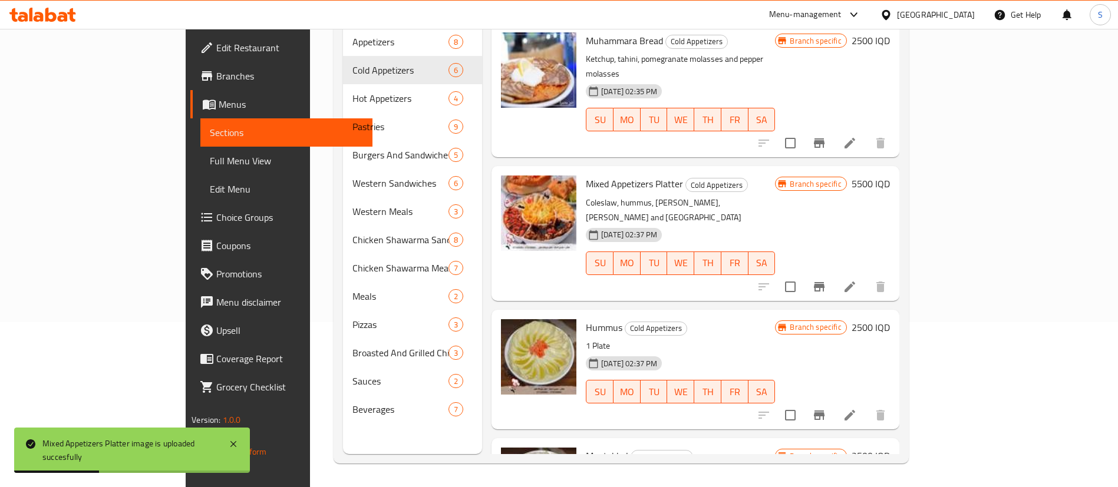
scroll to position [0, 0]
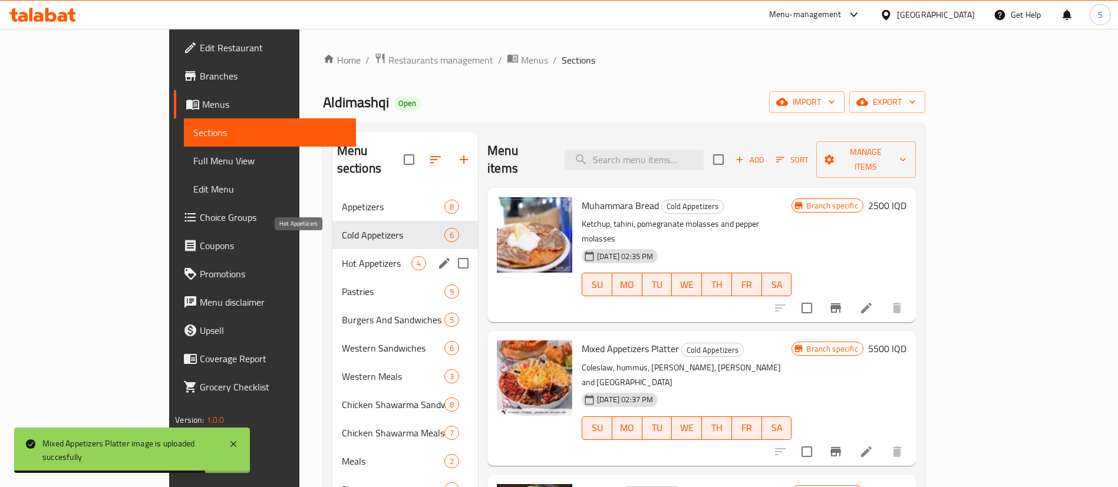
click at [342, 256] on span "Hot Appetizers" at bounding box center [377, 263] width 70 height 14
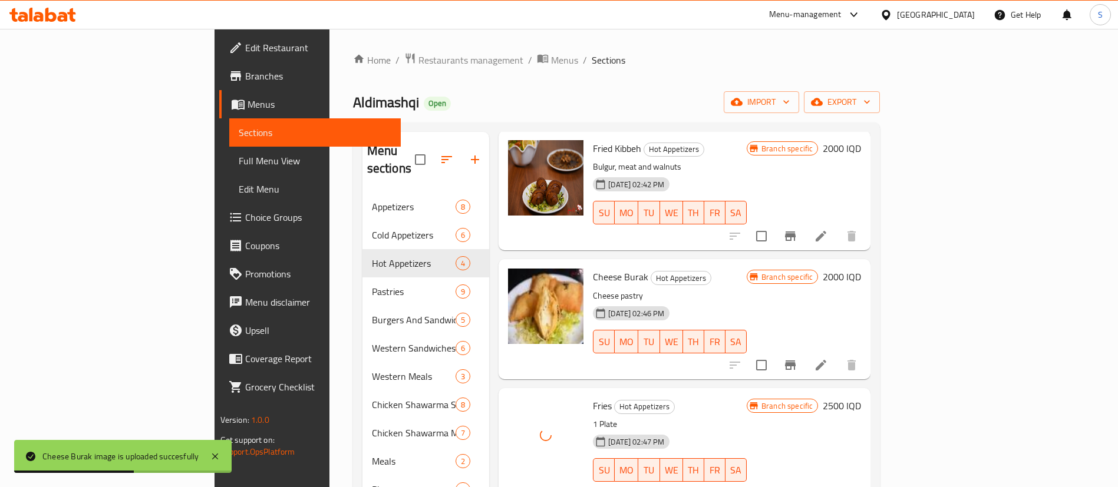
scroll to position [165, 0]
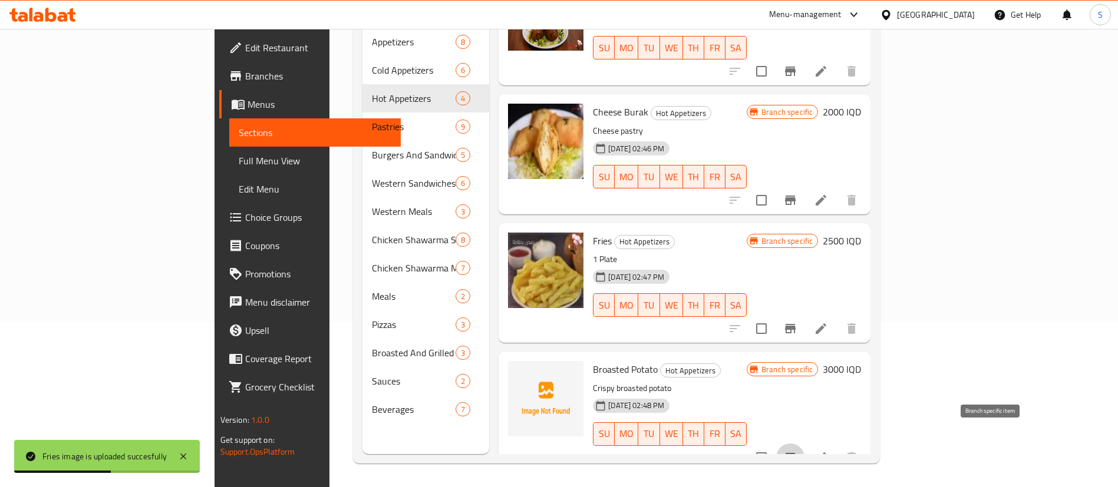
click at [795, 453] on icon "Branch-specific-item" at bounding box center [790, 457] width 11 height 9
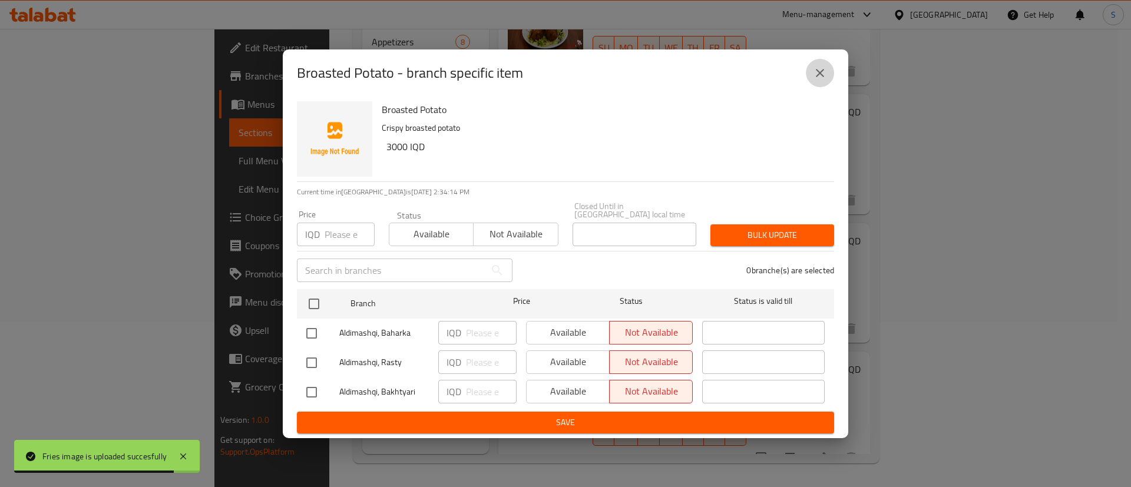
click at [823, 75] on icon "close" at bounding box center [820, 73] width 14 height 14
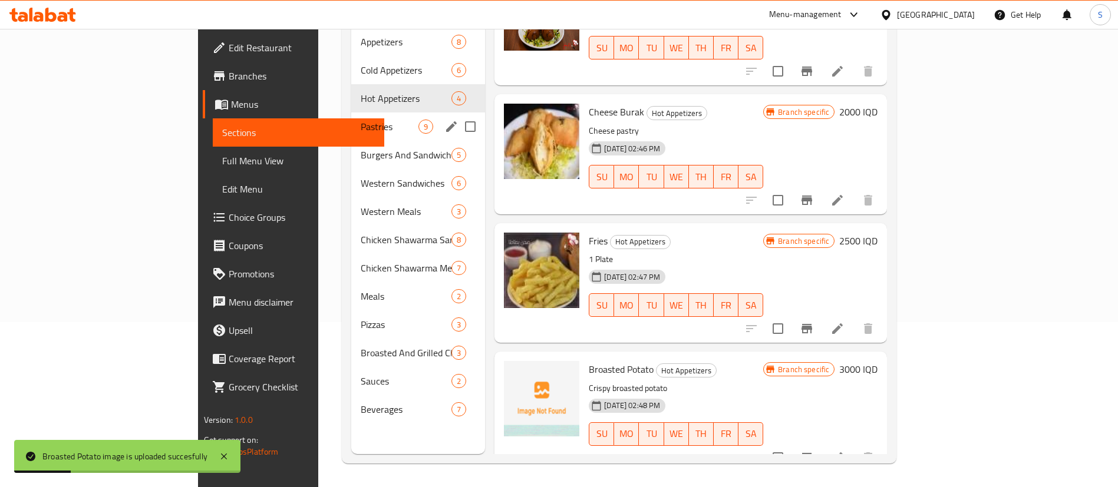
click at [351, 113] on div "Pastries 9" at bounding box center [418, 127] width 134 height 28
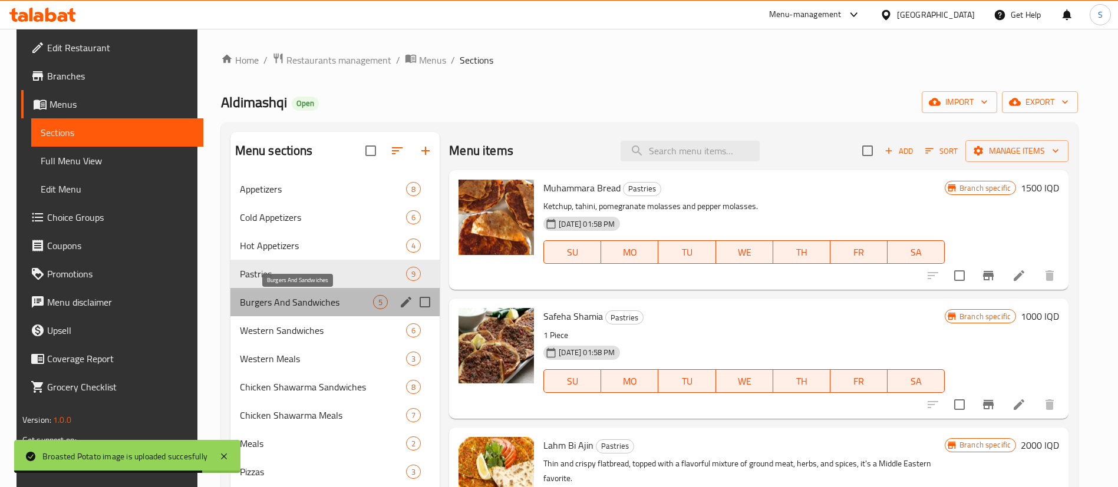
click at [304, 302] on span "Burgers And Sandwiches" at bounding box center [306, 302] width 133 height 14
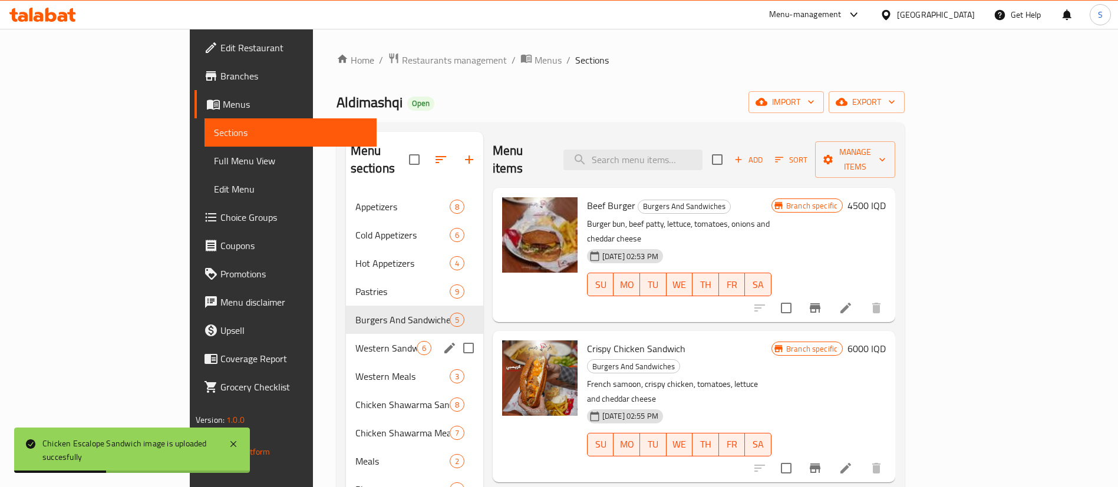
click at [346, 334] on div "Western Sandwiches 6" at bounding box center [414, 348] width 137 height 28
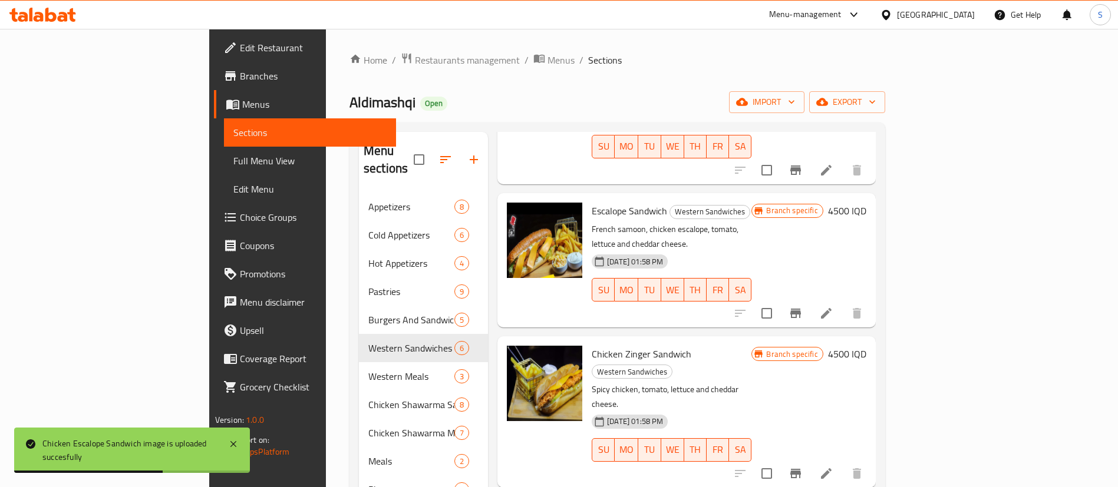
scroll to position [165, 0]
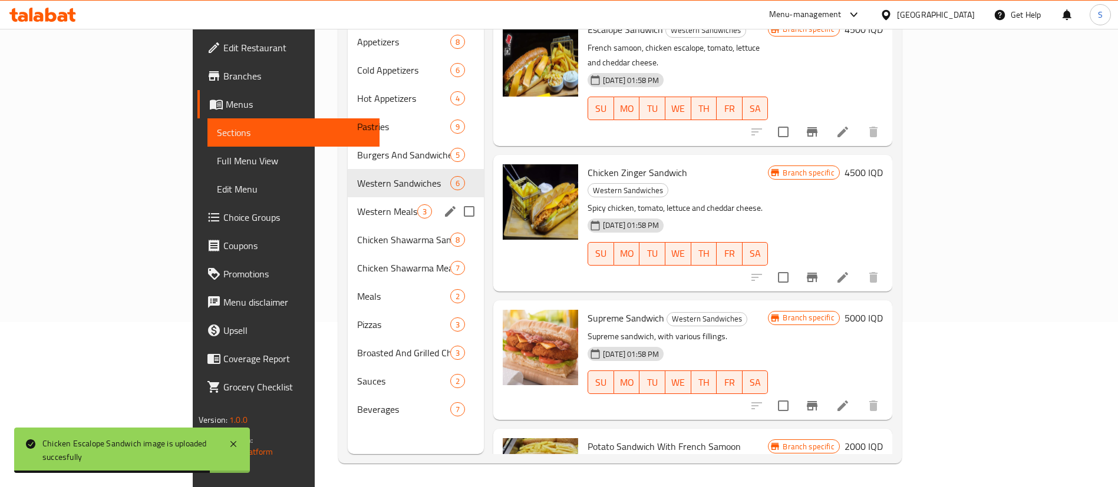
click at [348, 201] on div "Western Meals 3" at bounding box center [416, 211] width 136 height 28
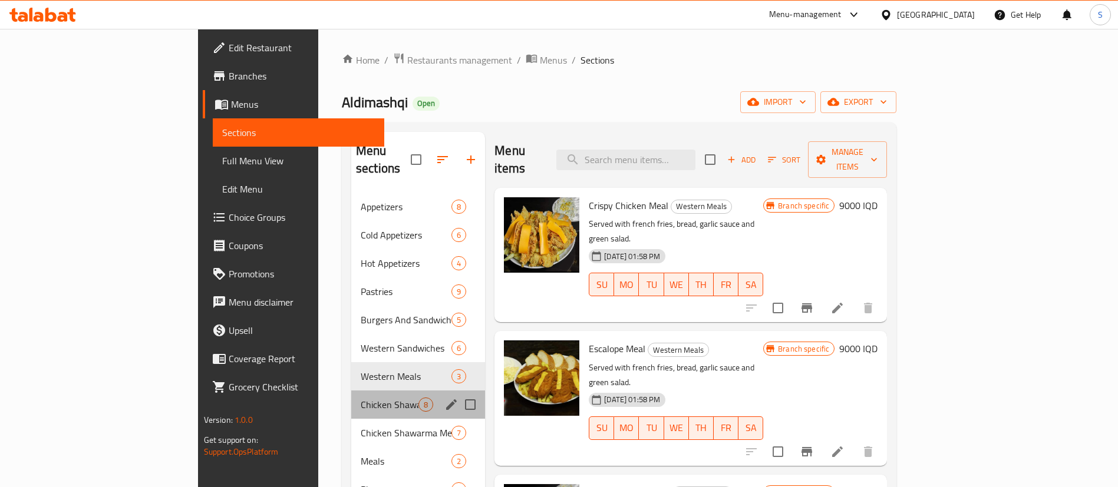
click at [351, 391] on div "Chicken Shawarma Sandwiches 8" at bounding box center [418, 405] width 134 height 28
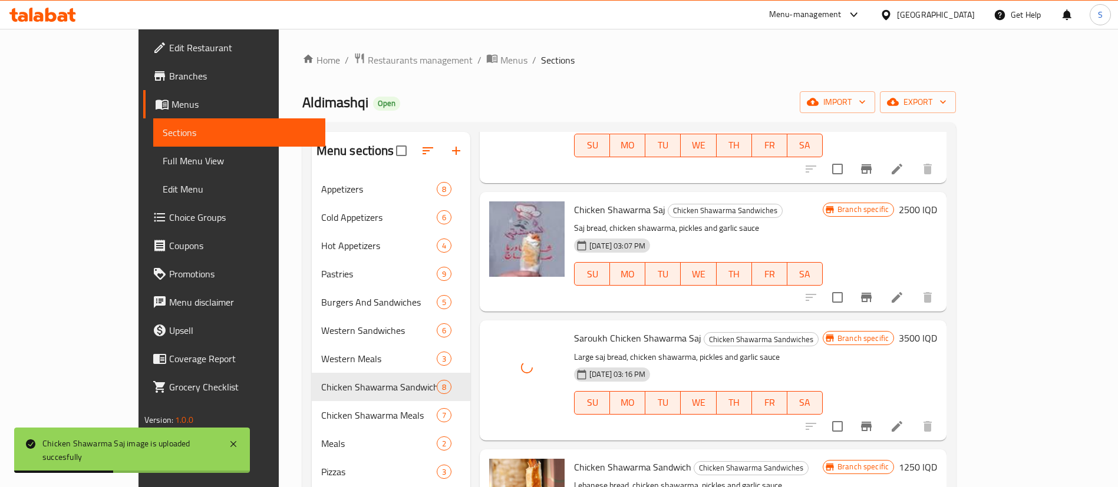
scroll to position [165, 0]
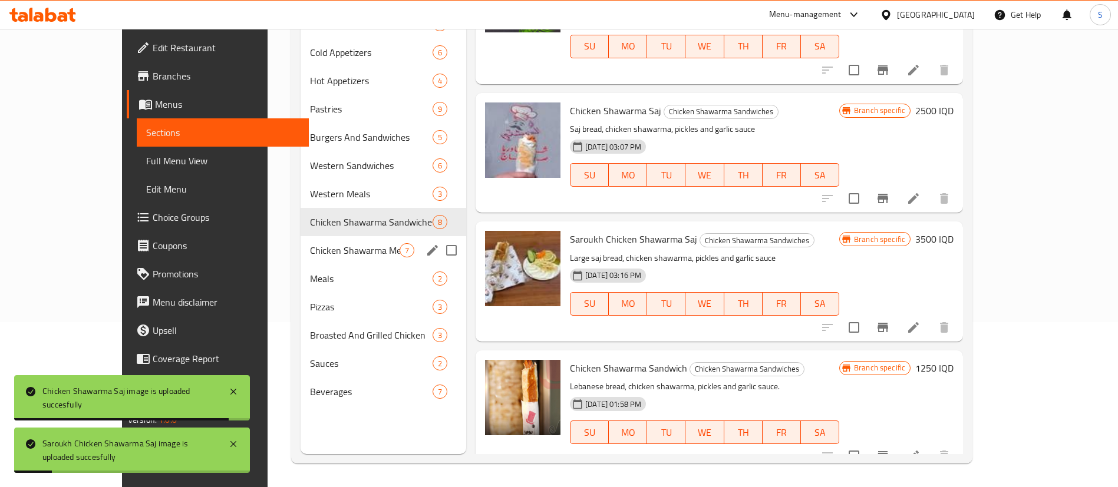
click at [351, 249] on span "Chicken Shawarma Meals" at bounding box center [355, 250] width 90 height 14
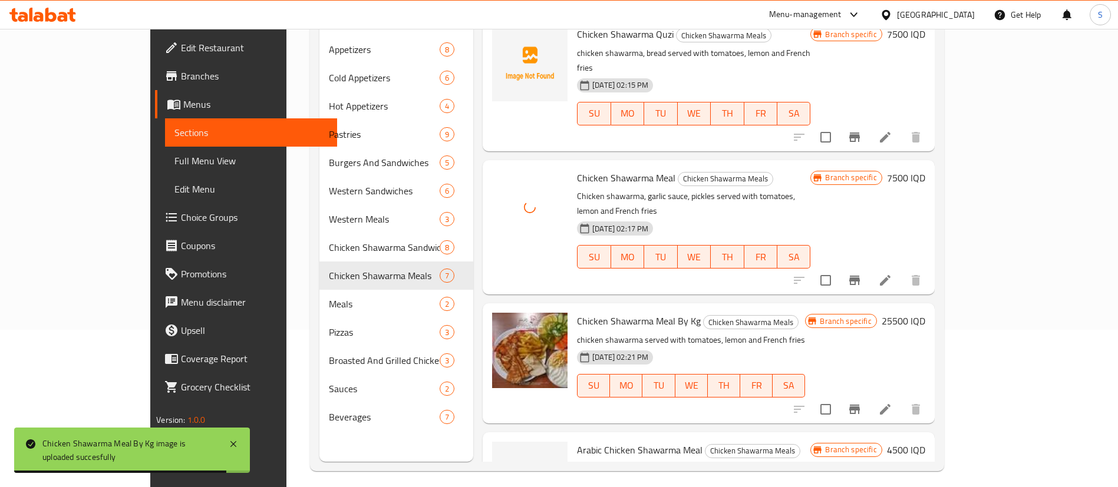
scroll to position [165, 0]
